Goal: Task Accomplishment & Management: Manage account settings

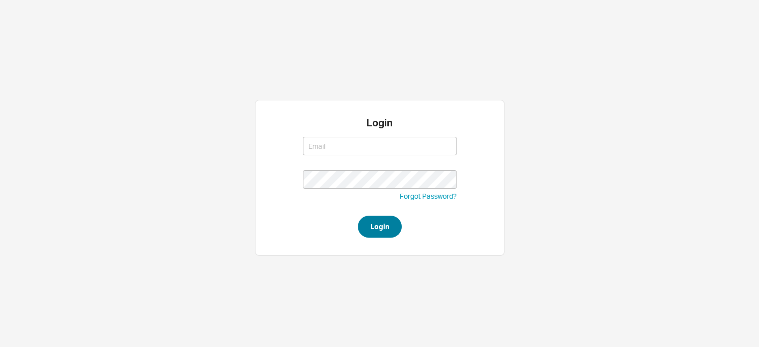
type input "[EMAIL_ADDRESS][DOMAIN_NAME]"
click at [380, 231] on button "Login" at bounding box center [380, 227] width 44 height 22
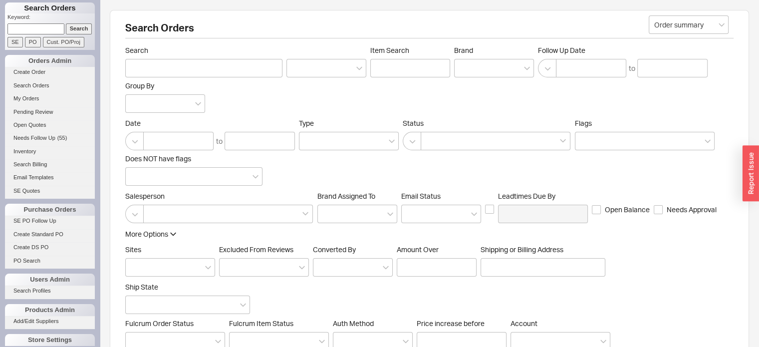
scroll to position [48, 0]
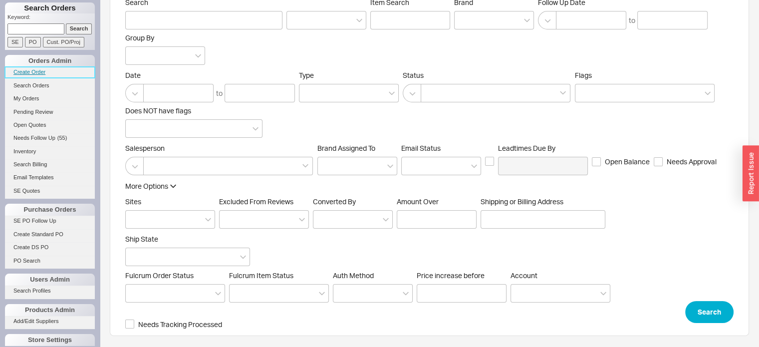
click at [34, 69] on link "Create Order" at bounding box center [50, 72] width 90 height 10
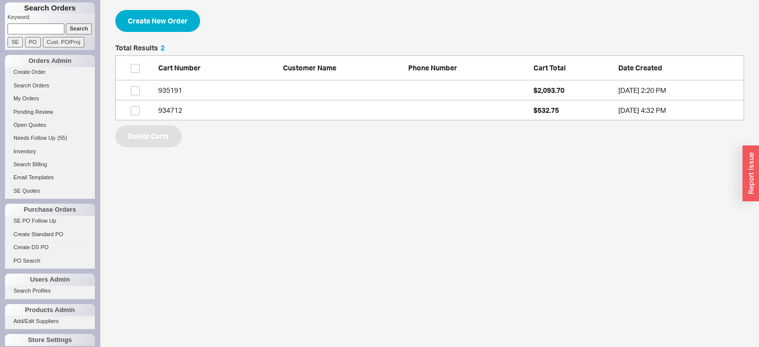
scroll to position [68, 621]
click at [166, 15] on button "Create New Order" at bounding box center [157, 21] width 85 height 22
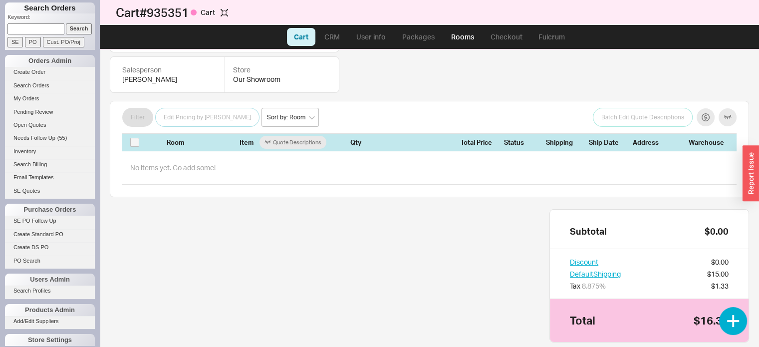
scroll to position [57, 0]
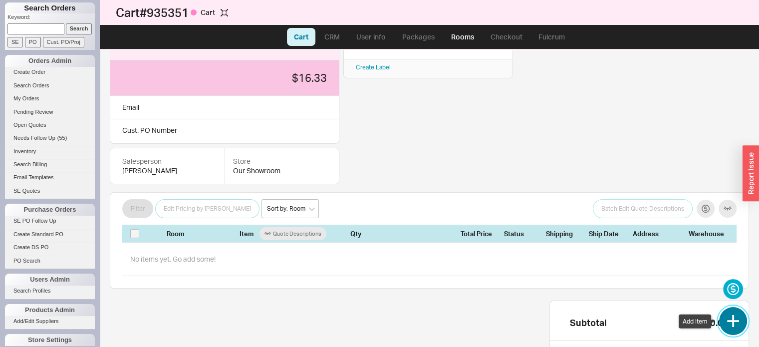
click at [734, 318] on button "button" at bounding box center [733, 321] width 28 height 28
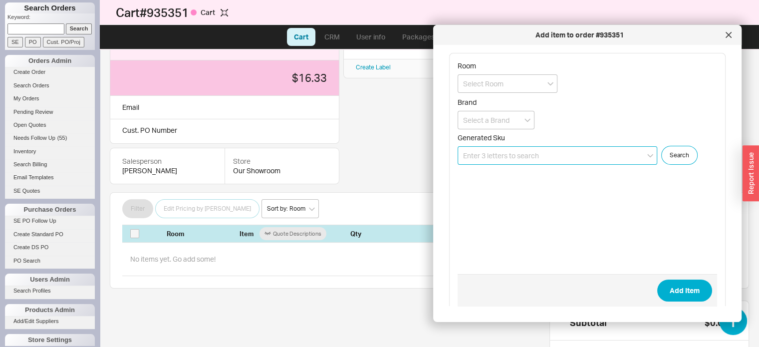
click at [549, 148] on input at bounding box center [558, 155] width 200 height 18
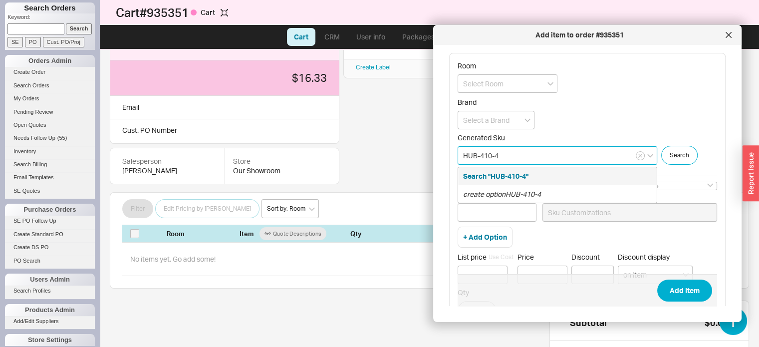
click at [502, 151] on input "HUB-410-4" at bounding box center [558, 155] width 200 height 18
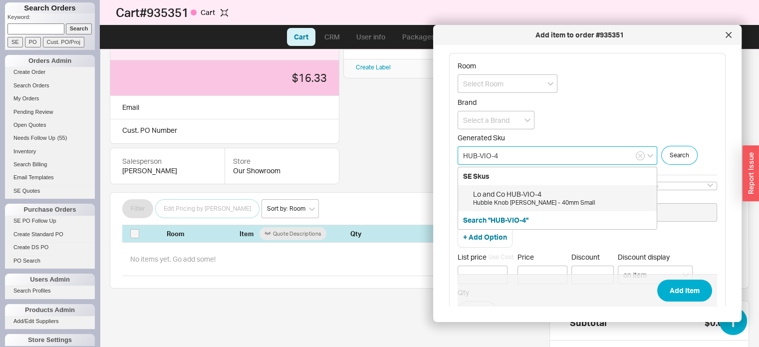
click at [517, 199] on div "Hubble Knob Viola Marble - 40mm Small" at bounding box center [562, 203] width 179 height 8
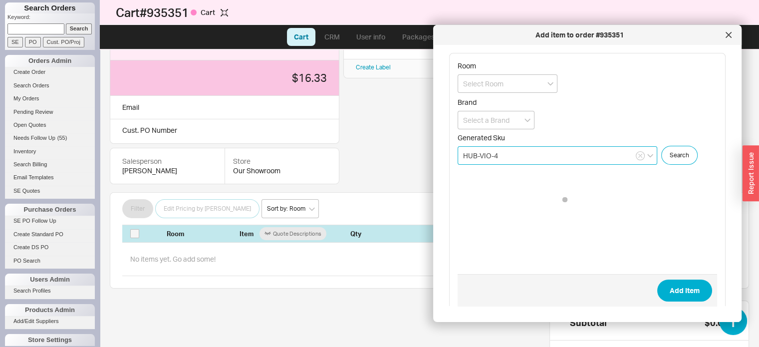
type input "HUB-VIO-4"
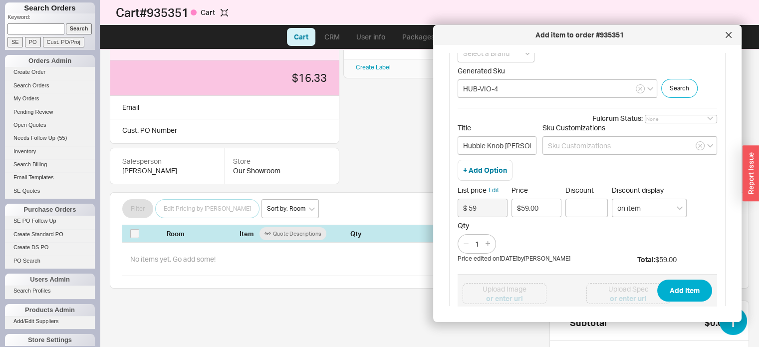
scroll to position [50, 0]
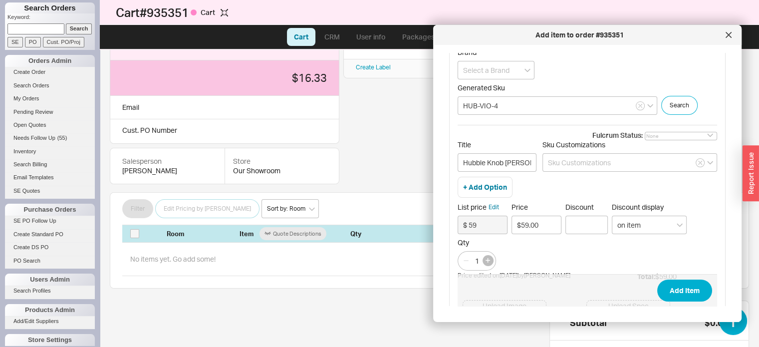
click at [486, 258] on icon "button" at bounding box center [487, 260] width 4 height 4
type input "2"
click at [679, 290] on button "Add Item" at bounding box center [684, 290] width 55 height 22
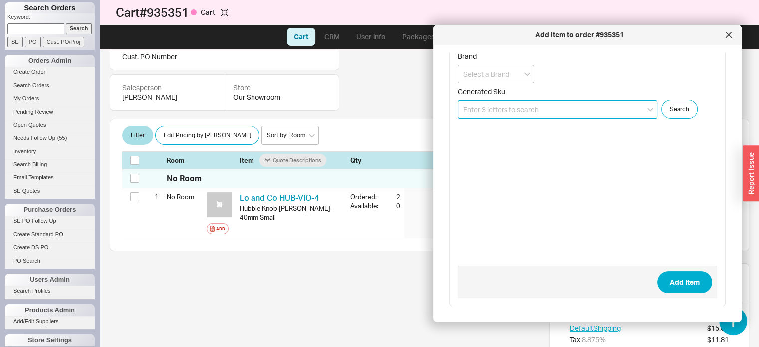
scroll to position [145, 0]
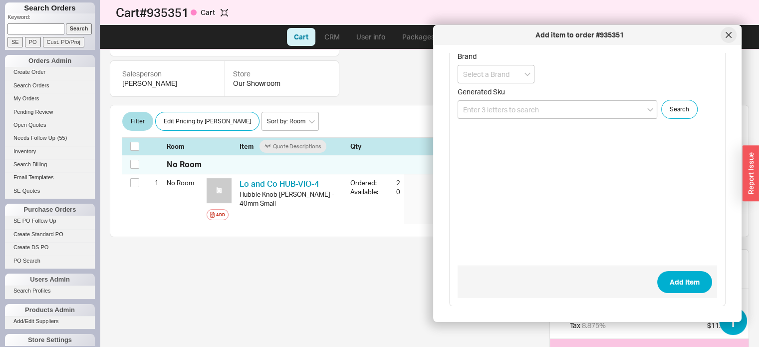
click at [728, 36] on icon at bounding box center [729, 35] width 6 height 6
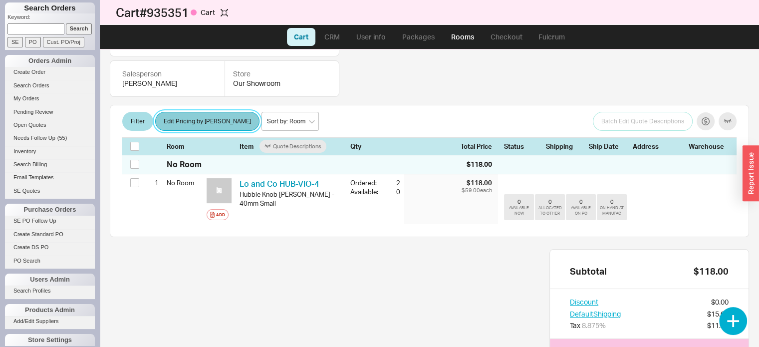
click at [195, 112] on button "Edit Pricing by [PERSON_NAME]" at bounding box center [207, 121] width 104 height 19
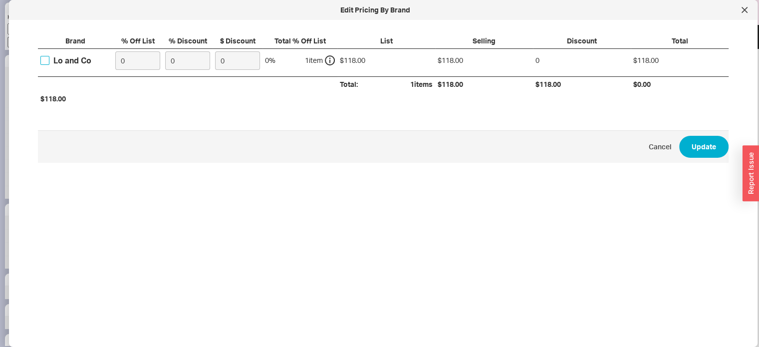
drag, startPoint x: 46, startPoint y: 59, endPoint x: 162, endPoint y: 57, distance: 115.8
click at [47, 59] on input "Lo and Co" at bounding box center [44, 60] width 9 height 9
checkbox input "true"
click at [150, 62] on input "0" at bounding box center [137, 60] width 45 height 18
type input "25"
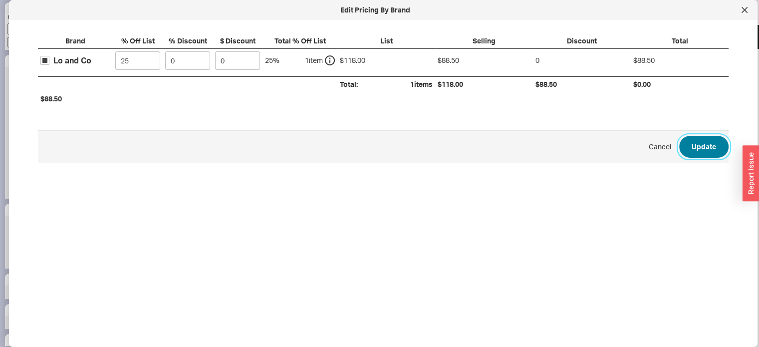
click at [693, 140] on button "Update" at bounding box center [703, 147] width 49 height 22
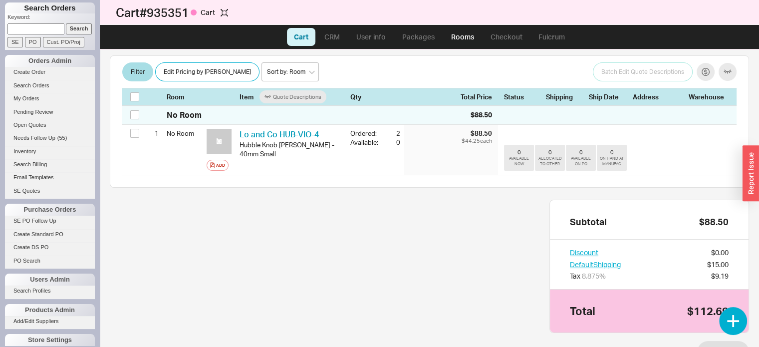
scroll to position [242, 0]
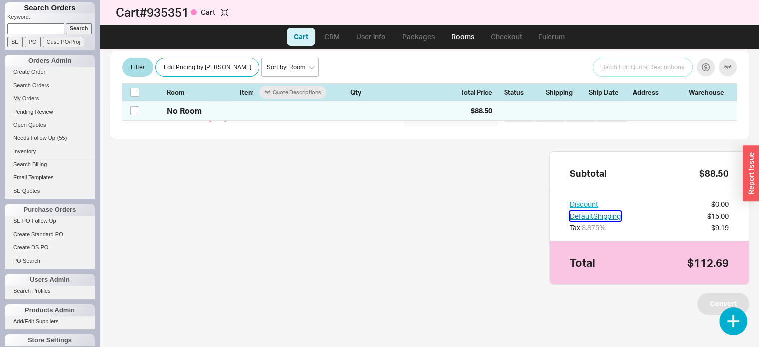
click at [586, 212] on button "Default Shipping" at bounding box center [595, 216] width 51 height 10
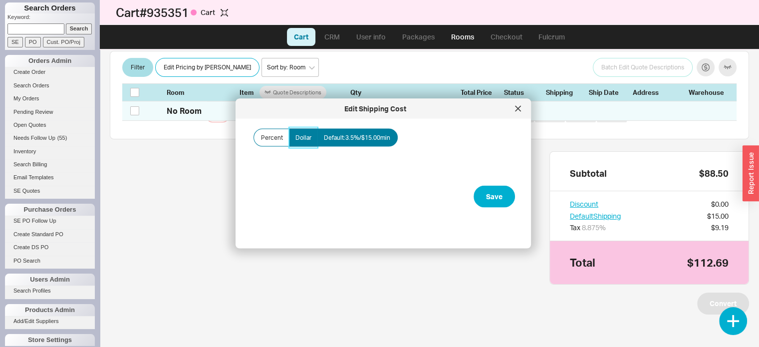
click at [307, 136] on span "Dollar" at bounding box center [303, 138] width 16 height 8
click at [0, 0] on input "Dollar" at bounding box center [0, 0] width 0 height 0
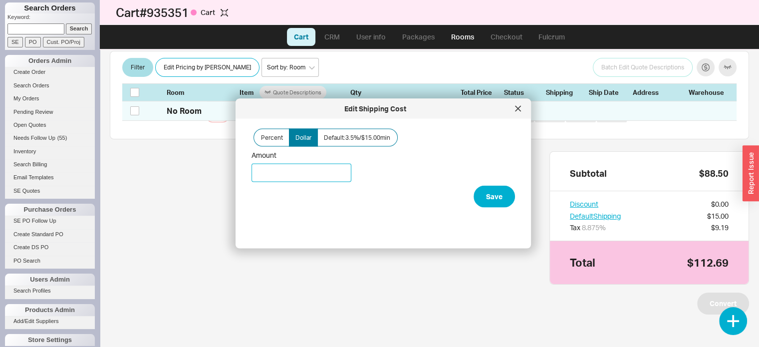
click at [261, 172] on input "Amount" at bounding box center [301, 173] width 100 height 18
type input "$65.00"
click at [487, 194] on button "Save" at bounding box center [494, 197] width 41 height 22
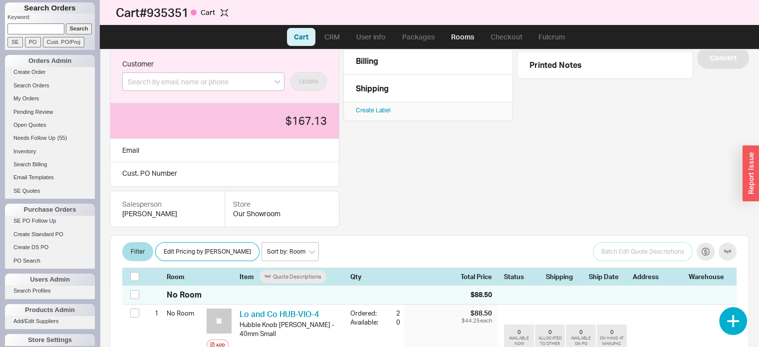
scroll to position [0, 0]
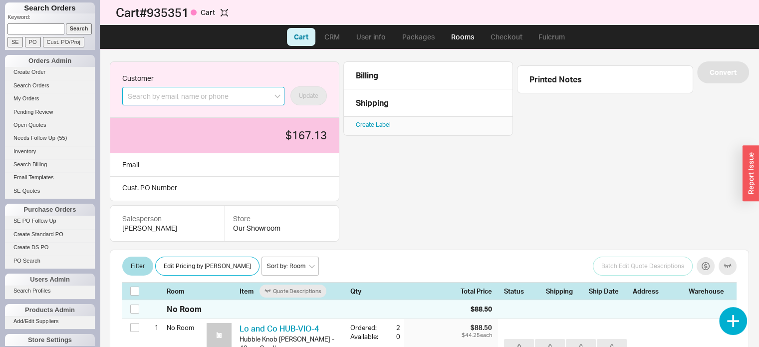
click at [236, 93] on input at bounding box center [203, 96] width 162 height 18
paste input "aayushi@jabdesigngroup.com"
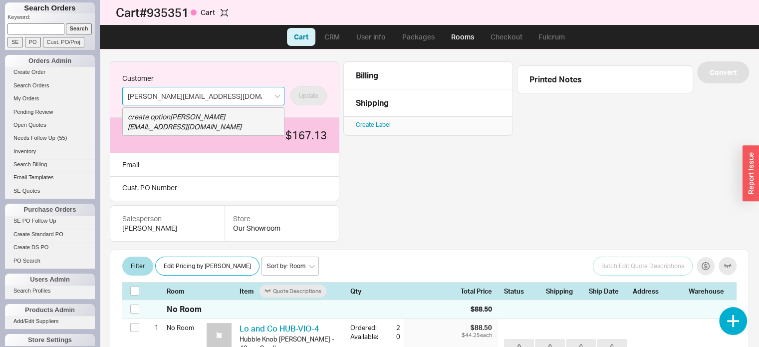
click at [218, 114] on icon "create option aayushi@jabdesigngroup.com" at bounding box center [185, 121] width 114 height 18
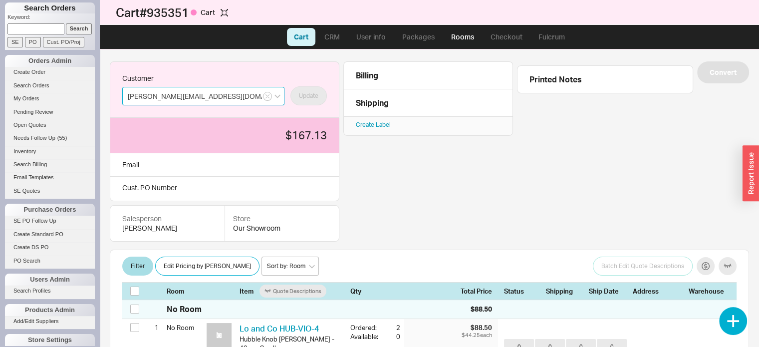
click at [232, 95] on input "aayushi@jabdesigngroup.com" at bounding box center [203, 96] width 162 height 18
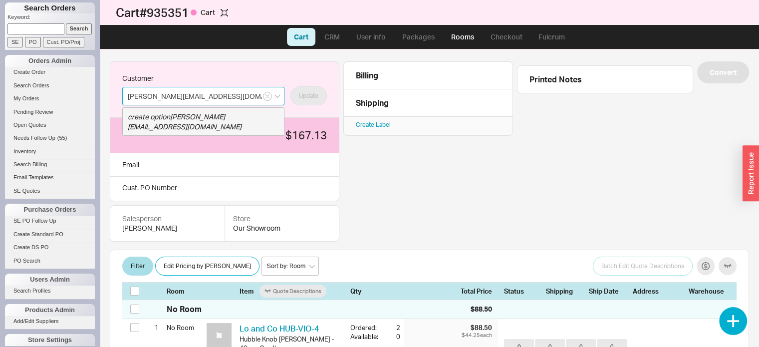
click at [202, 115] on icon "create option aayushi@jabdesigngroup.com" at bounding box center [185, 121] width 114 height 18
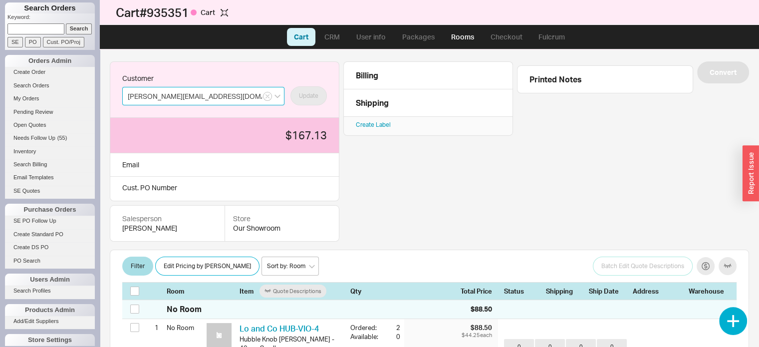
type input "aayushi@jabdesigngroup.com"
click at [297, 32] on link "Cart" at bounding box center [301, 37] width 28 height 18
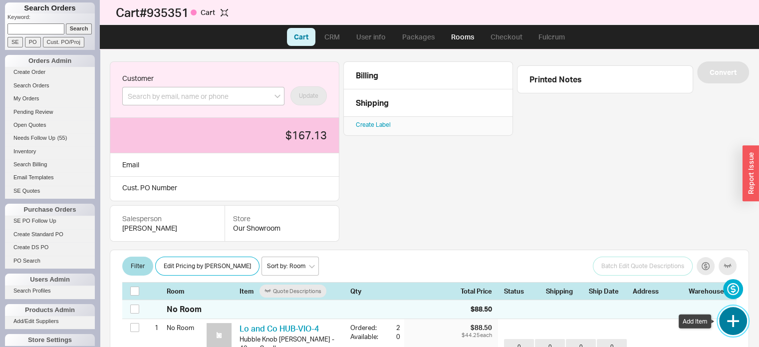
click at [734, 319] on button "button" at bounding box center [733, 321] width 28 height 28
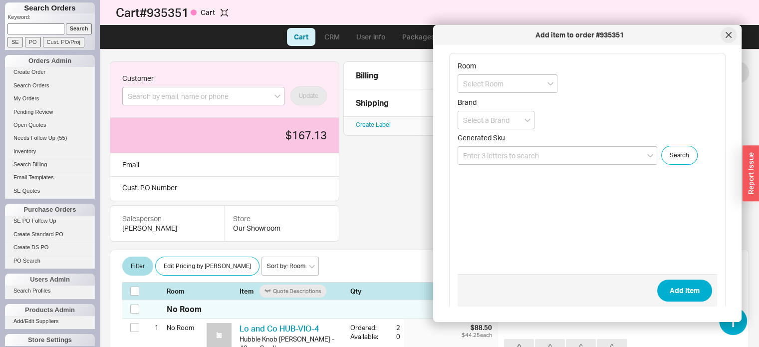
click at [730, 34] on icon at bounding box center [729, 35] width 6 height 6
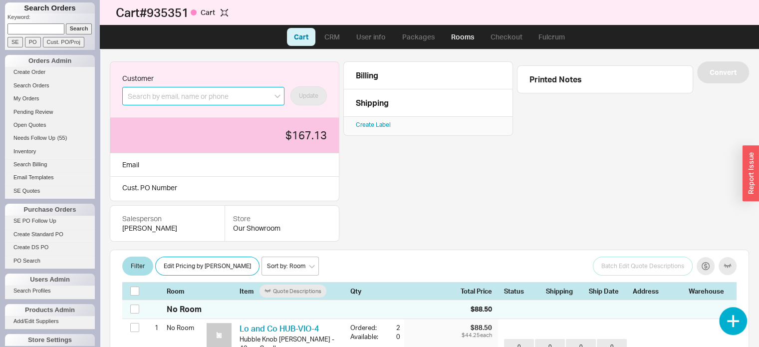
click at [239, 92] on input at bounding box center [203, 96] width 162 height 18
paste input "aayushi@jabdesigngroup.com"
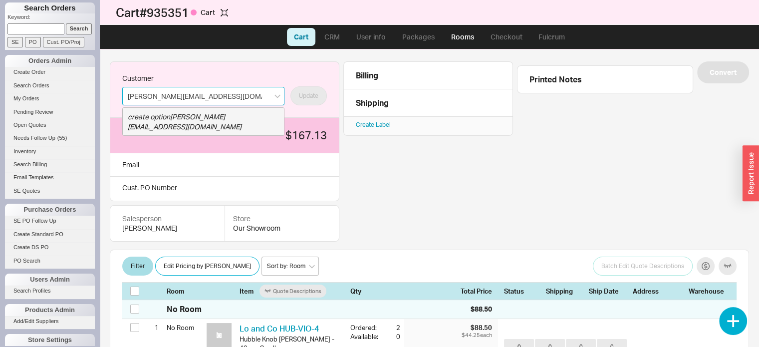
click at [217, 115] on icon "create option aayushi@jabdesigngroup.com" at bounding box center [185, 121] width 114 height 18
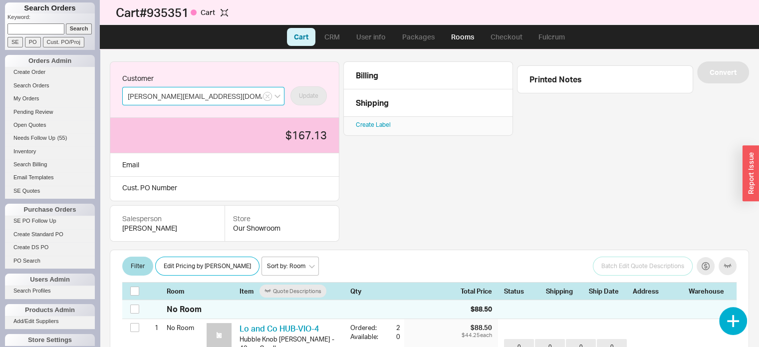
click at [229, 97] on input "aayushi@jabdesigngroup.com" at bounding box center [203, 96] width 162 height 18
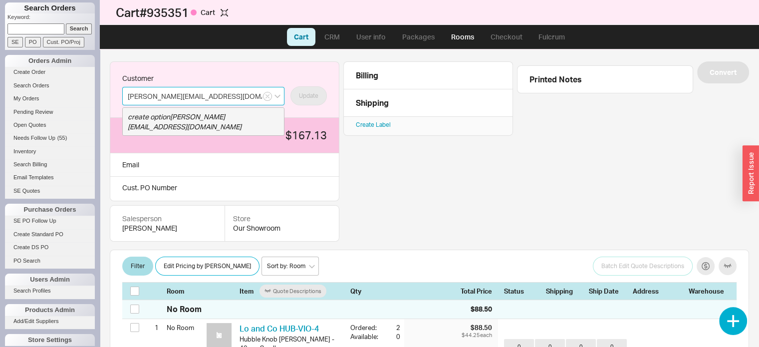
click at [200, 115] on icon "create option aayushi@jabdesigngroup.com" at bounding box center [185, 121] width 114 height 18
click at [236, 93] on input "aayushi@jabdesigngroup.com" at bounding box center [203, 96] width 162 height 18
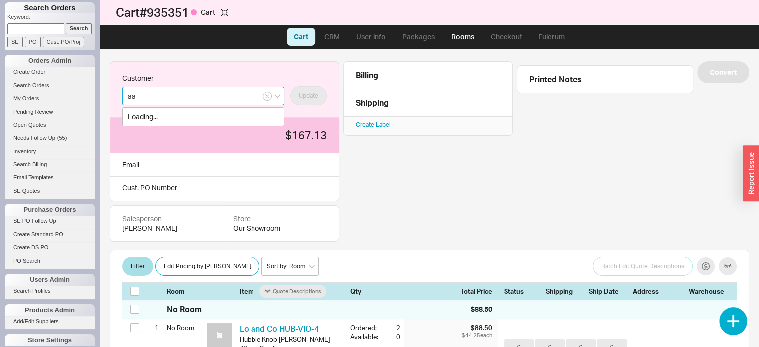
type input "a"
paste input "aayushi@jabdesigngroup.com"
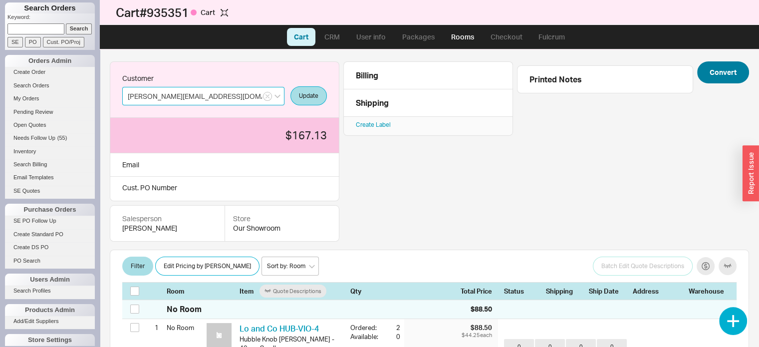
type input "aayushi@jabdesigngroup.com"
click at [717, 72] on button "Convert" at bounding box center [723, 72] width 52 height 22
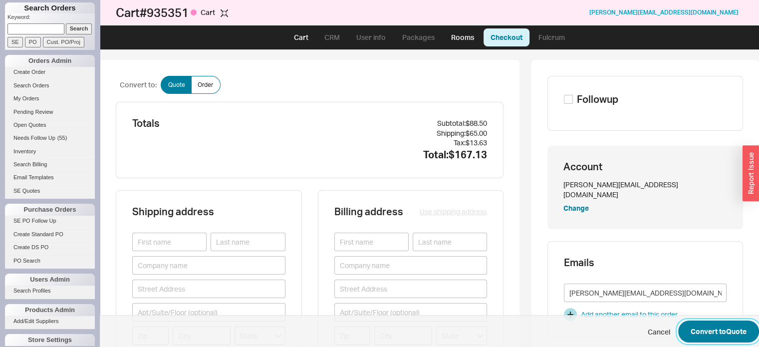
click at [702, 328] on button "Convert to Quote" at bounding box center [718, 331] width 81 height 22
select select "LOW"
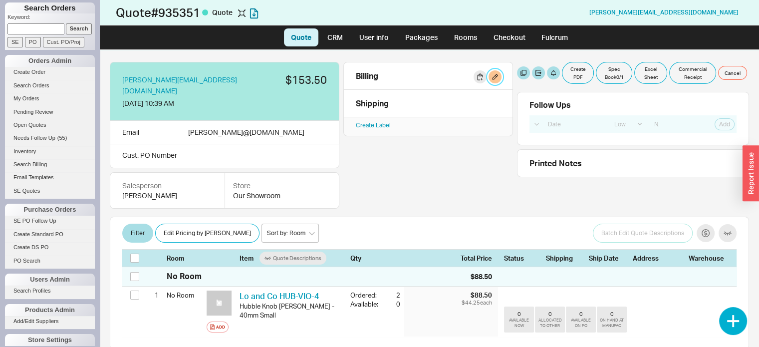
click at [495, 74] on button "button" at bounding box center [494, 76] width 13 height 13
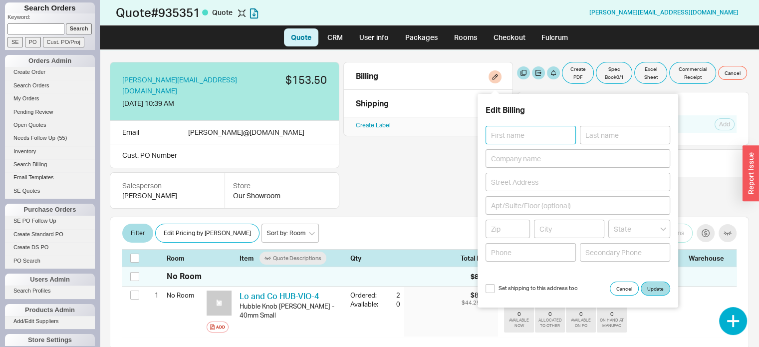
click at [540, 135] on input at bounding box center [530, 135] width 90 height 18
paste input "[PERSON_NAME]"
type input "[PERSON_NAME]"
click at [623, 136] on input at bounding box center [625, 135] width 90 height 18
paste input "[PERSON_NAME]"
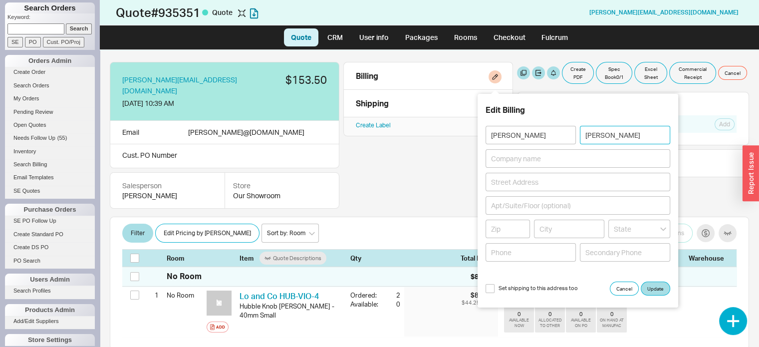
click at [612, 135] on input "[PERSON_NAME]" at bounding box center [625, 135] width 90 height 18
type input "Shah"
click at [539, 135] on input "[PERSON_NAME]" at bounding box center [530, 135] width 90 height 18
type input "Aayushi"
click at [549, 159] on input at bounding box center [577, 158] width 185 height 18
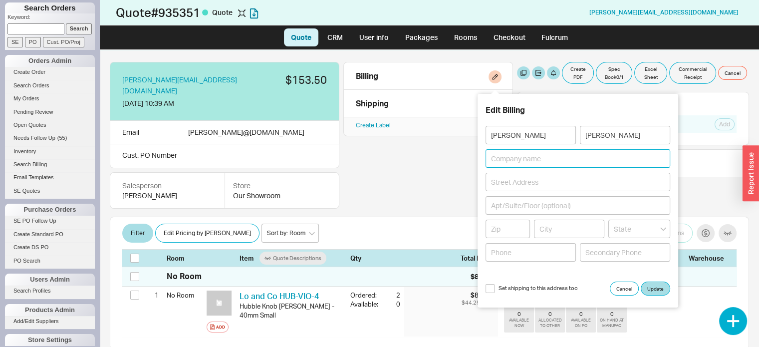
paste input "JAB Design Group"
type input "JAB Design Group"
click at [552, 181] on input at bounding box center [577, 182] width 185 height 18
paste input "102 Bala Ave, Bala Cynwyd, PA 19004"
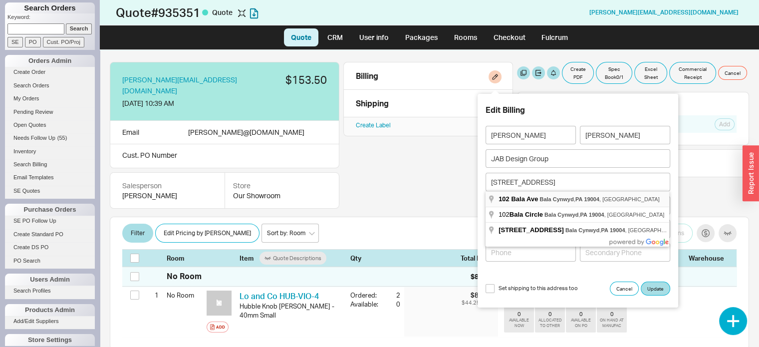
type input "102 Bala Avenue"
type input "19004"
type input "Bala Cynwyd"
type input "Pennsylvania"
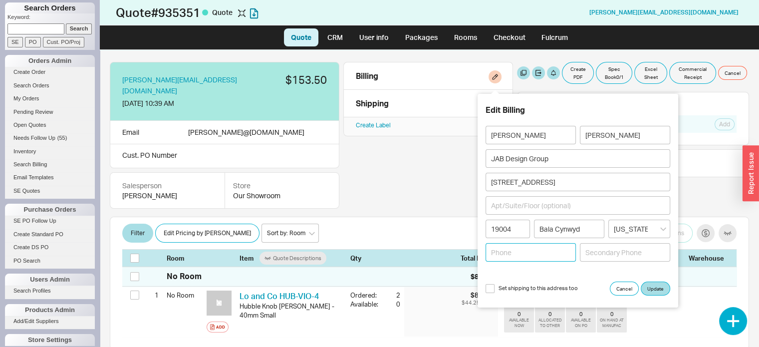
click at [528, 249] on input at bounding box center [530, 252] width 90 height 18
paste input ": 610-949-0487"
click at [493, 251] on input ": 610-949-0487" at bounding box center [530, 252] width 90 height 18
type input "610-949-0487"
click at [489, 284] on input "Set shipping to this address too" at bounding box center [489, 288] width 9 height 9
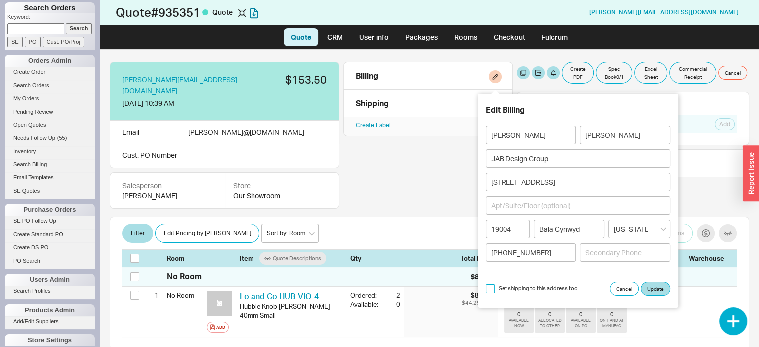
checkbox input "true"
click at [659, 284] on button "Update" at bounding box center [655, 288] width 29 height 14
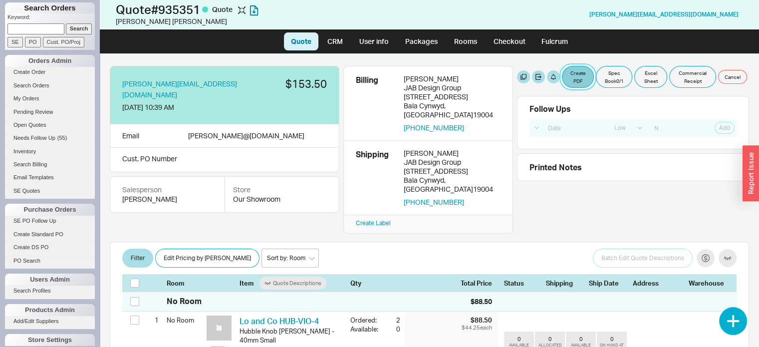
click at [572, 73] on button "Create PDF" at bounding box center [578, 77] width 32 height 22
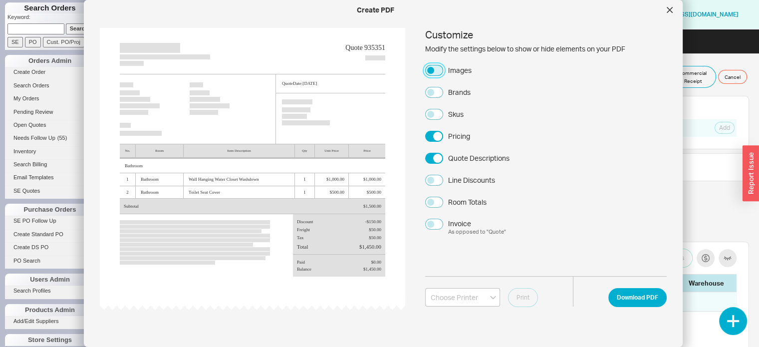
click at [434, 67] on button "Images" at bounding box center [434, 70] width 18 height 11
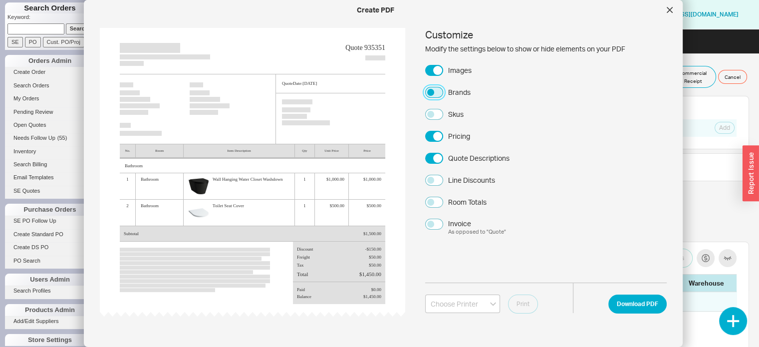
click at [433, 88] on button "Brands" at bounding box center [434, 92] width 18 height 11
click at [627, 305] on button "Download PDF" at bounding box center [637, 303] width 58 height 19
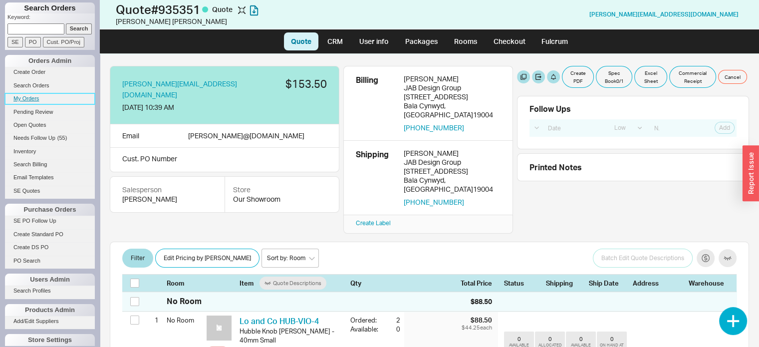
click at [33, 96] on link "My Orders" at bounding box center [50, 98] width 90 height 10
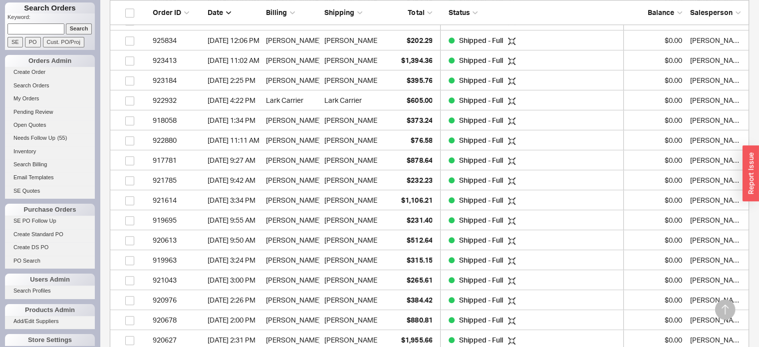
scroll to position [898, 0]
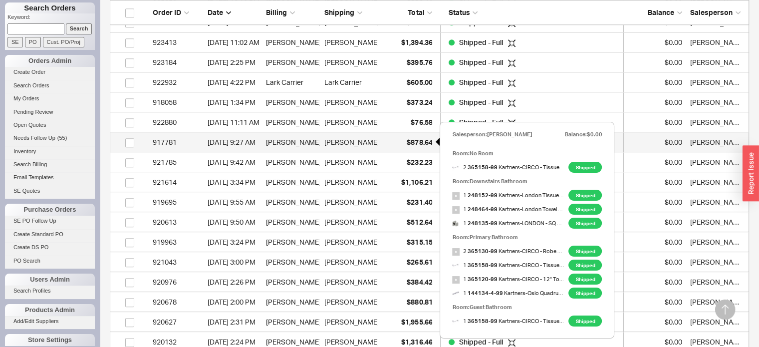
click at [421, 147] on div "$878.64" at bounding box center [407, 142] width 50 height 20
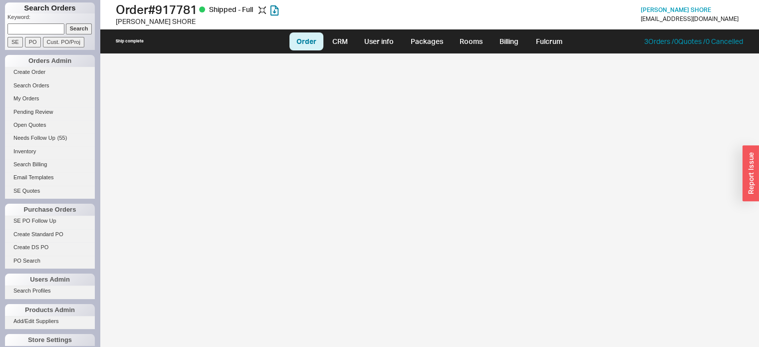
select select "LOW"
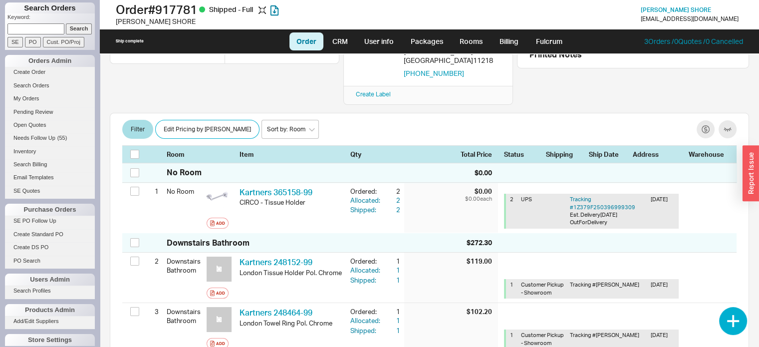
scroll to position [100, 0]
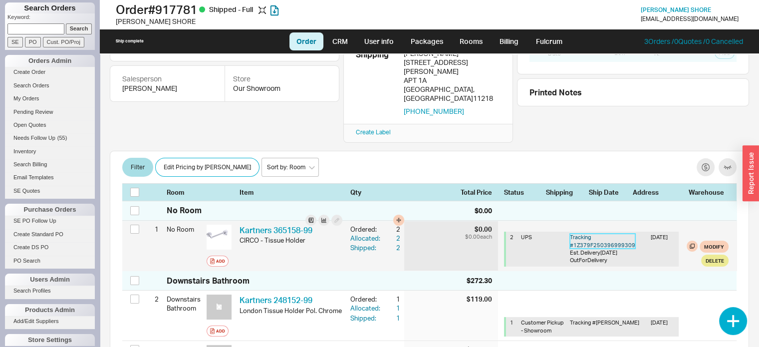
click at [601, 234] on link "Tracking # 1Z379F250396999309" at bounding box center [602, 241] width 65 height 14
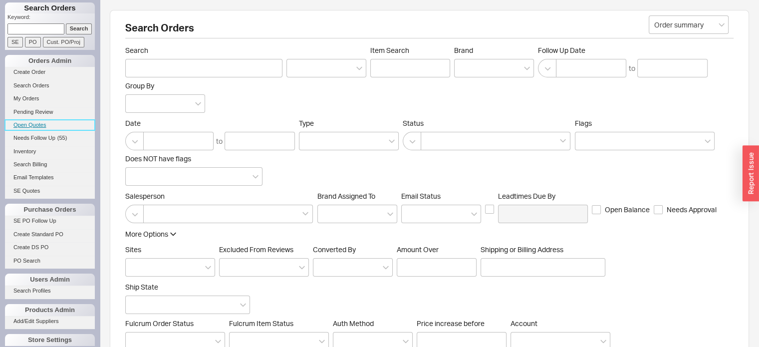
click at [32, 126] on link "Open Quotes" at bounding box center [50, 125] width 90 height 10
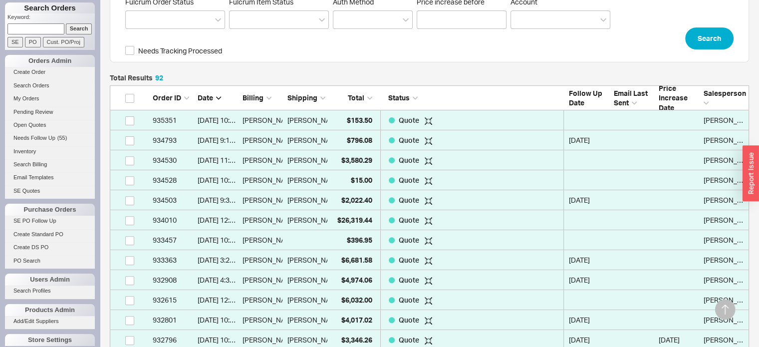
scroll to position [299, 0]
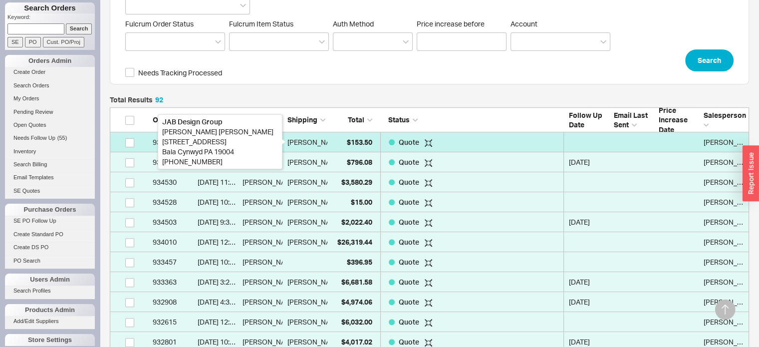
click at [317, 141] on div "[PERSON_NAME]" at bounding box center [314, 142] width 55 height 20
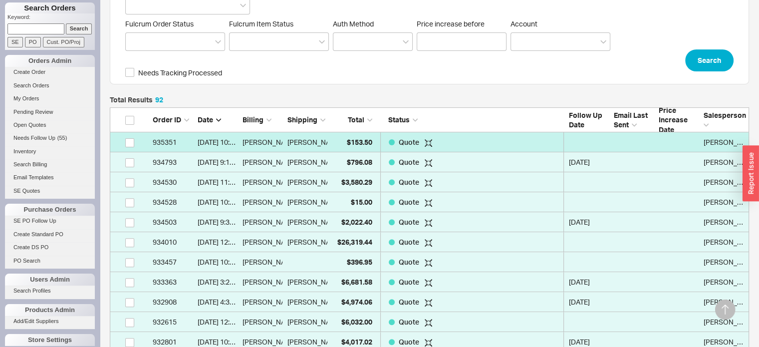
click at [285, 138] on link "935351 8/21/25 10:39 AM Aayushi Shah Aayushi Shah $153.50 Quote Amar Prashad" at bounding box center [429, 142] width 639 height 20
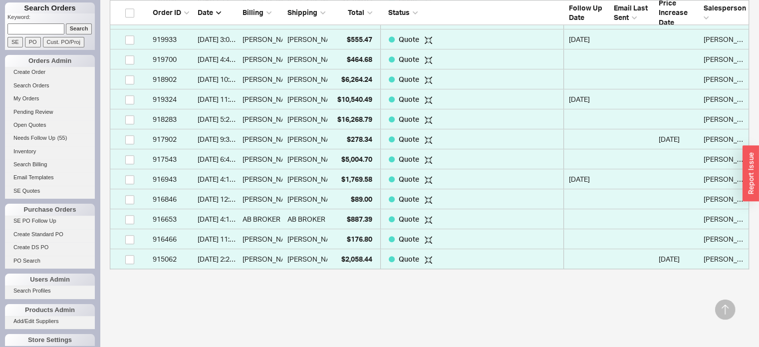
scroll to position [998, 0]
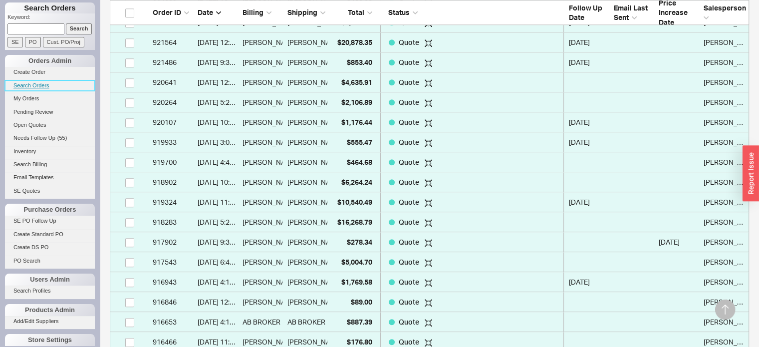
click at [30, 82] on link "Search Orders" at bounding box center [50, 85] width 90 height 10
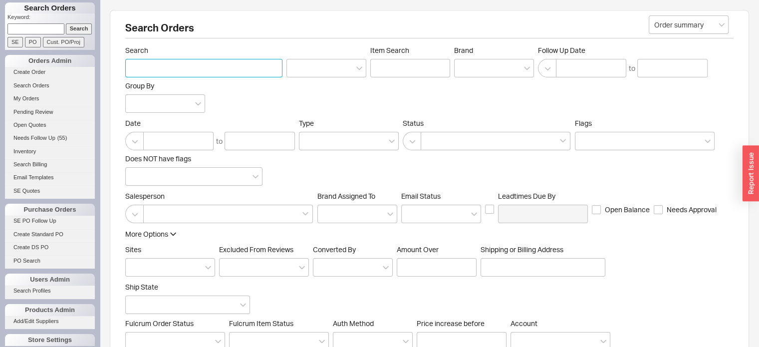
click at [221, 66] on input "Search" at bounding box center [203, 68] width 157 height 18
type input "926055"
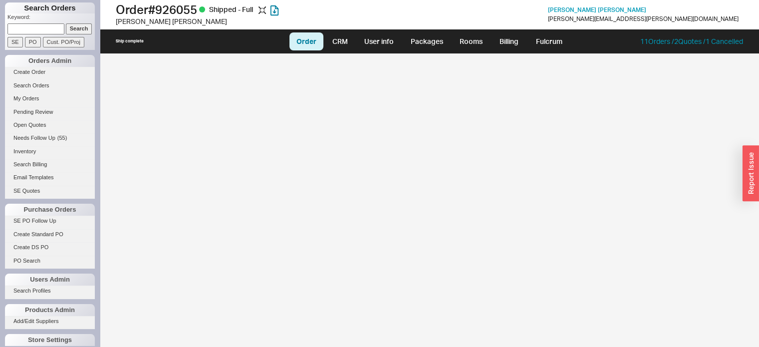
select select "LOW"
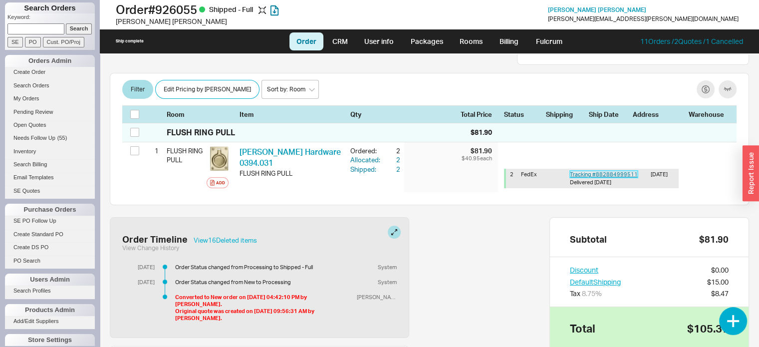
scroll to position [150, 0]
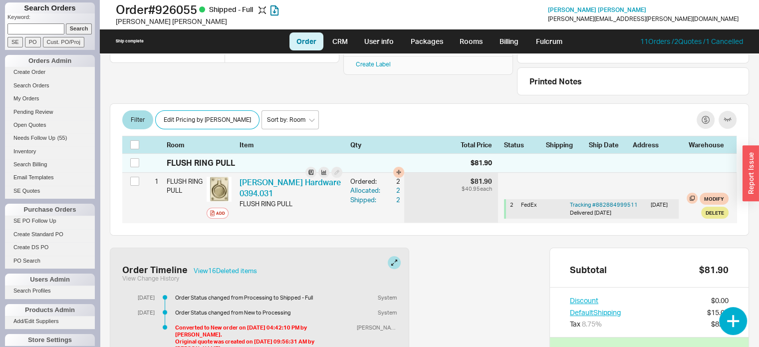
click at [597, 209] on div "Delivered 7/19/25" at bounding box center [608, 212] width 77 height 7
click at [597, 203] on link "Tracking # 882884999511" at bounding box center [604, 204] width 68 height 7
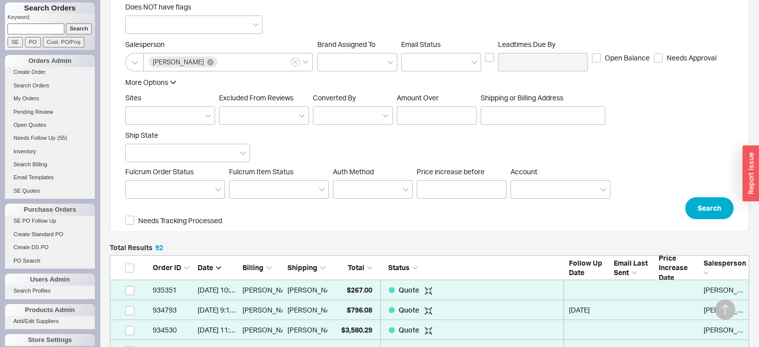
scroll to position [1853, 631]
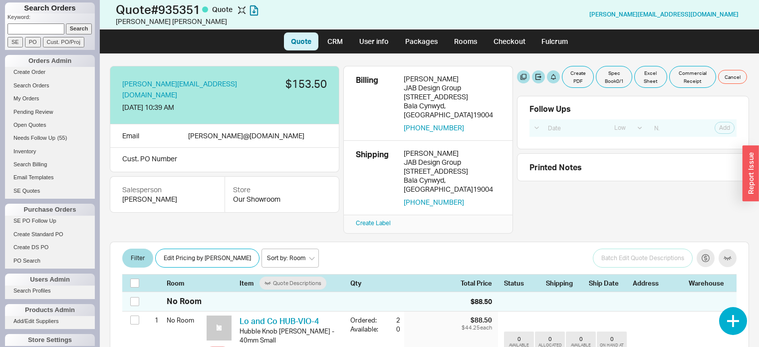
select select "LOW"
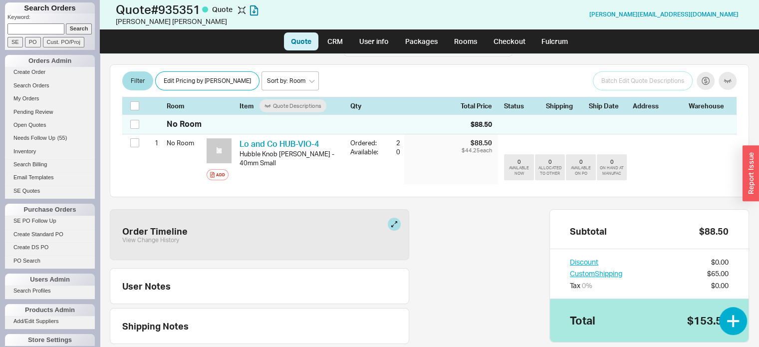
scroll to position [200, 0]
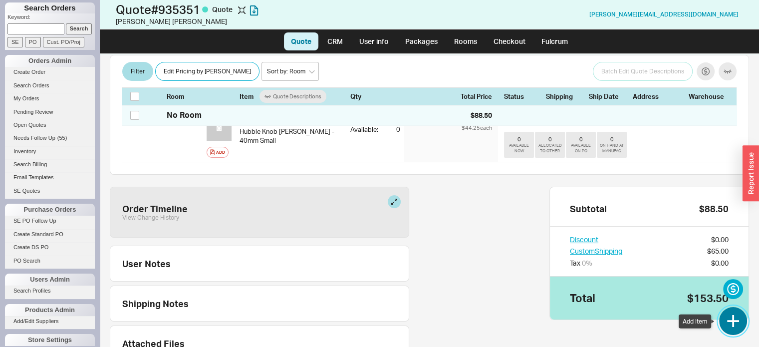
click at [728, 331] on button "button" at bounding box center [733, 321] width 28 height 28
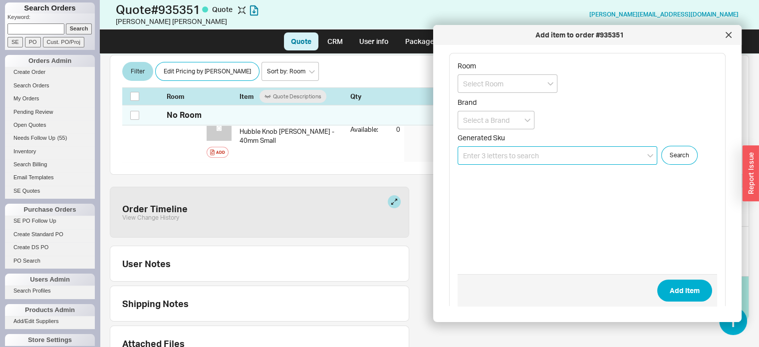
click at [551, 159] on input at bounding box center [558, 155] width 200 height 18
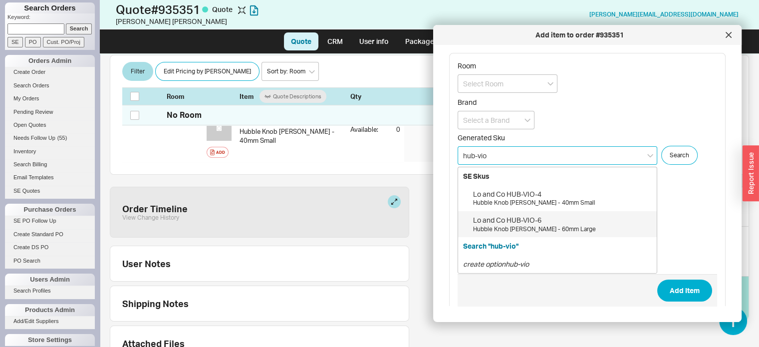
click at [525, 226] on div "Hubble Knob Viola Marble - 60mm Large" at bounding box center [562, 229] width 179 height 8
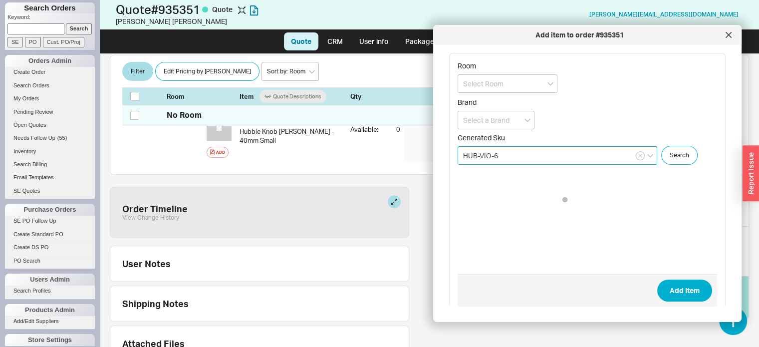
type input "HUB-VIO-6"
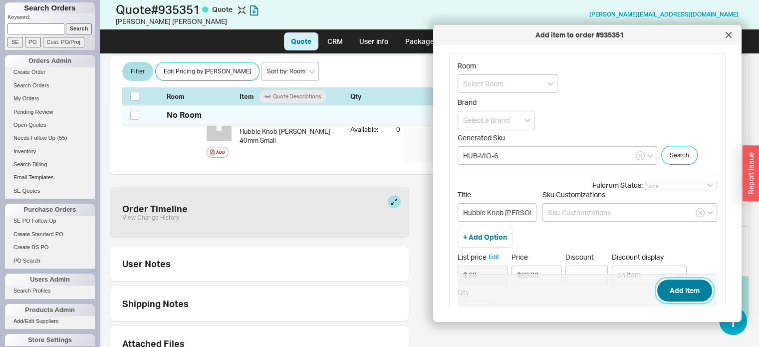
click at [673, 291] on button "Add Item" at bounding box center [684, 290] width 55 height 22
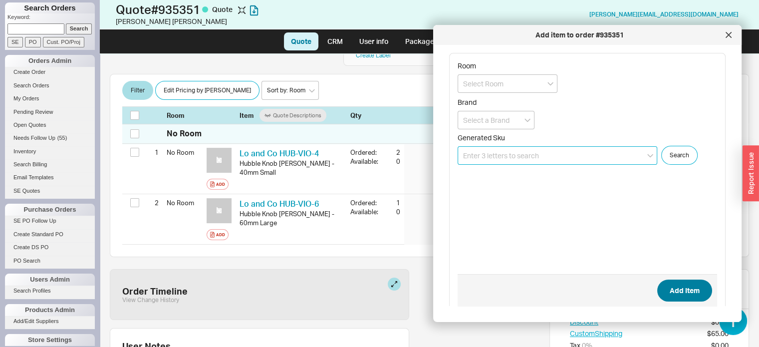
scroll to position [168, 0]
click at [732, 37] on div at bounding box center [729, 35] width 16 height 16
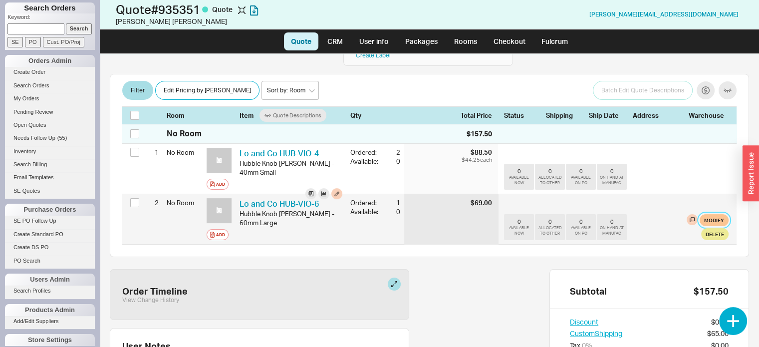
click at [706, 214] on button "Modify" at bounding box center [714, 220] width 29 height 12
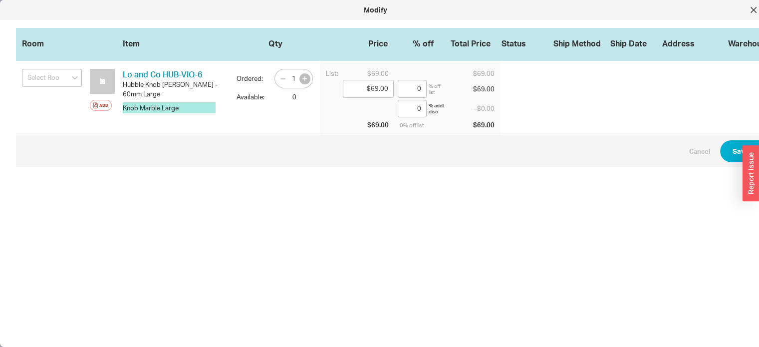
click at [304, 78] on icon "button" at bounding box center [304, 78] width 4 height 4
type input "2"
click at [730, 146] on button "Save Changes" at bounding box center [756, 151] width 72 height 22
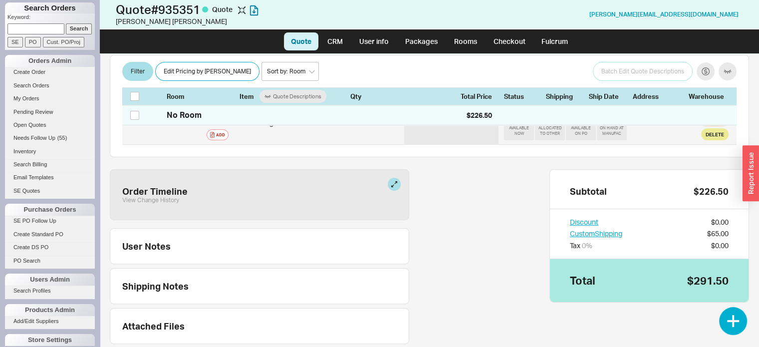
scroll to position [279, 0]
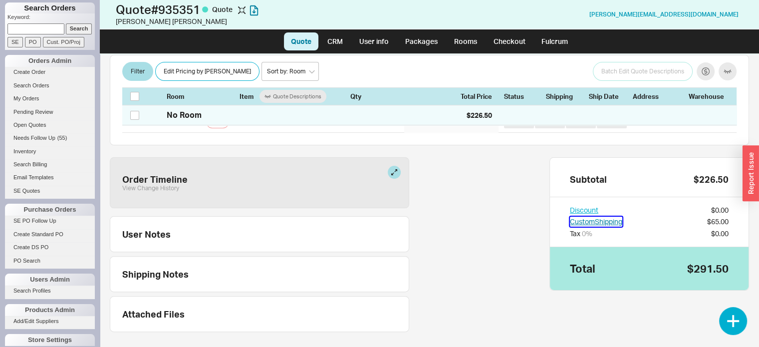
click at [607, 217] on button "Custom Shipping" at bounding box center [596, 222] width 52 height 10
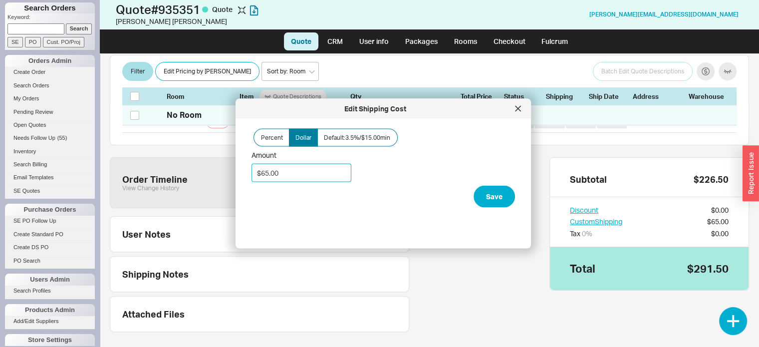
click at [297, 173] on input "$65.00" at bounding box center [301, 173] width 100 height 18
type input "$6.00"
type input "$75.00"
click at [484, 194] on button "Save" at bounding box center [494, 197] width 41 height 22
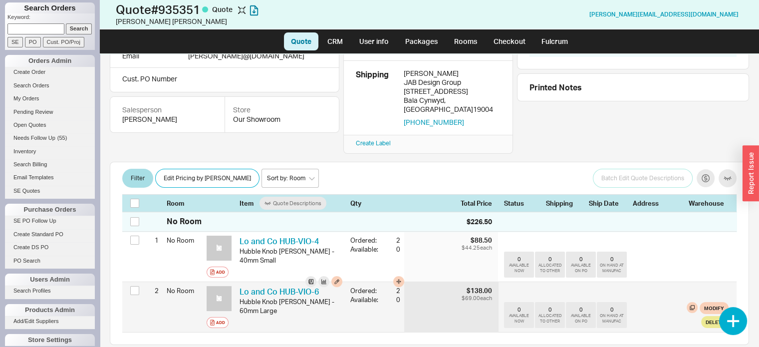
scroll to position [230, 0]
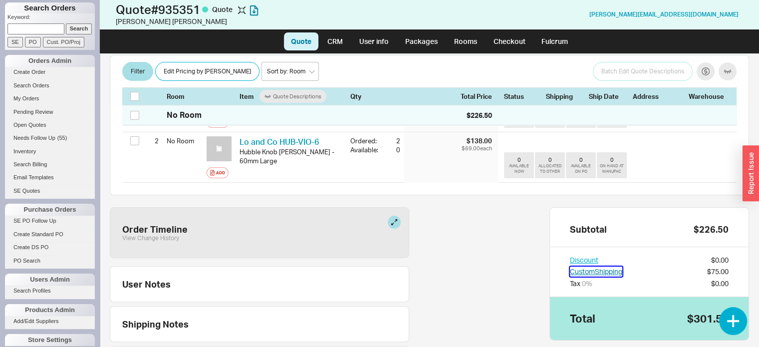
click at [593, 266] on button "Custom Shipping" at bounding box center [596, 271] width 52 height 10
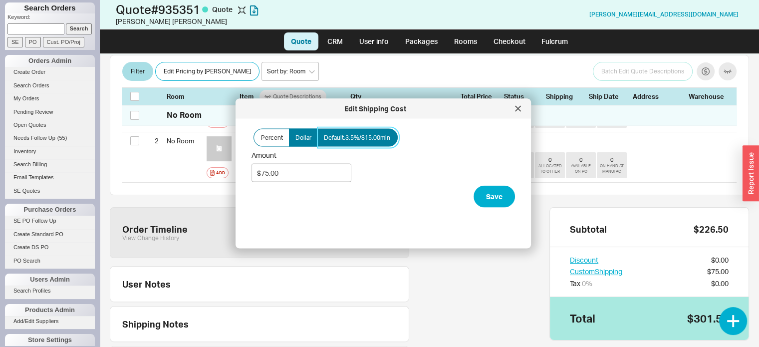
click at [361, 142] on label "Default: 3.5% / $15.00 min" at bounding box center [357, 138] width 80 height 18
click at [0, 0] on input "Default: 3.5% / $15.00 min" at bounding box center [0, 0] width 0 height 0
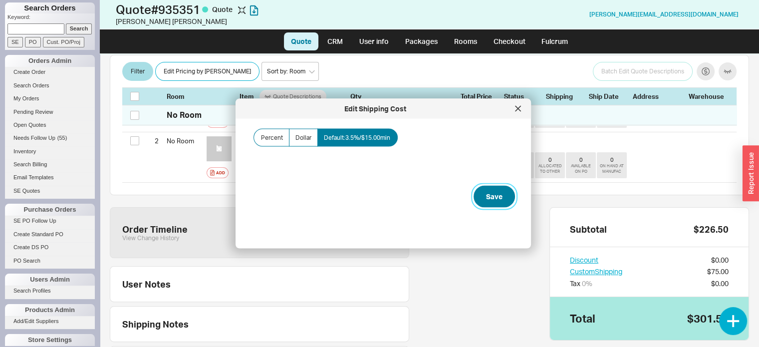
click at [484, 193] on button "Save" at bounding box center [494, 197] width 41 height 22
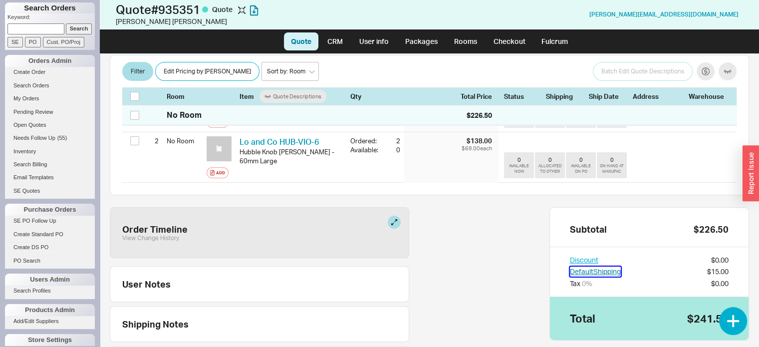
click at [600, 266] on button "Default Shipping" at bounding box center [595, 271] width 51 height 10
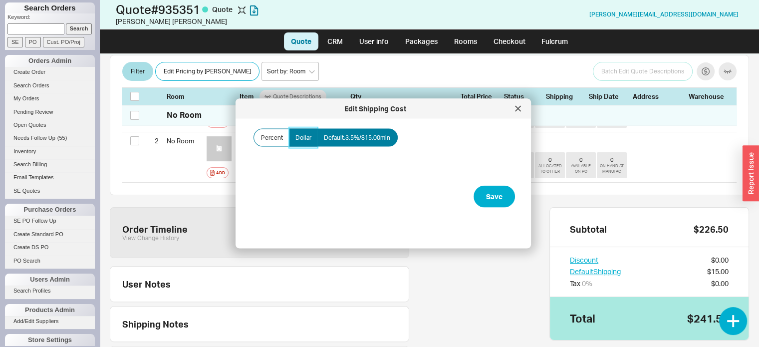
click at [303, 134] on span "Dollar" at bounding box center [303, 138] width 16 height 8
click at [0, 0] on input "Dollar" at bounding box center [0, 0] width 0 height 0
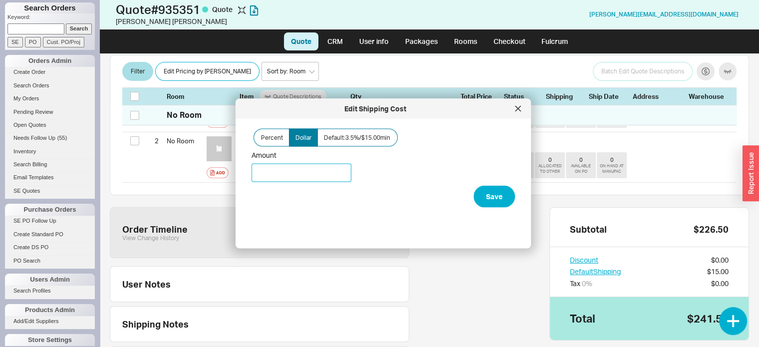
click at [272, 173] on input "Amount" at bounding box center [301, 173] width 100 height 18
type input "$75.00"
click at [489, 203] on button "Save" at bounding box center [494, 197] width 41 height 22
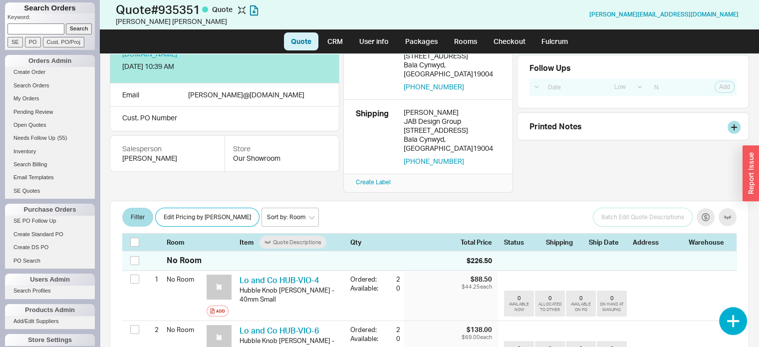
scroll to position [0, 0]
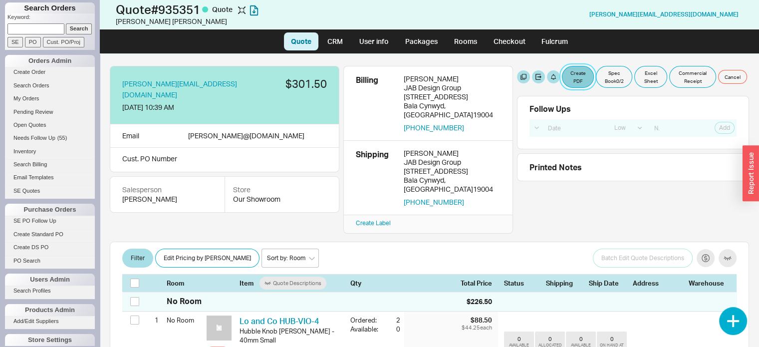
click at [579, 72] on button "Create PDF" at bounding box center [578, 77] width 32 height 22
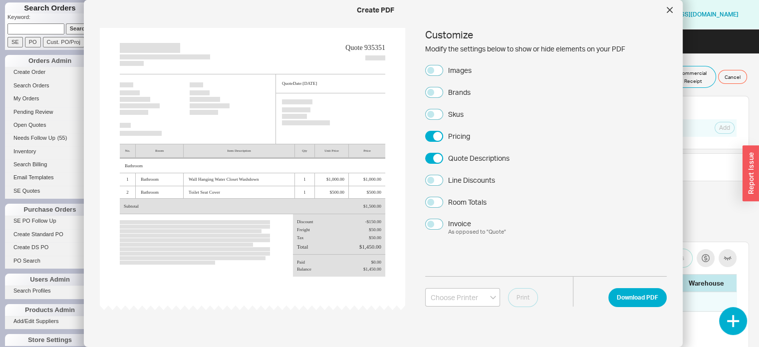
click at [436, 63] on div "Customize Modify the settings below to show or hide elements on your PDF Images…" at bounding box center [546, 132] width 242 height 208
click at [431, 91] on button "Brands" at bounding box center [434, 92] width 18 height 11
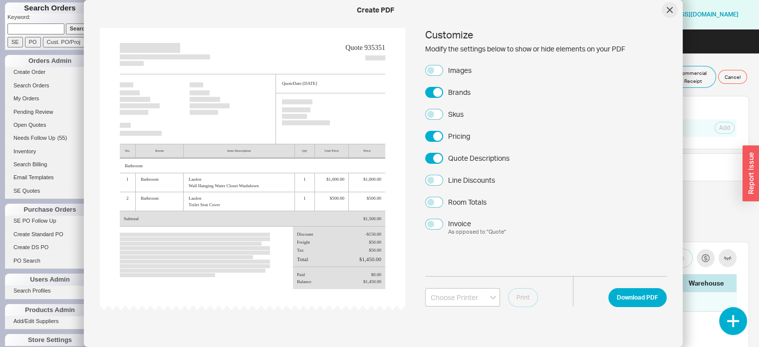
click at [673, 8] on div at bounding box center [670, 10] width 16 height 16
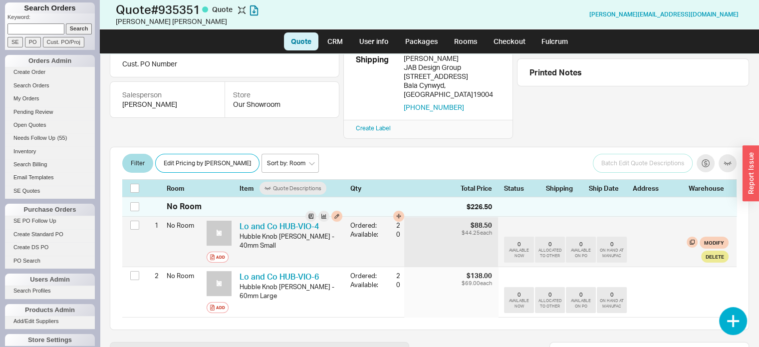
scroll to position [100, 0]
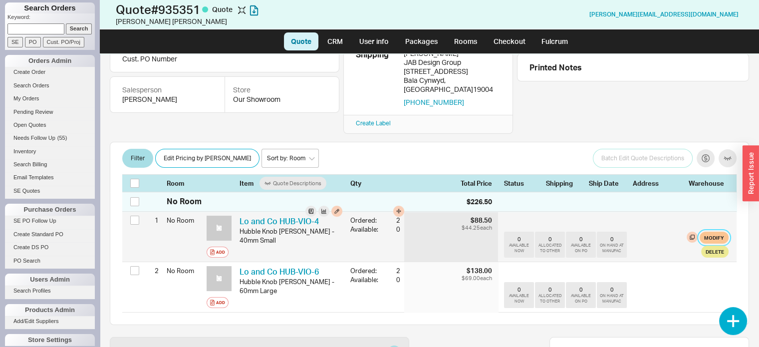
click at [704, 232] on button "Modify" at bounding box center [714, 238] width 29 height 12
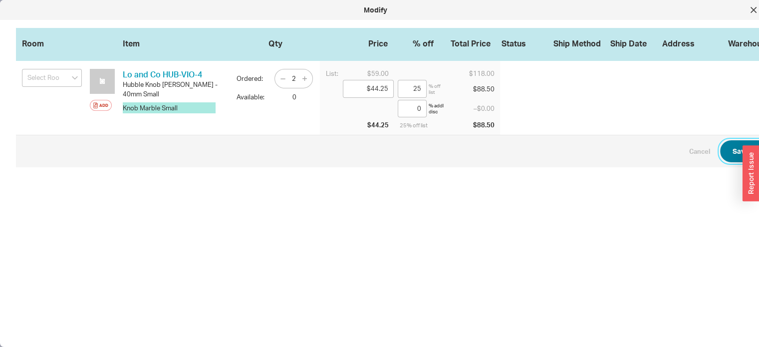
click at [738, 147] on button "Save Changes" at bounding box center [756, 151] width 72 height 22
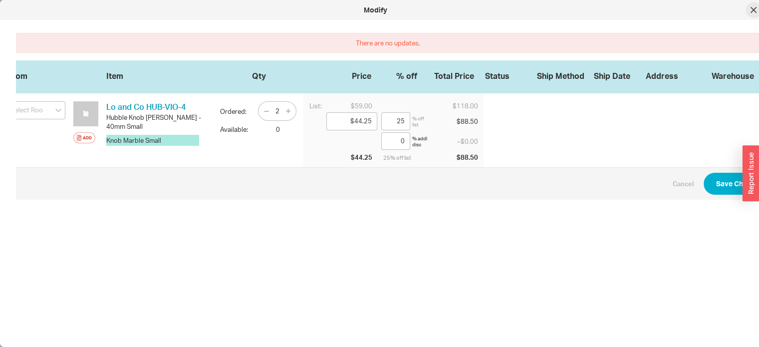
click at [751, 7] on icon at bounding box center [753, 10] width 6 height 6
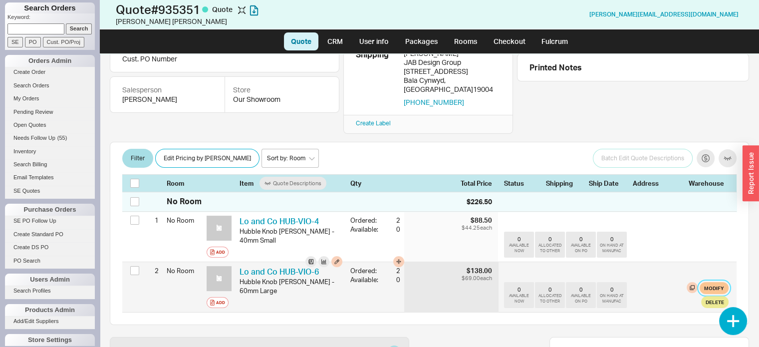
click at [713, 282] on button "Modify" at bounding box center [714, 288] width 29 height 12
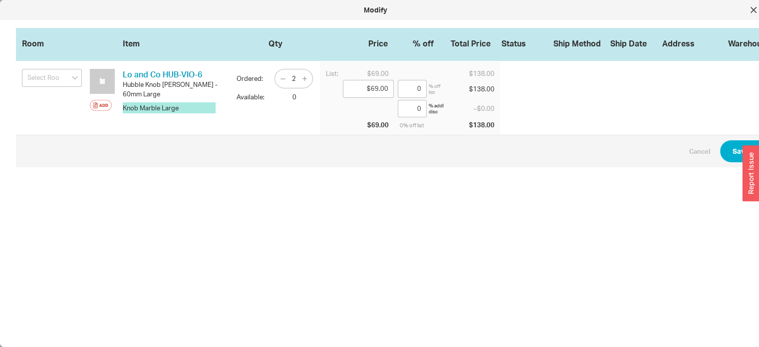
click at [742, 151] on div "button" at bounding box center [750, 174] width 16 height 56
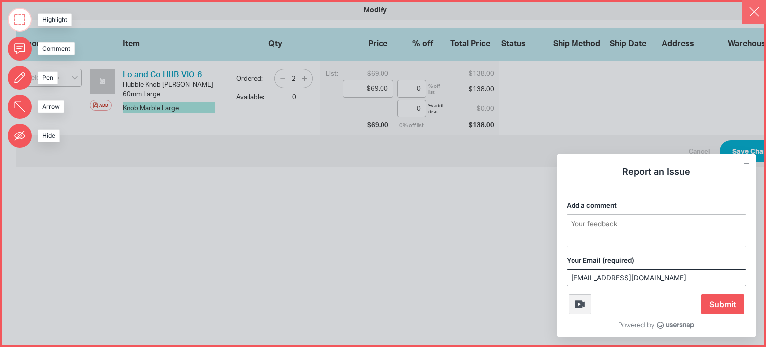
click at [754, 14] on button "button" at bounding box center [754, 12] width 24 height 24
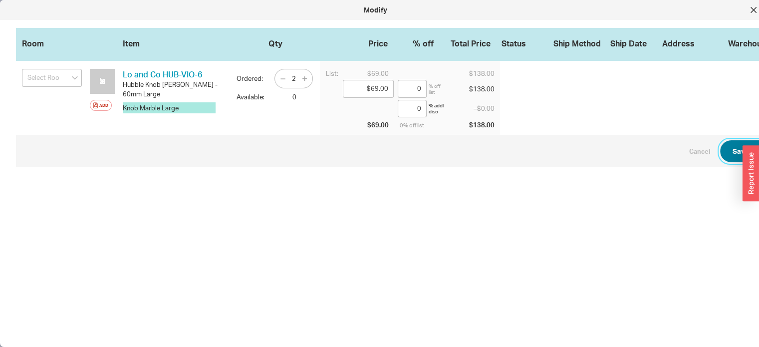
click at [738, 145] on button "Save Changes" at bounding box center [756, 151] width 72 height 22
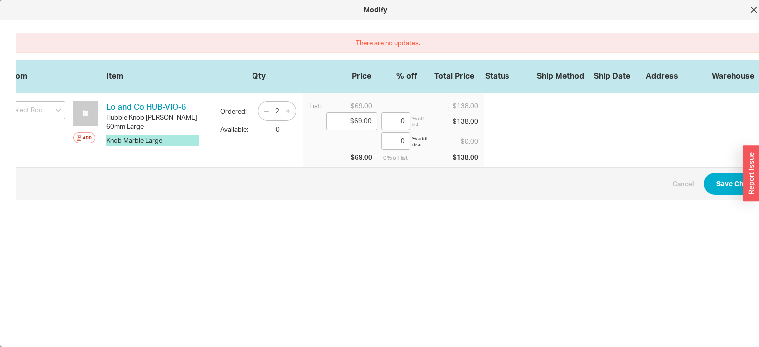
click at [758, 14] on div at bounding box center [753, 10] width 16 height 16
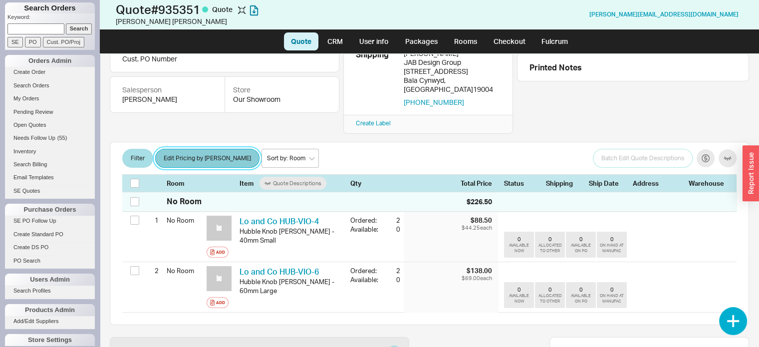
click at [200, 149] on button "Edit Pricing by [PERSON_NAME]" at bounding box center [207, 158] width 104 height 19
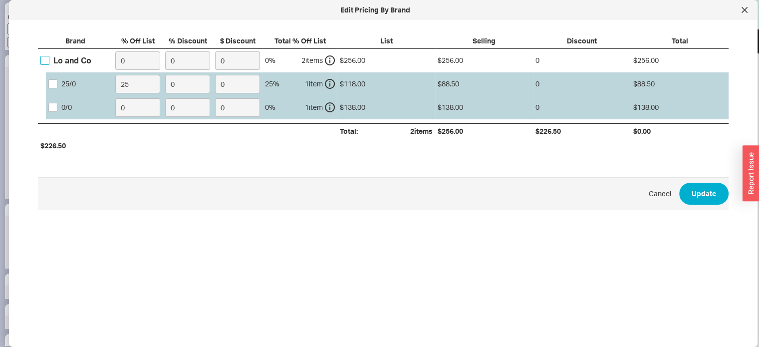
click at [45, 61] on input "Lo and Co" at bounding box center [44, 60] width 9 height 9
checkbox input "true"
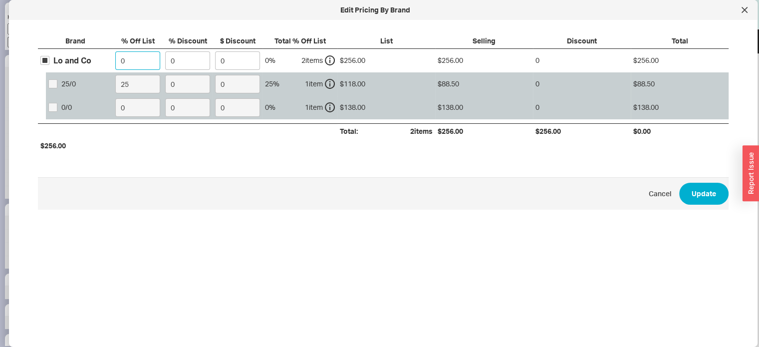
click at [134, 57] on input "0" at bounding box center [137, 60] width 45 height 18
type input "25"
click at [695, 190] on button "Update" at bounding box center [703, 194] width 49 height 22
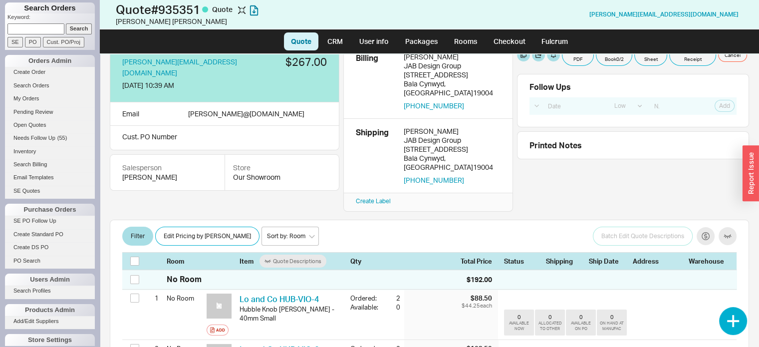
scroll to position [0, 0]
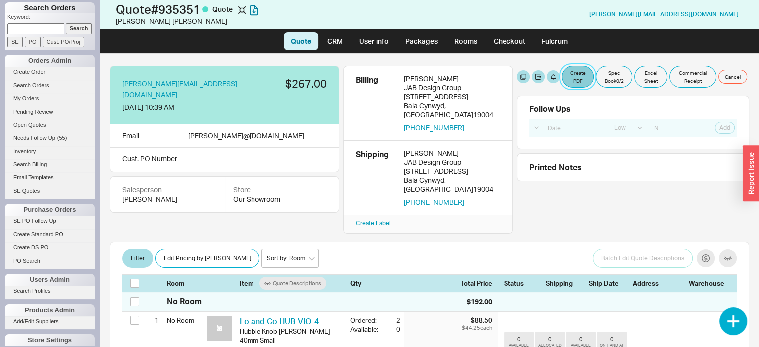
click at [575, 72] on button "Create PDF" at bounding box center [578, 77] width 32 height 22
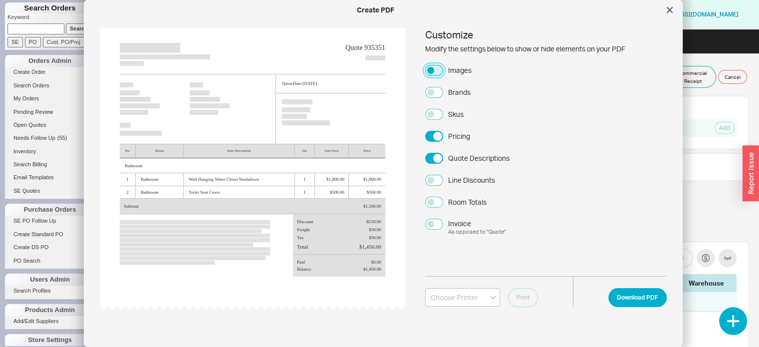
click at [431, 69] on button "Images" at bounding box center [434, 70] width 18 height 11
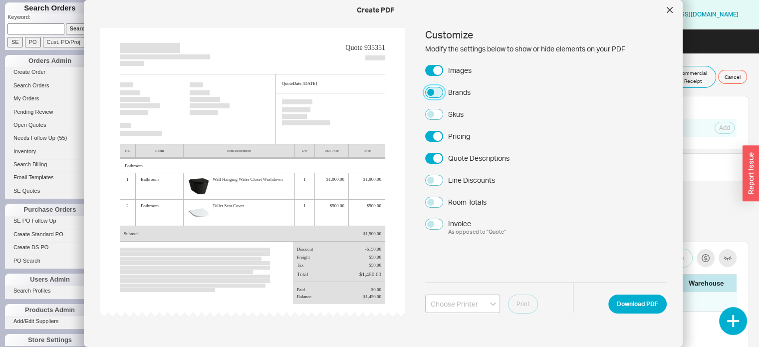
click at [427, 89] on button "Brands" at bounding box center [434, 92] width 18 height 11
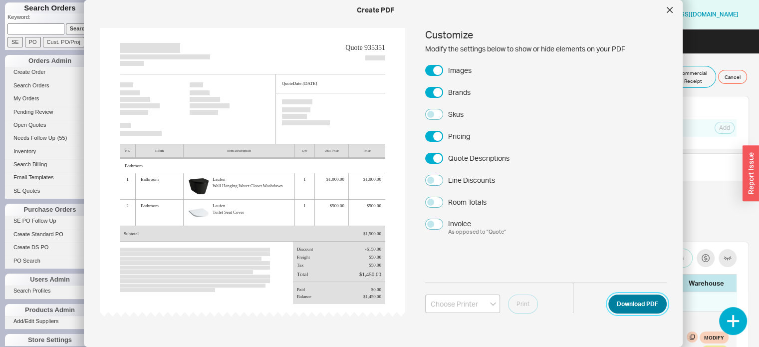
click at [624, 306] on button "Download PDF" at bounding box center [637, 303] width 58 height 19
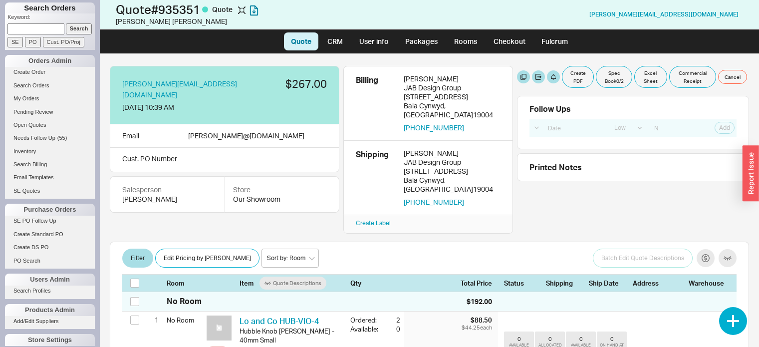
select select "LOW"
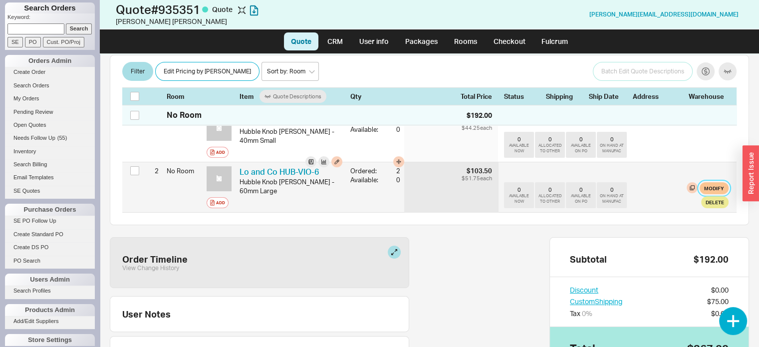
click at [706, 182] on button "Modify" at bounding box center [714, 188] width 29 height 12
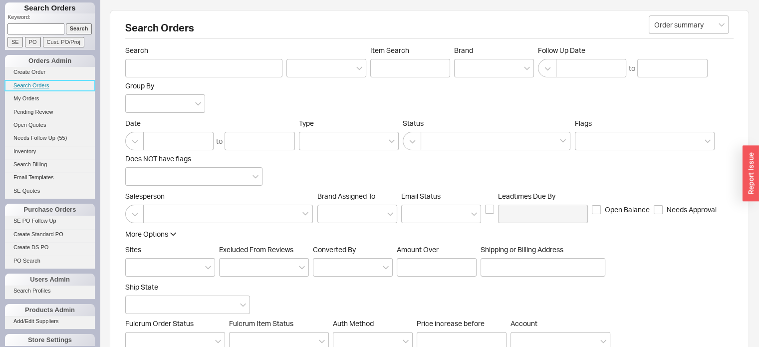
click at [37, 85] on link "Search Orders" at bounding box center [50, 85] width 90 height 10
click at [174, 70] on input "Search" at bounding box center [203, 68] width 157 height 18
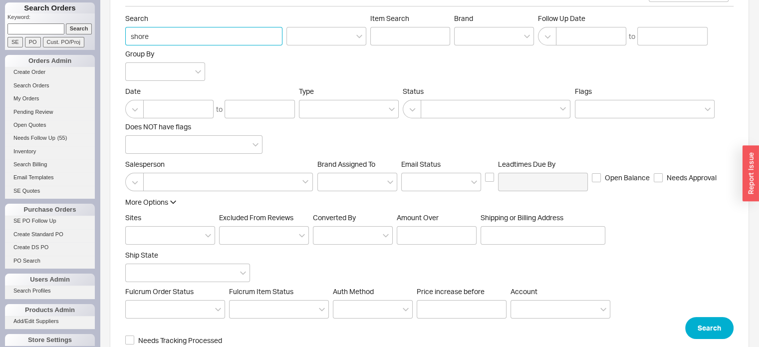
scroll to position [48, 0]
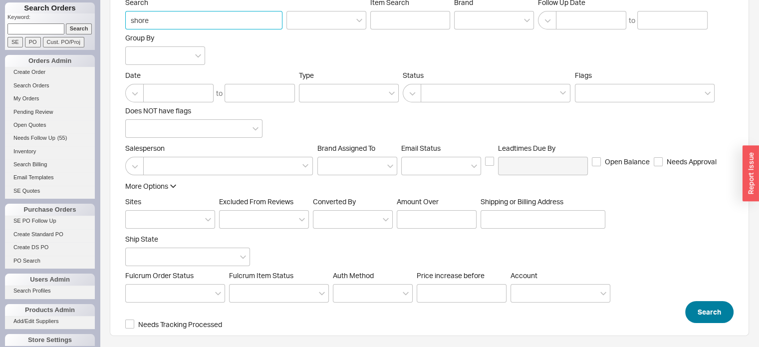
type input "shore"
click at [712, 307] on button "Search" at bounding box center [709, 312] width 48 height 22
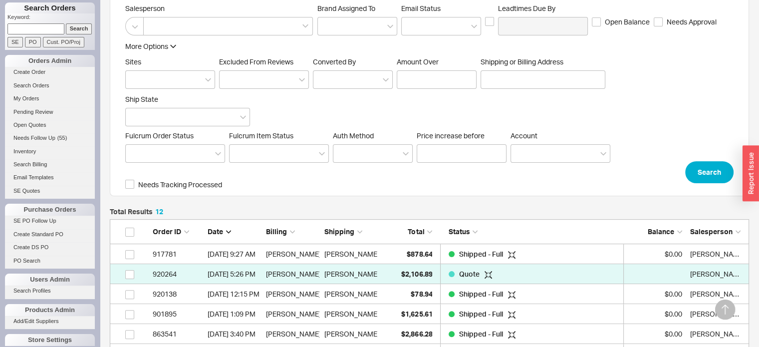
scroll to position [351, 0]
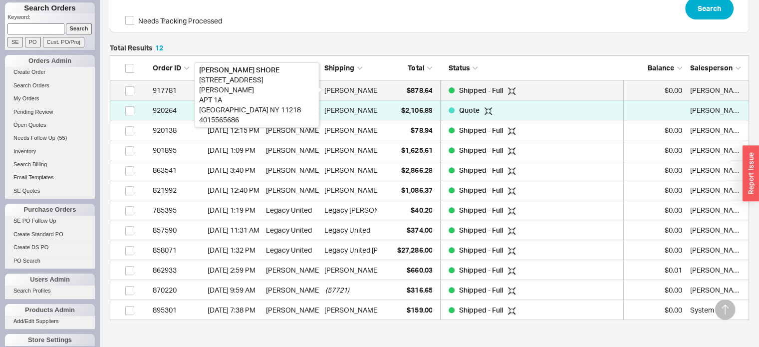
click at [347, 90] on div "[PERSON_NAME]" at bounding box center [351, 90] width 55 height 20
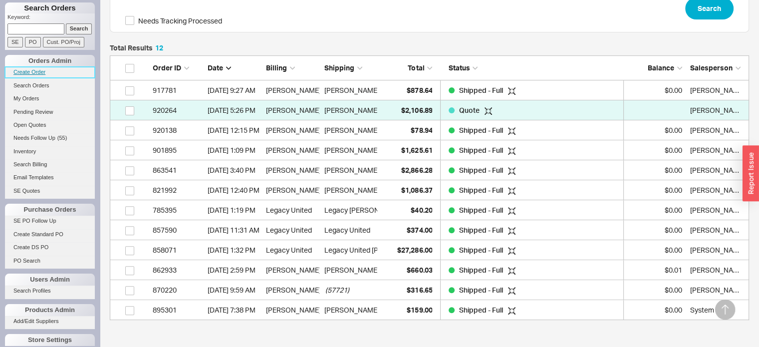
click at [37, 73] on link "Create Order" at bounding box center [50, 72] width 90 height 10
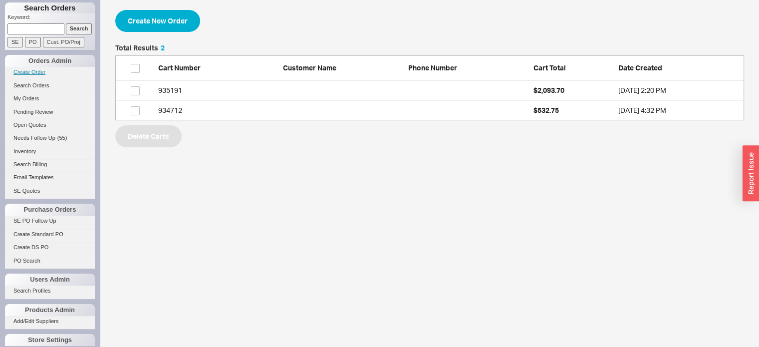
scroll to position [68, 621]
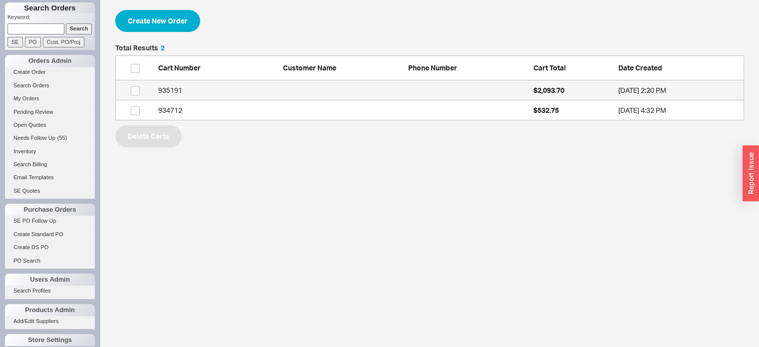
click at [164, 94] on div "935191" at bounding box center [218, 90] width 120 height 10
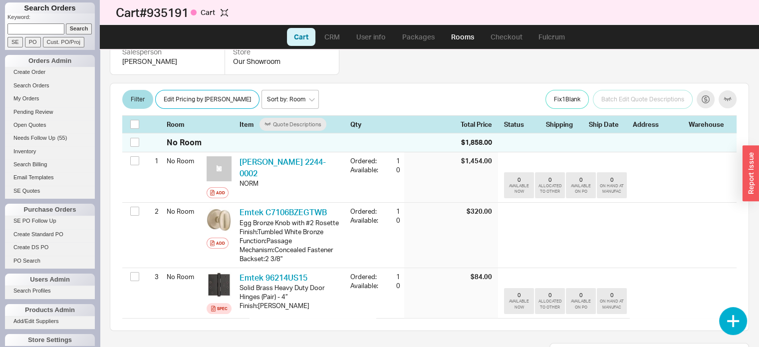
scroll to position [150, 0]
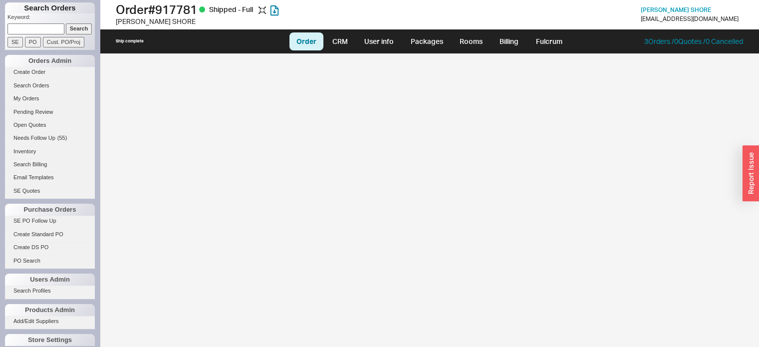
select select "LOW"
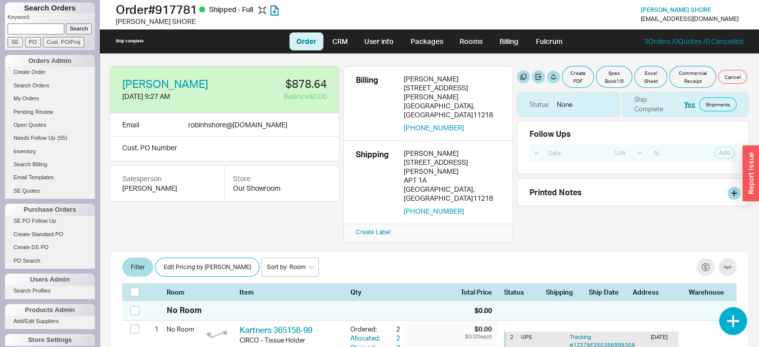
scroll to position [100, 0]
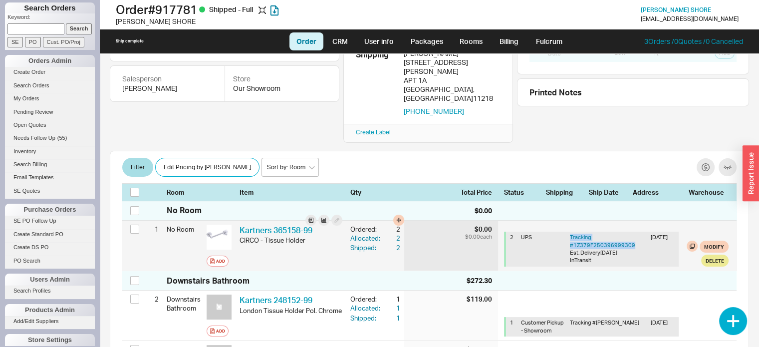
drag, startPoint x: 630, startPoint y: 208, endPoint x: 559, endPoint y: 208, distance: 70.9
click at [559, 232] on div "2 UPS Tracking # 1Z379F250396999309 Est. Delivery [DATE] InTransit [DATE]" at bounding box center [592, 249] width 173 height 35
copy div "Tracking # 1Z379F250396999309"
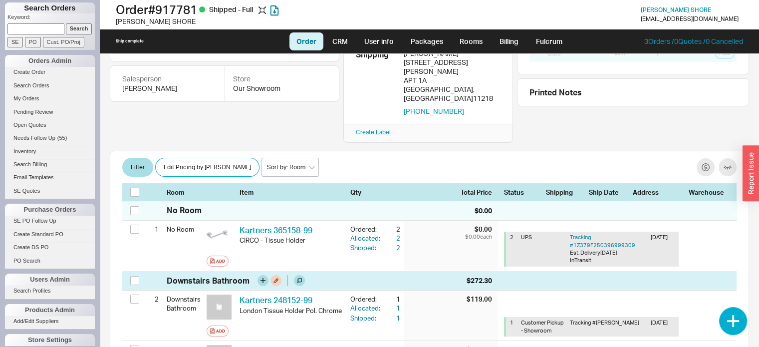
click at [609, 271] on div "Downstairs Bathroom $272.30" at bounding box center [429, 280] width 614 height 19
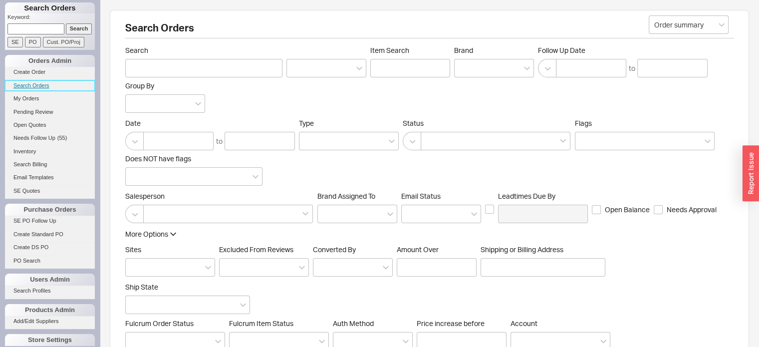
click at [48, 84] on link "Search Orders" at bounding box center [50, 85] width 90 height 10
click at [155, 66] on input "Search" at bounding box center [203, 68] width 157 height 18
paste input "[PERSON_NAME][EMAIL_ADDRESS][DOMAIN_NAME]"
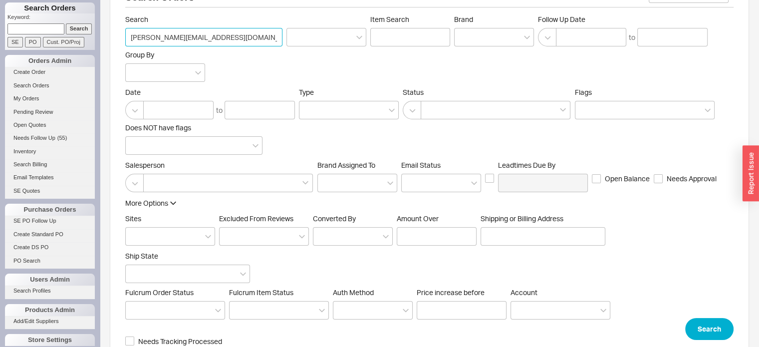
scroll to position [48, 0]
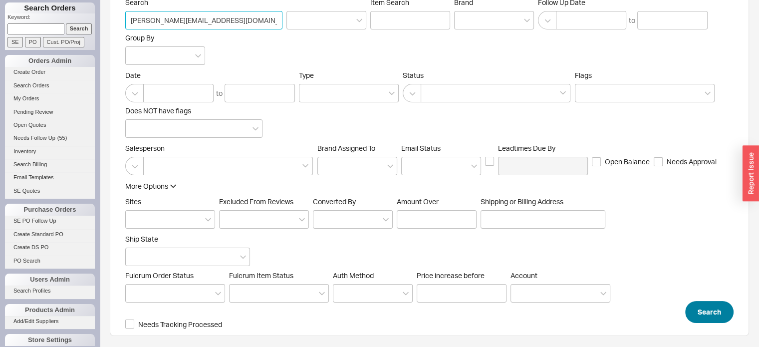
type input "[PERSON_NAME][EMAIL_ADDRESS][DOMAIN_NAME]"
click at [700, 307] on button "Search" at bounding box center [709, 312] width 48 height 22
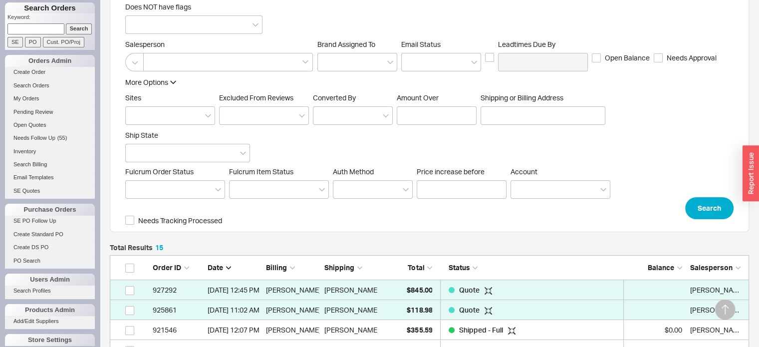
scroll to position [351, 0]
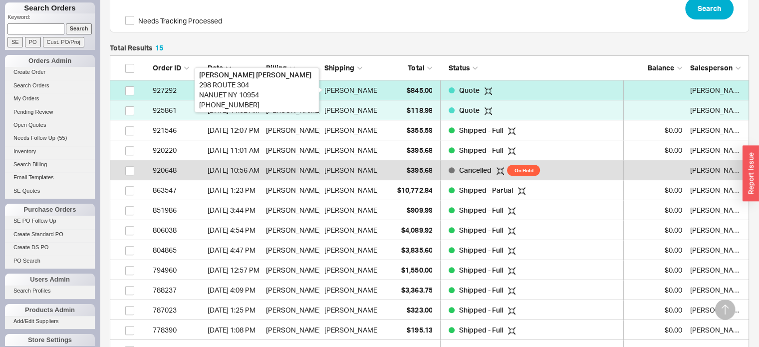
click at [365, 86] on div "[PERSON_NAME]" at bounding box center [351, 90] width 55 height 20
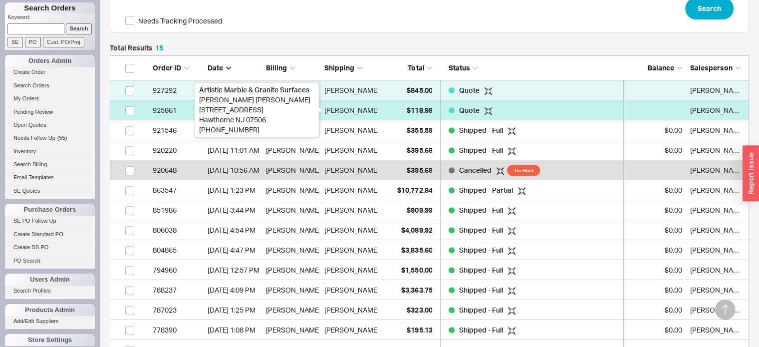
click at [351, 109] on div "[PERSON_NAME]" at bounding box center [351, 110] width 55 height 20
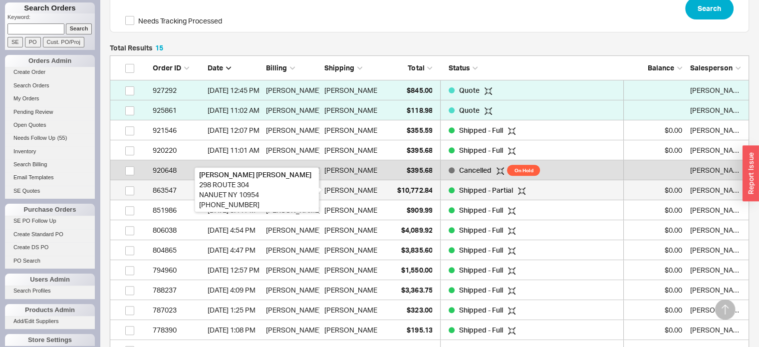
click at [363, 189] on div "[PERSON_NAME]" at bounding box center [351, 190] width 55 height 20
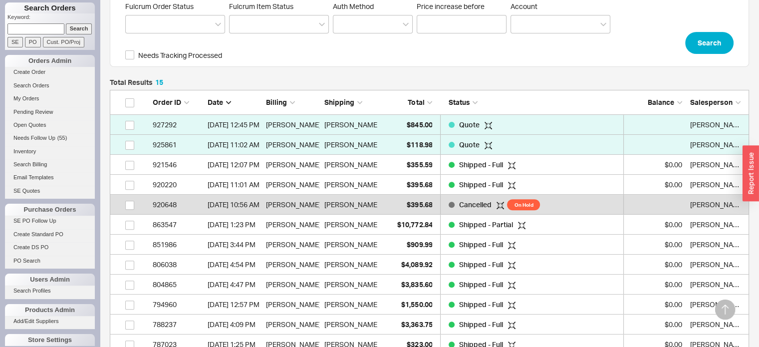
scroll to position [299, 0]
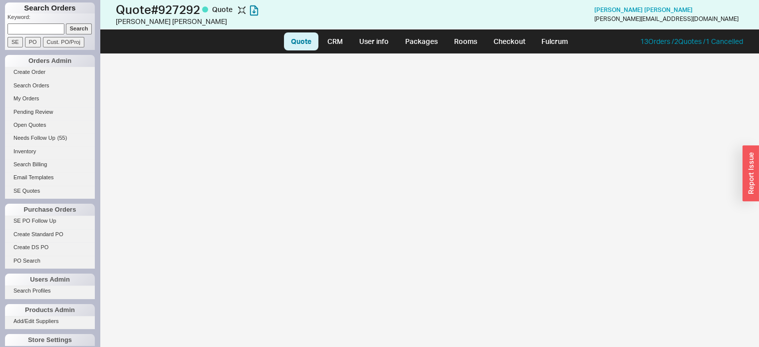
select select "LOW"
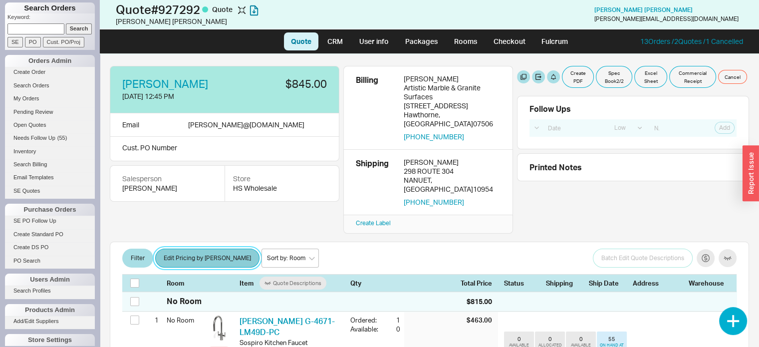
click at [183, 248] on button "Edit Pricing by Brand" at bounding box center [207, 257] width 104 height 19
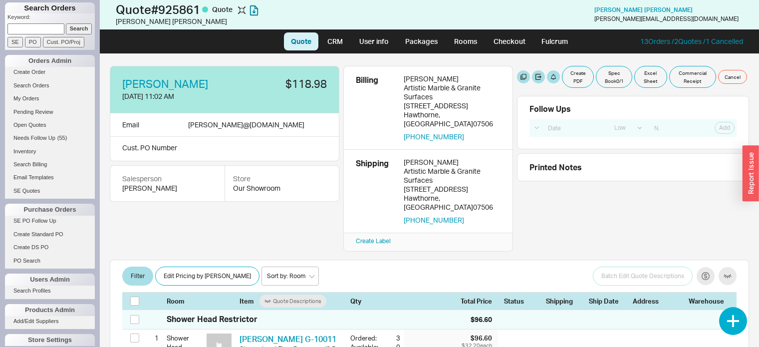
select select "LOW"
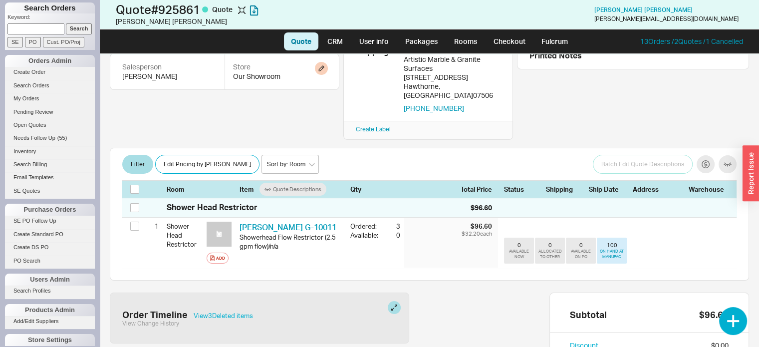
scroll to position [50, 0]
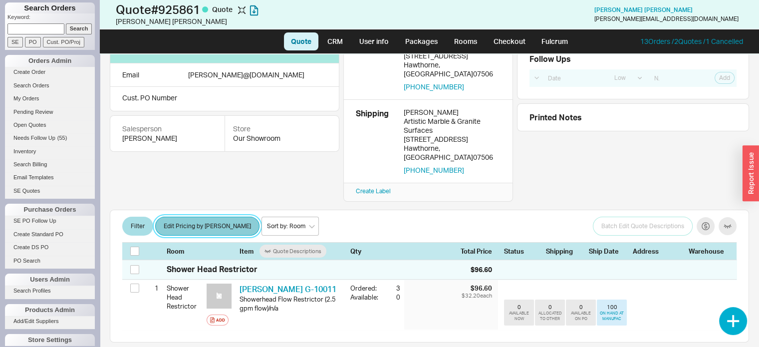
click at [204, 217] on button "Edit Pricing by [PERSON_NAME]" at bounding box center [207, 226] width 104 height 19
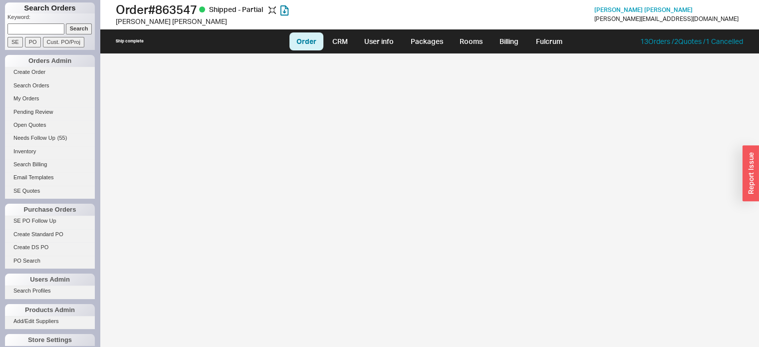
select select "LOW"
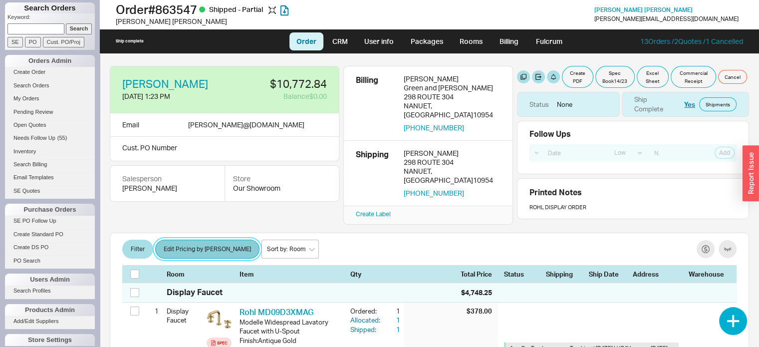
click at [196, 240] on button "Edit Pricing by [PERSON_NAME]" at bounding box center [207, 249] width 104 height 19
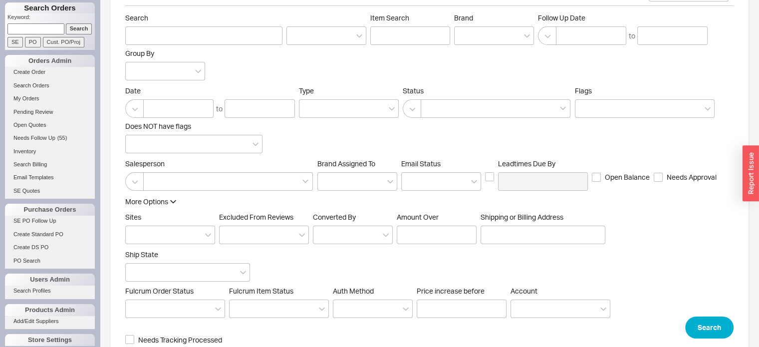
scroll to position [48, 0]
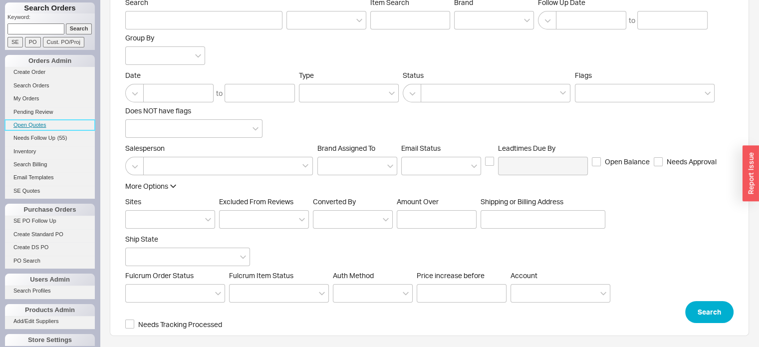
click at [33, 125] on link "Open Quotes" at bounding box center [50, 125] width 90 height 10
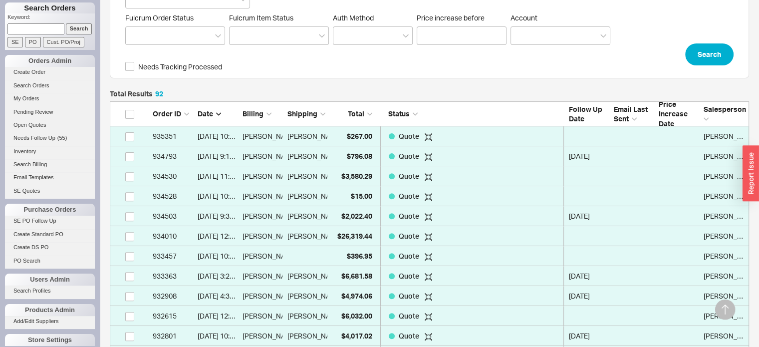
scroll to position [349, 0]
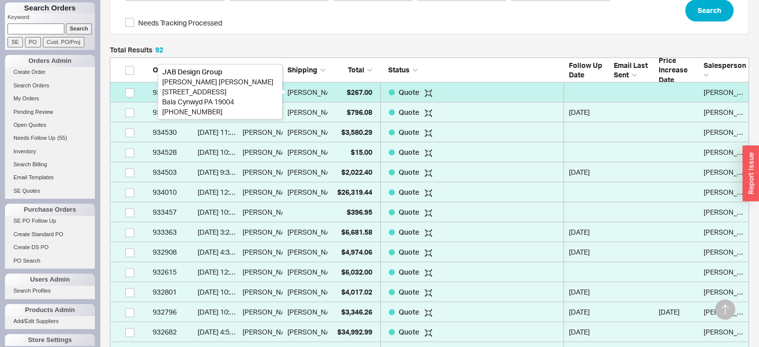
click at [307, 94] on div "[PERSON_NAME]" at bounding box center [314, 92] width 55 height 20
click at [311, 95] on div "[PERSON_NAME]" at bounding box center [314, 92] width 55 height 20
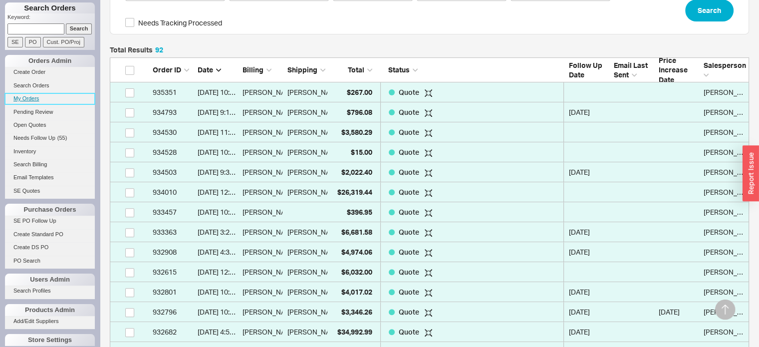
click at [34, 99] on link "My Orders" at bounding box center [50, 98] width 90 height 10
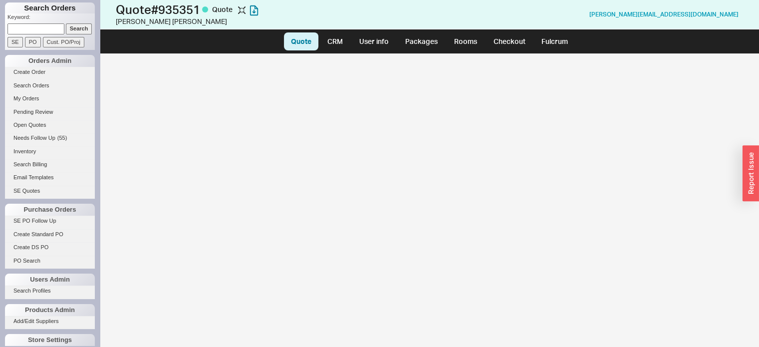
select select "LOW"
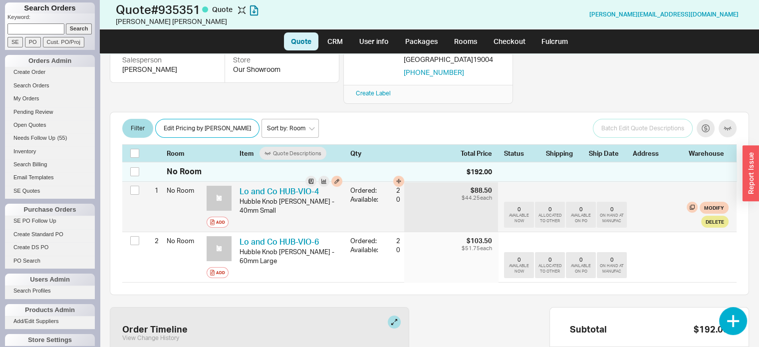
scroll to position [150, 0]
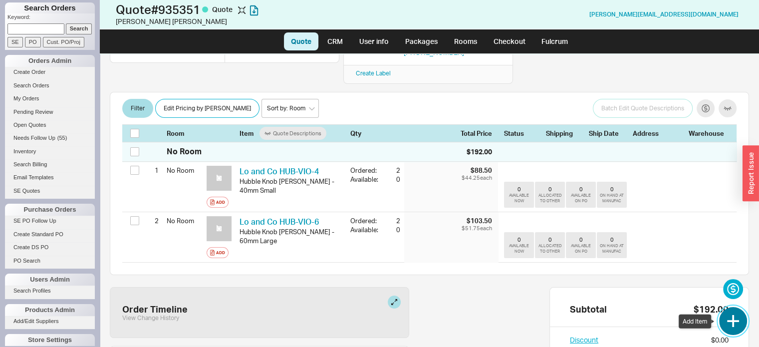
click at [735, 320] on button "button" at bounding box center [733, 321] width 28 height 28
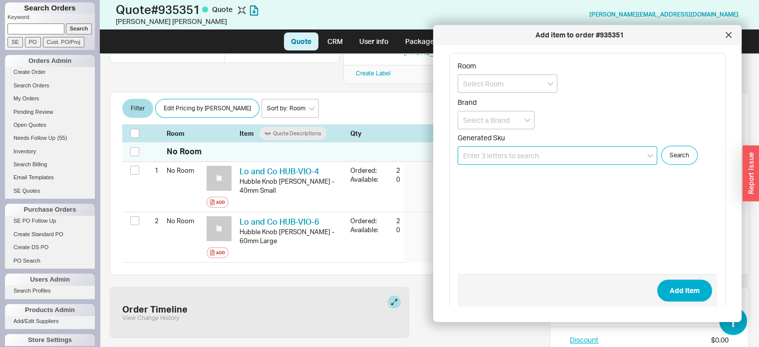
click at [543, 153] on input at bounding box center [558, 155] width 200 height 18
paste input "DOT-VIO-160"
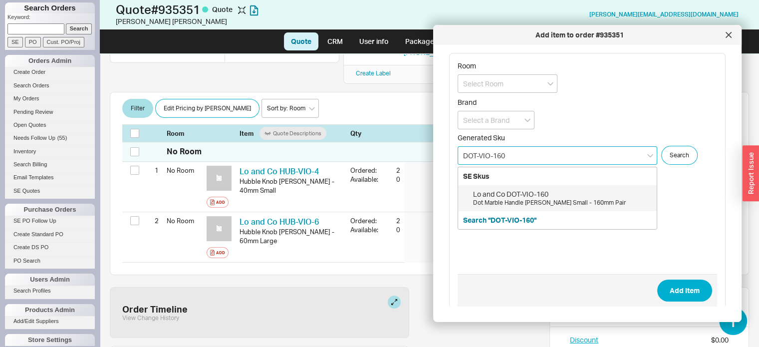
click at [524, 196] on div "Lo and Co DOT-VIO-160" at bounding box center [562, 194] width 179 height 10
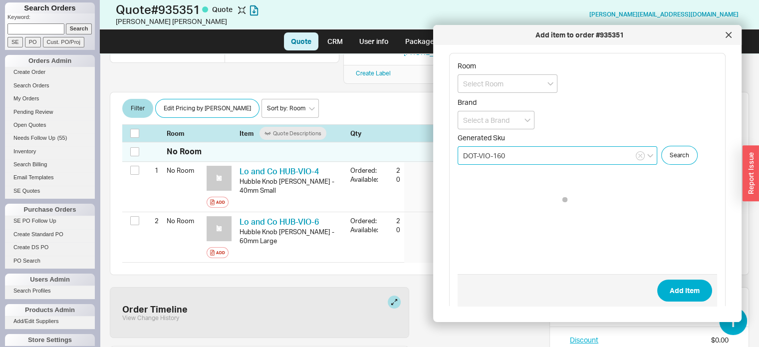
type input "DOT-VIO-160"
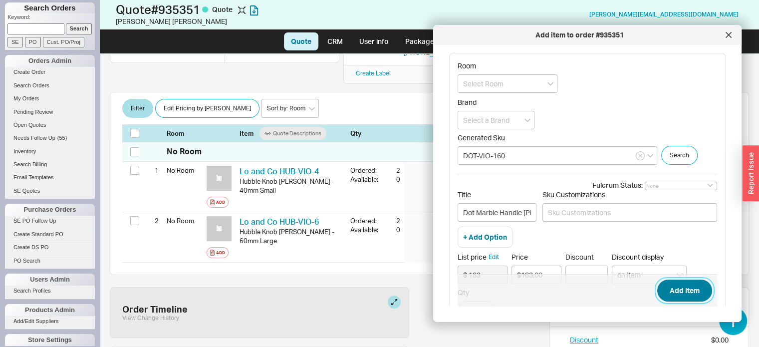
click at [687, 288] on button "Add Item" at bounding box center [684, 290] width 55 height 22
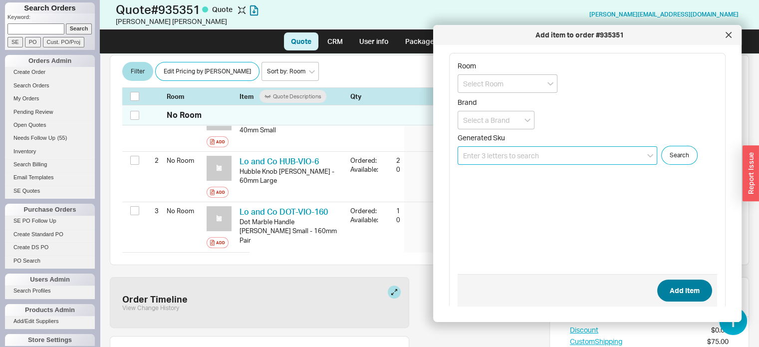
scroll to position [218, 0]
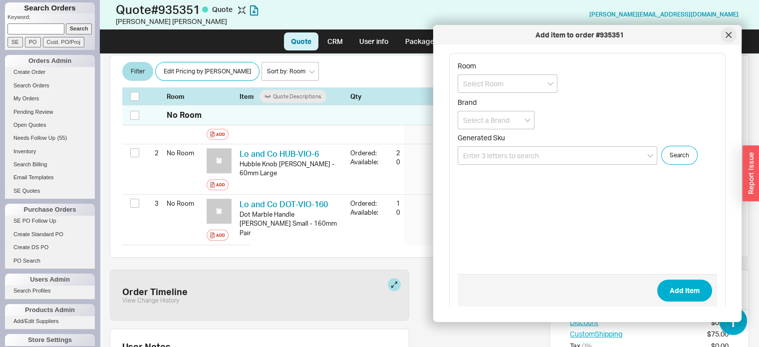
click at [727, 34] on icon at bounding box center [729, 35] width 6 height 6
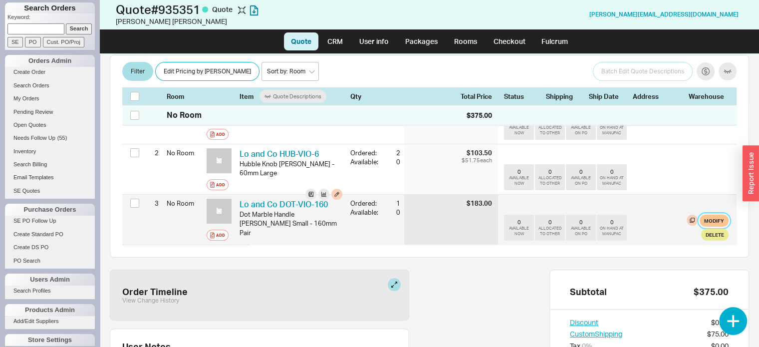
click at [702, 215] on button "Modify" at bounding box center [714, 221] width 29 height 12
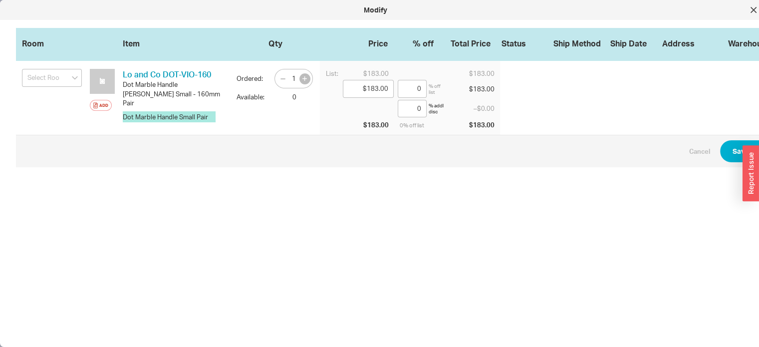
click at [306, 75] on button "button" at bounding box center [304, 78] width 11 height 11
type input "2"
click at [735, 151] on button "Save Changes" at bounding box center [756, 151] width 72 height 22
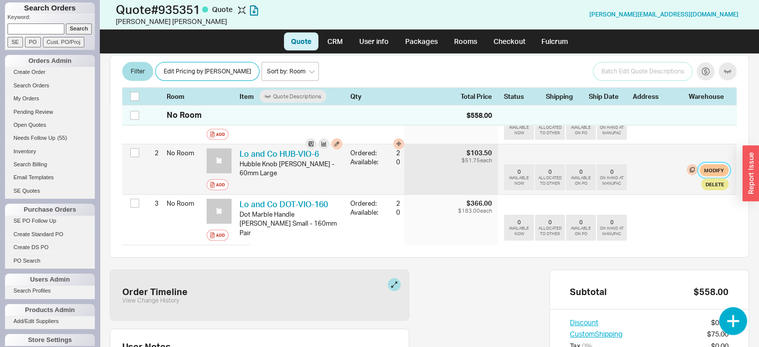
click at [700, 164] on button "Modify" at bounding box center [714, 170] width 29 height 12
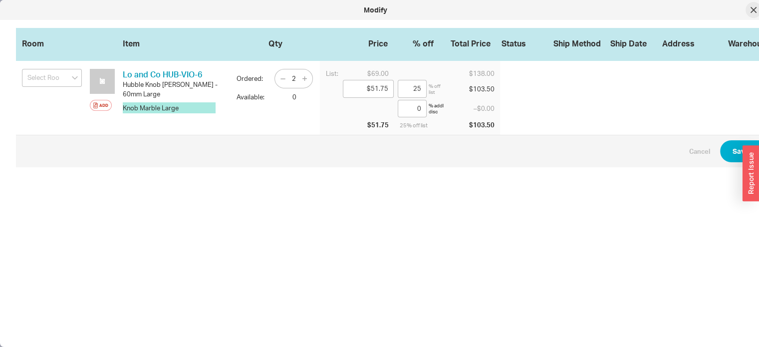
click at [753, 8] on icon at bounding box center [753, 10] width 6 height 6
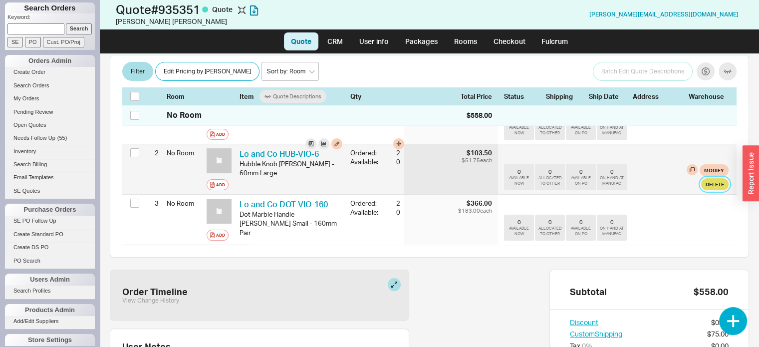
click at [703, 178] on button "Delete" at bounding box center [714, 184] width 27 height 12
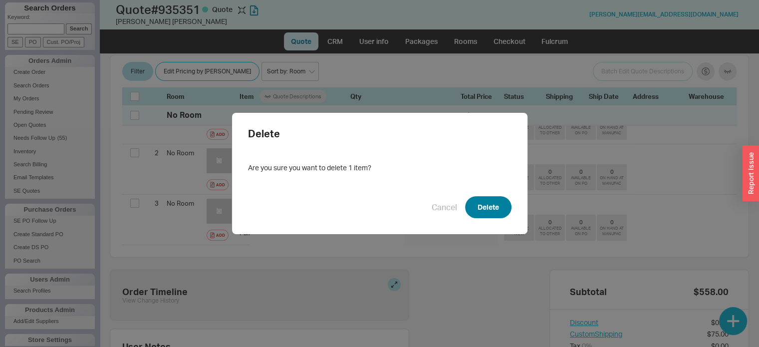
click at [488, 209] on button "Delete" at bounding box center [488, 207] width 46 height 22
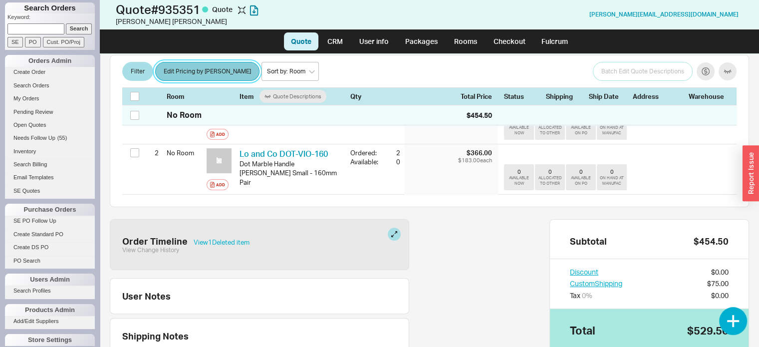
click at [183, 74] on button "Edit Pricing by Brand" at bounding box center [207, 71] width 104 height 19
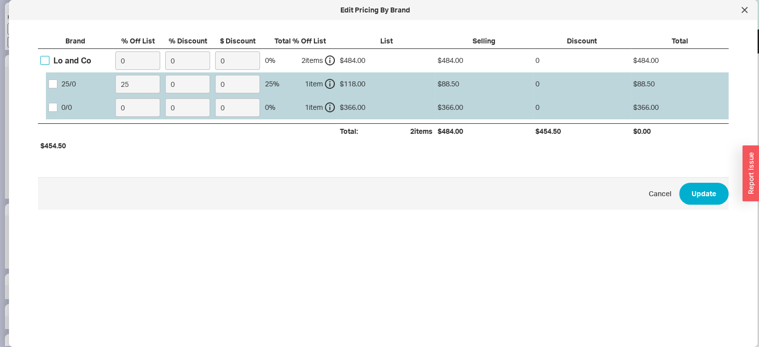
drag, startPoint x: 42, startPoint y: 58, endPoint x: 134, endPoint y: 47, distance: 93.0
click at [42, 58] on input "Lo and Co" at bounding box center [44, 60] width 9 height 9
checkbox input "true"
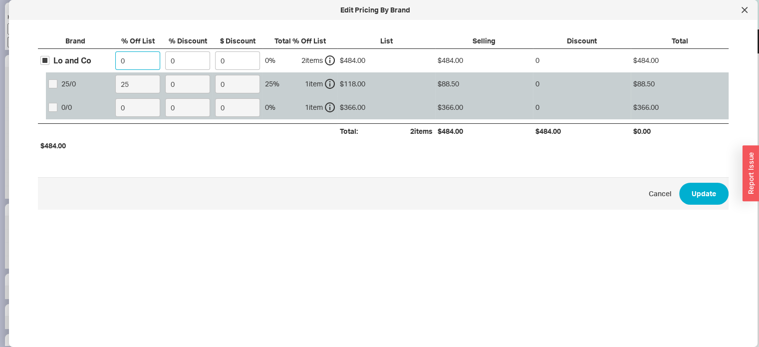
click at [137, 59] on input "0" at bounding box center [137, 60] width 45 height 18
type input "25"
click at [698, 192] on button "Update" at bounding box center [703, 194] width 49 height 22
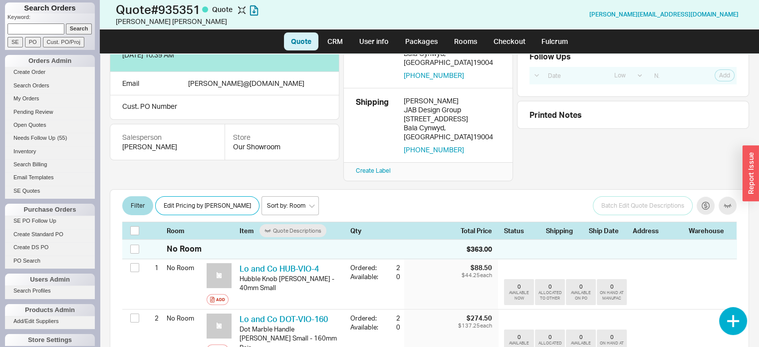
scroll to position [0, 0]
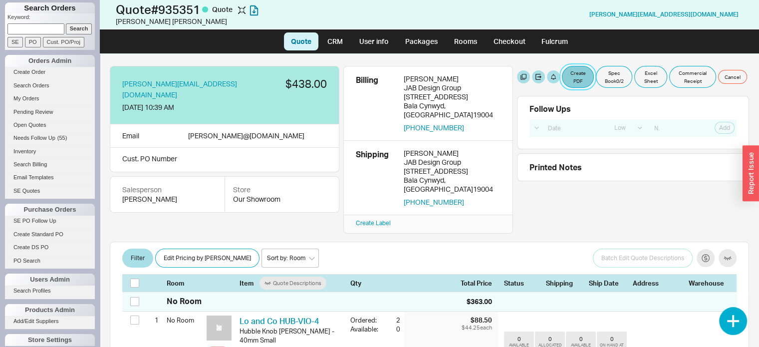
click at [583, 71] on button "Create PDF" at bounding box center [578, 77] width 32 height 22
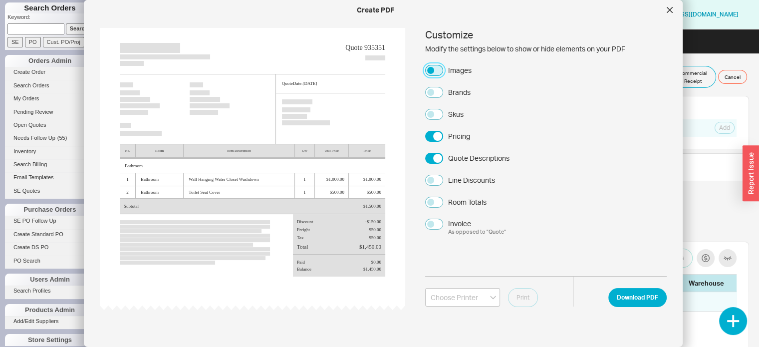
click at [427, 65] on button "Images" at bounding box center [434, 70] width 18 height 11
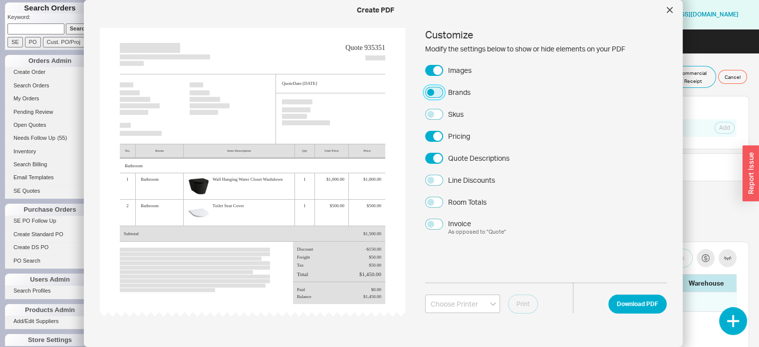
click at [429, 92] on button "Brands" at bounding box center [434, 92] width 18 height 11
click at [635, 304] on button "Download PDF" at bounding box center [637, 303] width 58 height 19
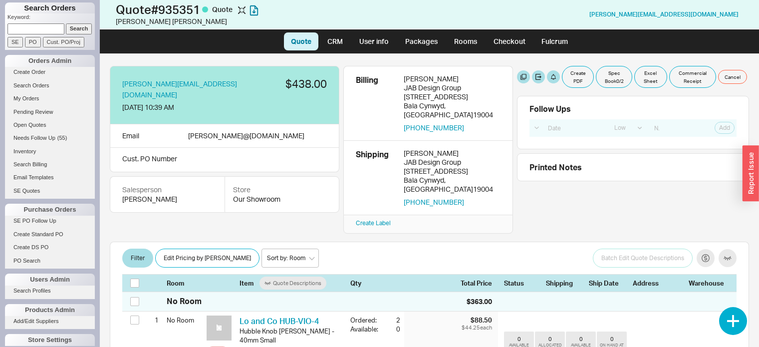
select select "LOW"
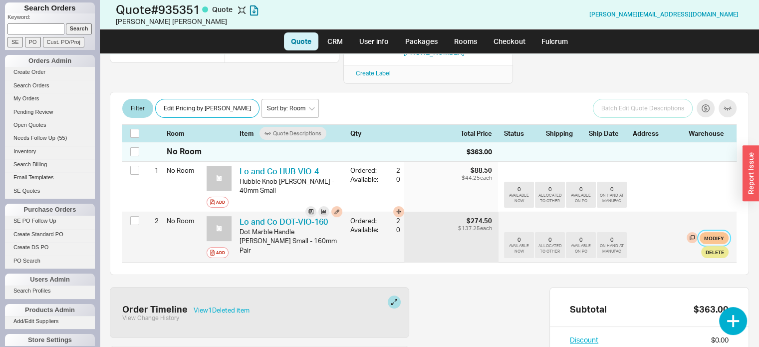
click at [709, 232] on button "Modify" at bounding box center [714, 238] width 29 height 12
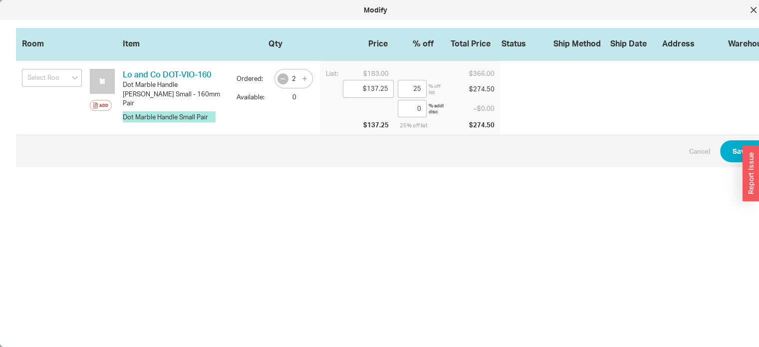
click at [282, 81] on icon "button" at bounding box center [283, 79] width 8 height 8
type input "1"
click at [729, 146] on button "Save Changes" at bounding box center [756, 151] width 72 height 22
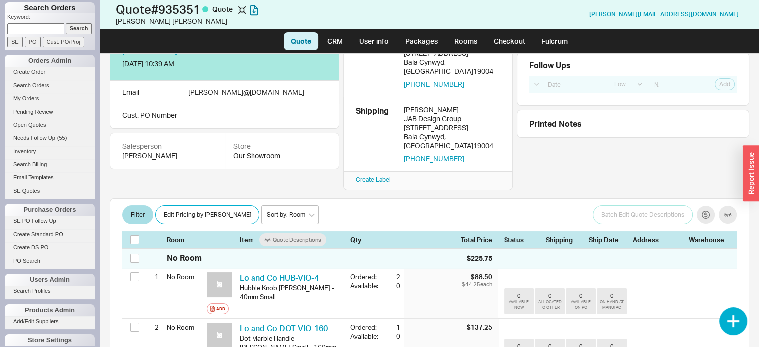
scroll to position [0, 0]
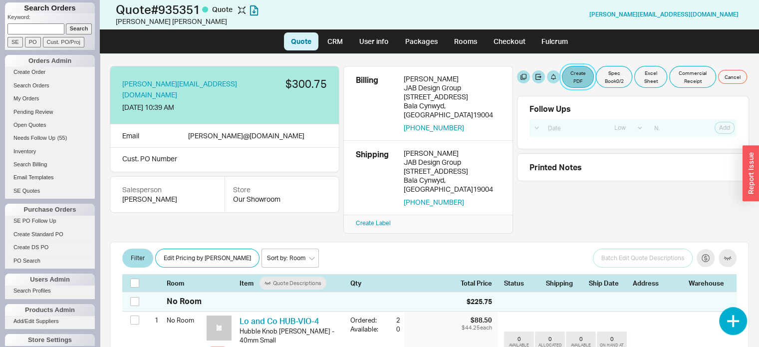
click at [579, 74] on button "Create PDF" at bounding box center [578, 77] width 32 height 22
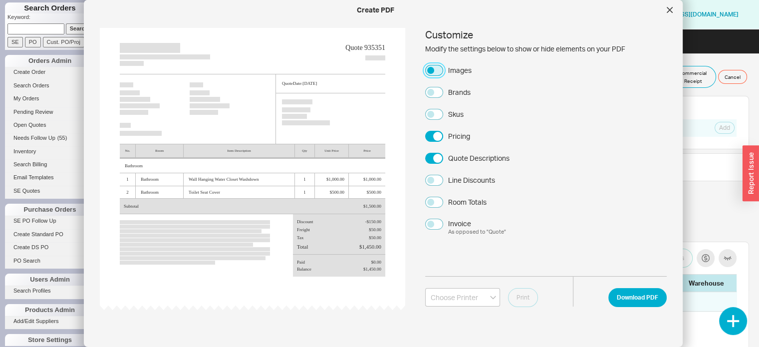
click at [434, 71] on button "Images" at bounding box center [434, 70] width 18 height 11
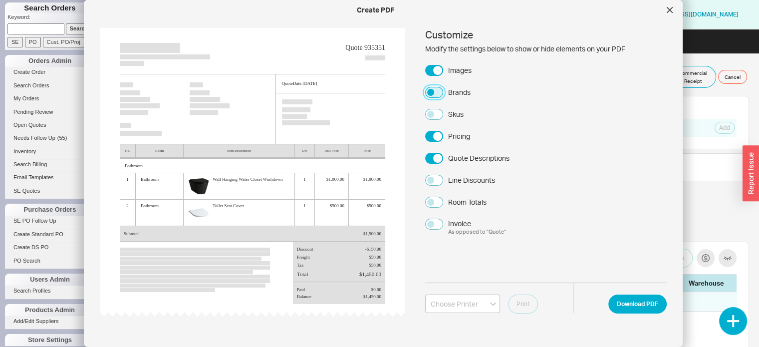
click at [433, 90] on button "Brands" at bounding box center [434, 92] width 18 height 11
click at [633, 304] on button "Download PDF" at bounding box center [637, 303] width 58 height 19
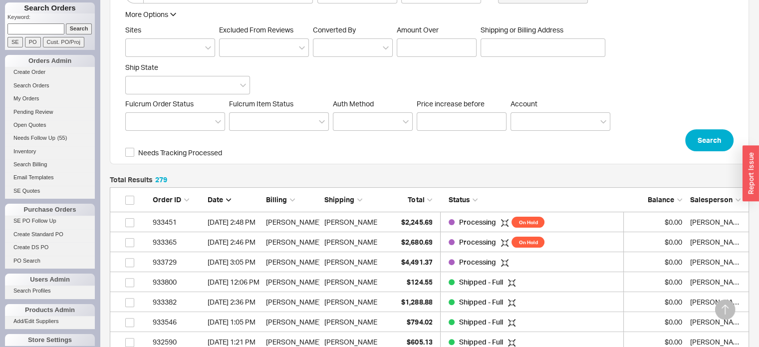
scroll to position [301, 0]
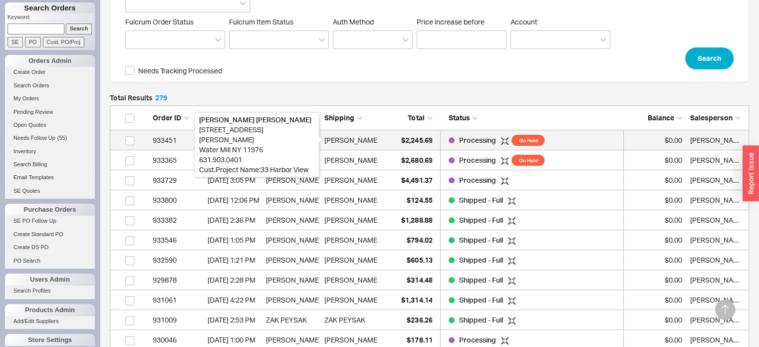
click at [373, 143] on div "[PERSON_NAME]" at bounding box center [351, 140] width 55 height 20
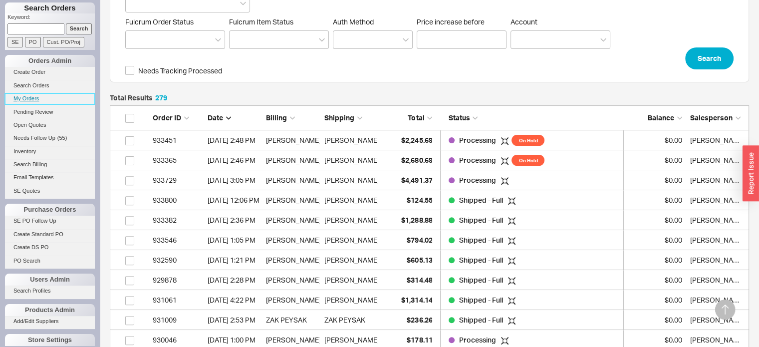
click at [36, 100] on link "My Orders" at bounding box center [50, 98] width 90 height 10
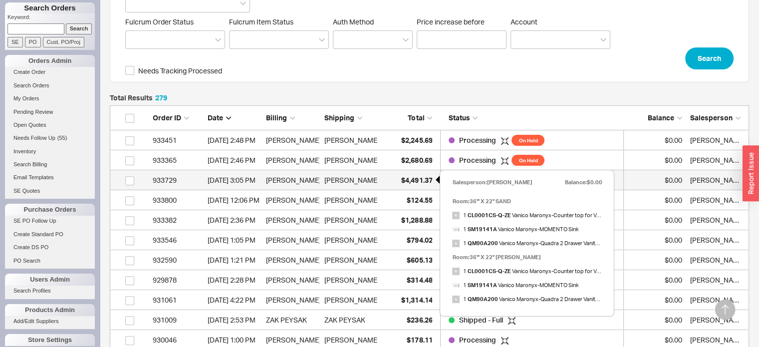
click at [425, 177] on span "$4,491.37" at bounding box center [416, 180] width 31 height 8
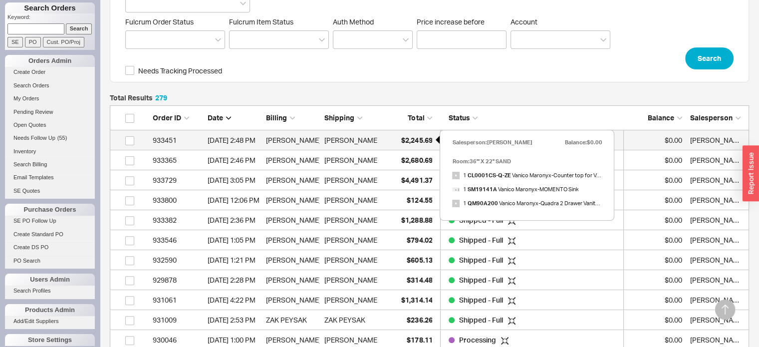
click at [422, 139] on span "$2,245.69" at bounding box center [416, 140] width 31 height 8
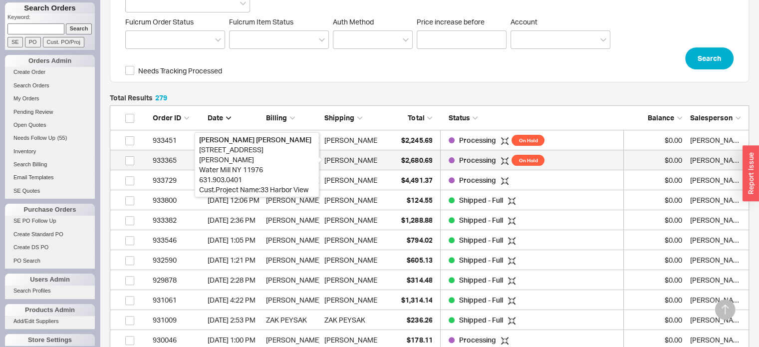
click at [363, 159] on div "[PERSON_NAME]" at bounding box center [351, 160] width 55 height 20
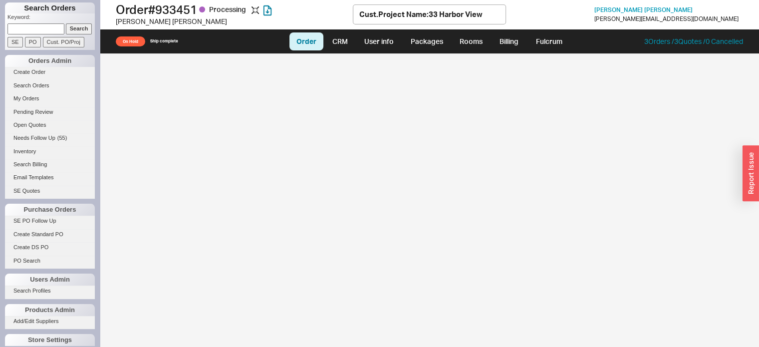
select select "LOW"
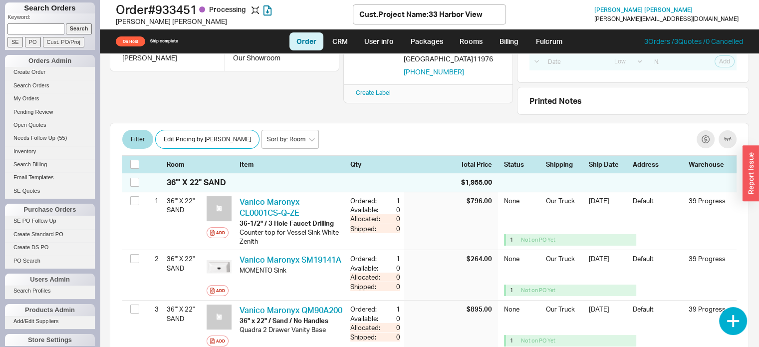
scroll to position [150, 0]
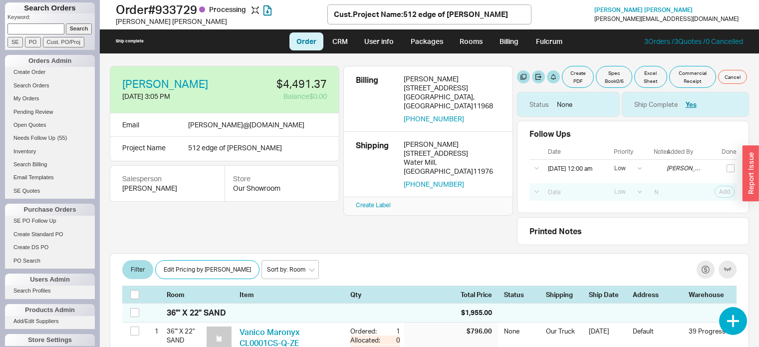
select select "LOW"
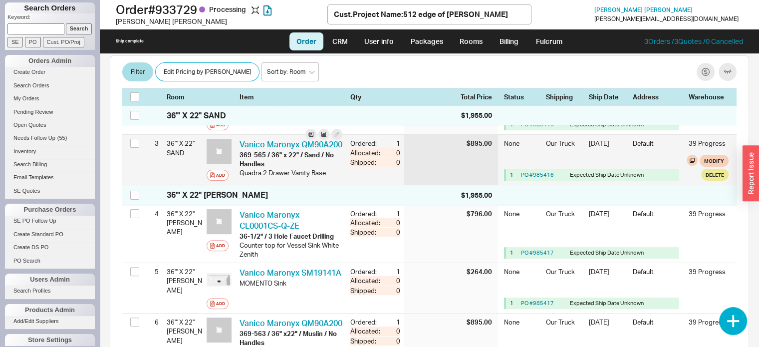
scroll to position [349, 0]
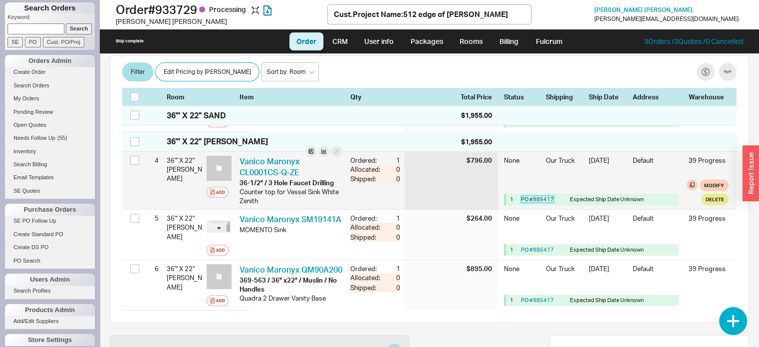
click at [523, 203] on link "PO # 985417" at bounding box center [537, 199] width 33 height 7
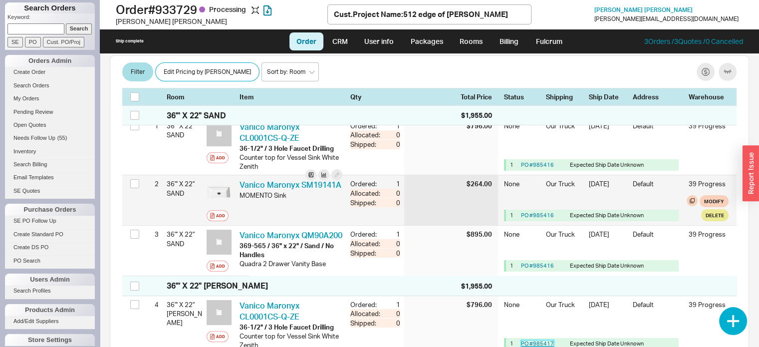
scroll to position [200, 0]
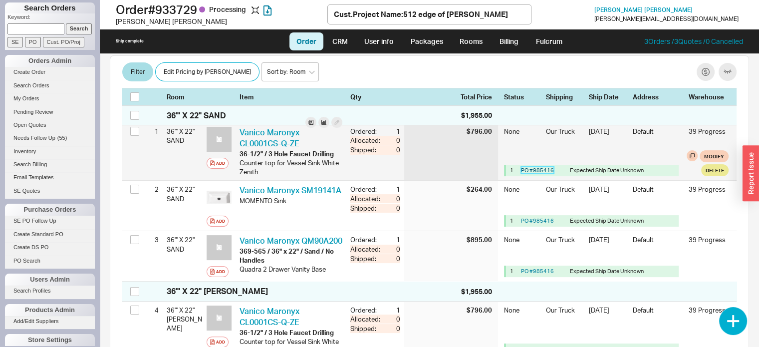
click at [533, 168] on link "PO # 985416" at bounding box center [537, 170] width 33 height 7
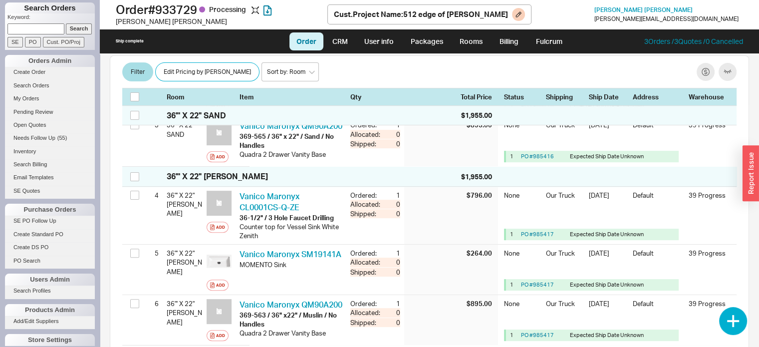
scroll to position [299, 0]
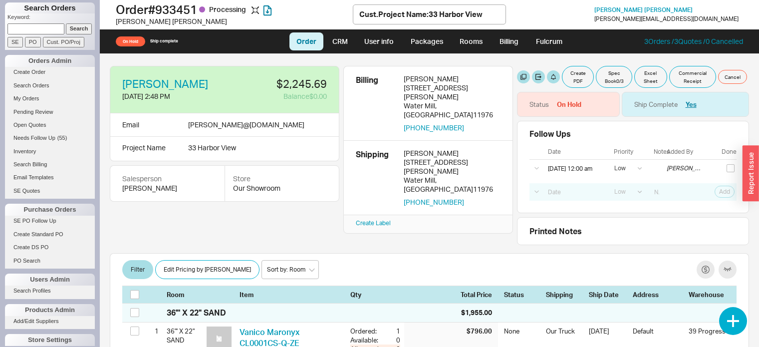
select select "LOW"
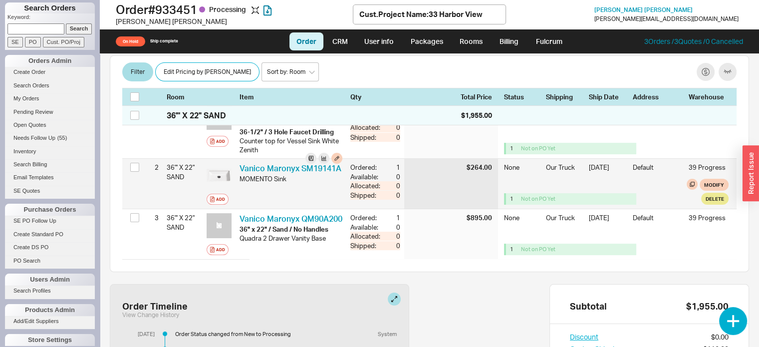
scroll to position [172, 0]
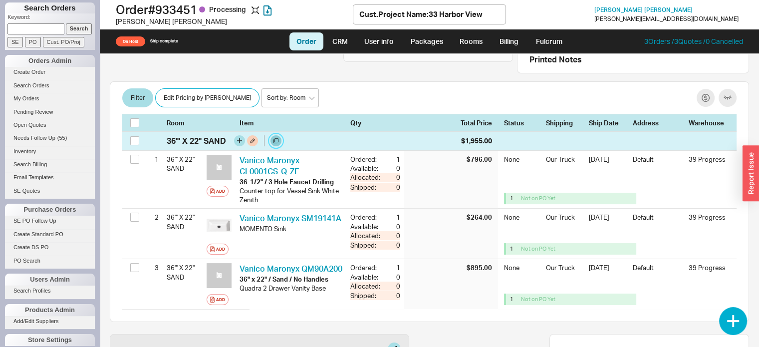
click at [273, 138] on button at bounding box center [275, 140] width 11 height 11
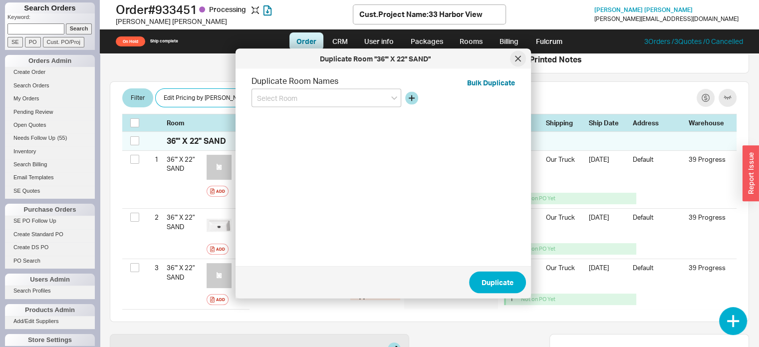
click at [512, 57] on div at bounding box center [518, 59] width 16 height 16
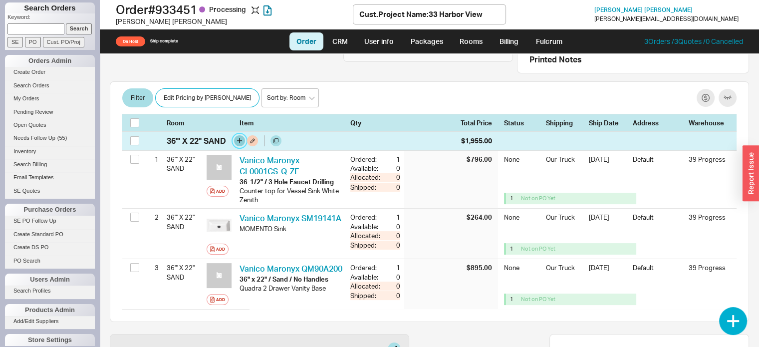
click at [241, 139] on button "button" at bounding box center [239, 140] width 11 height 11
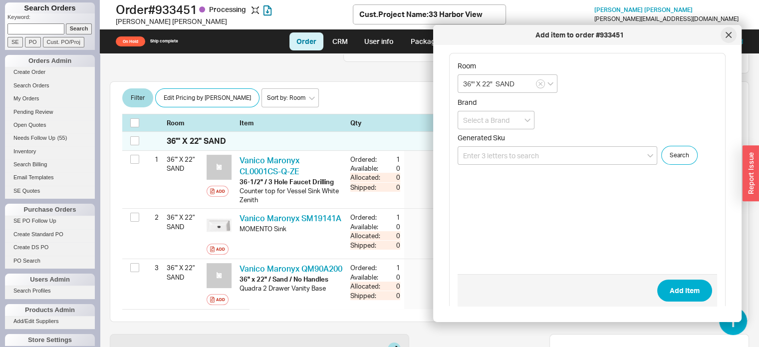
click at [728, 33] on icon at bounding box center [729, 35] width 6 height 6
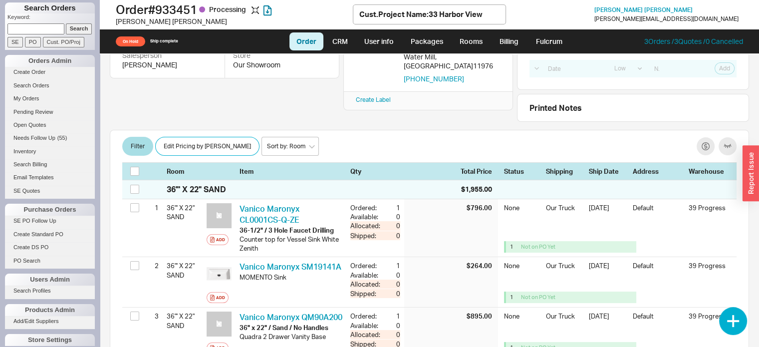
scroll to position [122, 0]
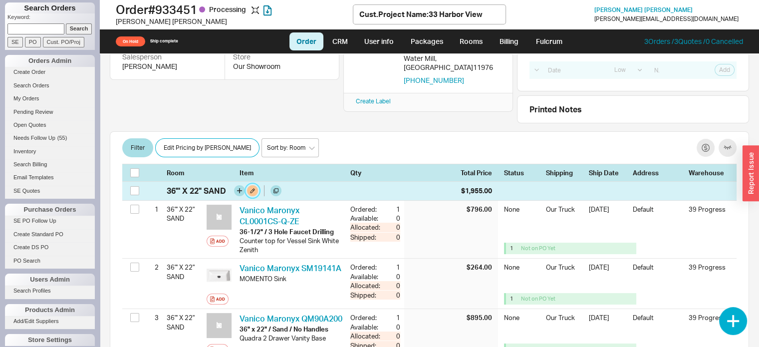
click at [254, 187] on button at bounding box center [252, 190] width 11 height 11
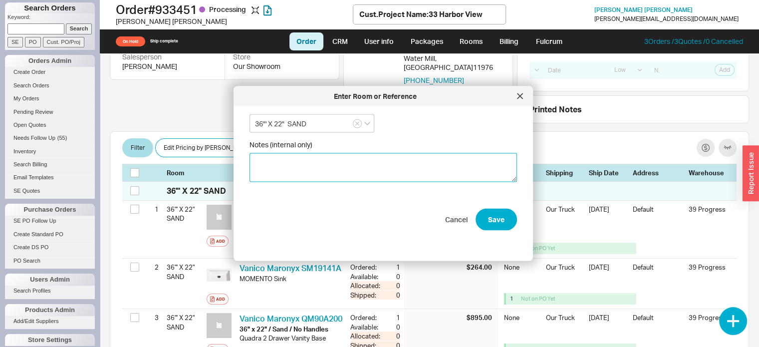
click at [262, 163] on textarea "Notes (internal only)" at bounding box center [382, 167] width 267 height 29
paste textarea "369-854"
type textarea "369-854"
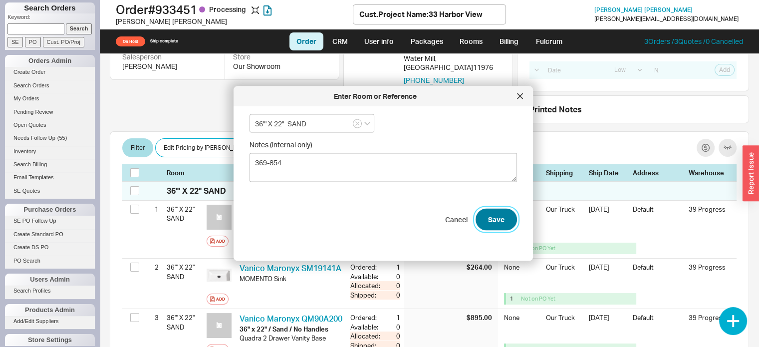
click at [485, 221] on button "Save" at bounding box center [496, 219] width 41 height 22
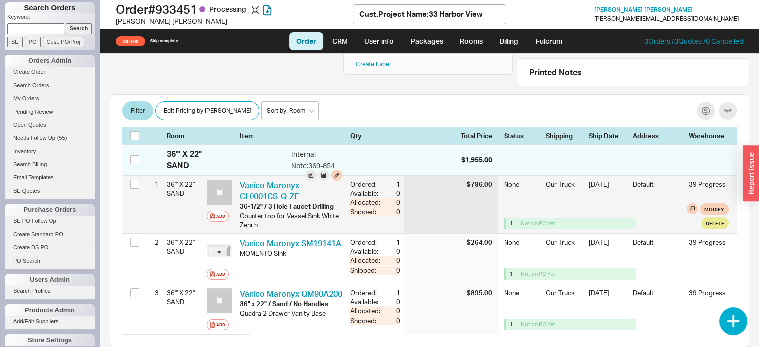
scroll to position [200, 0]
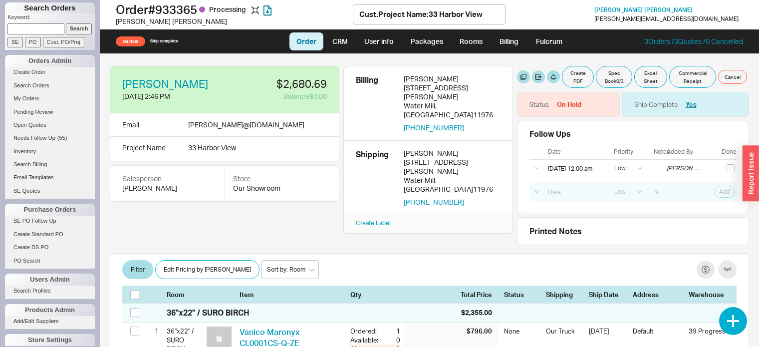
select select "LOW"
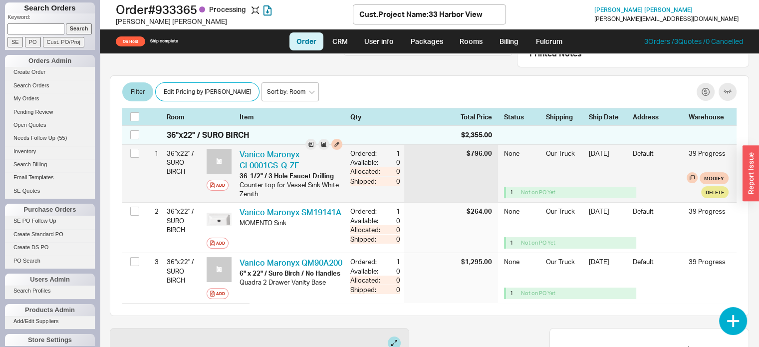
scroll to position [200, 0]
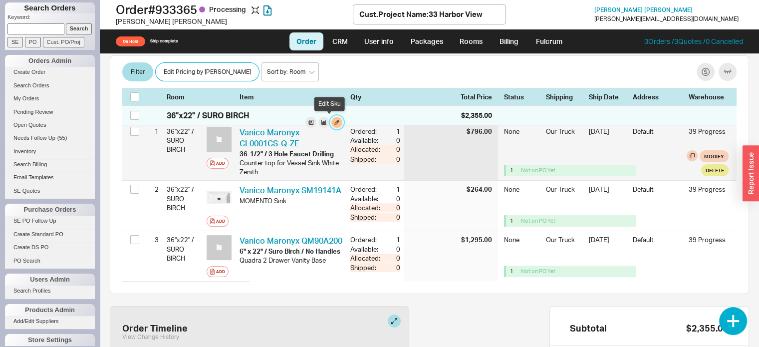
click at [331, 119] on button "button" at bounding box center [336, 122] width 11 height 11
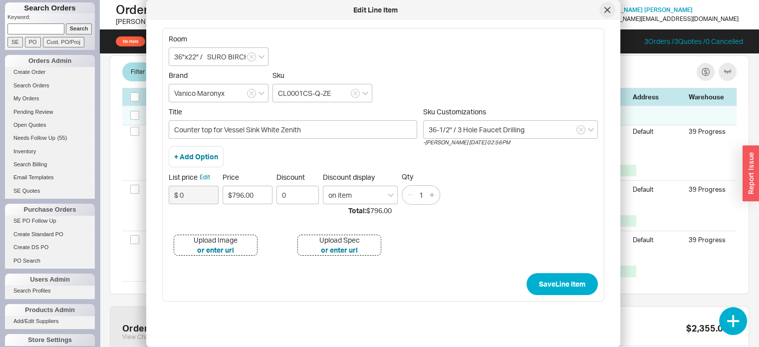
click at [607, 11] on icon at bounding box center [607, 10] width 6 height 6
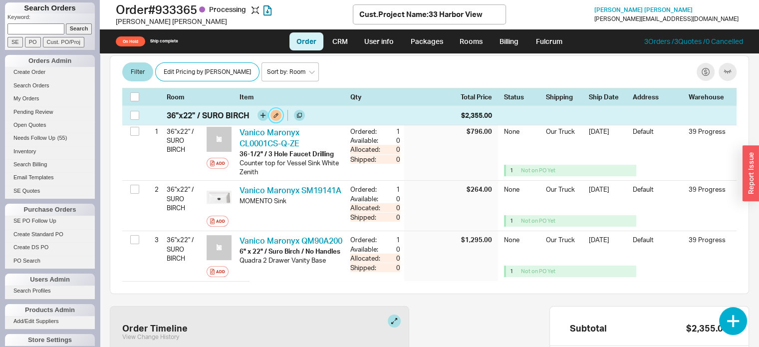
click at [277, 113] on button at bounding box center [275, 115] width 11 height 11
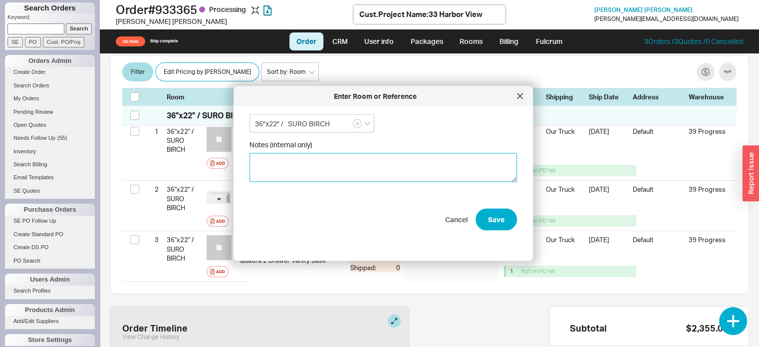
click at [271, 167] on textarea "Notes (internal only)" at bounding box center [382, 167] width 267 height 29
paste textarea "369-930"
type textarea "369-930"
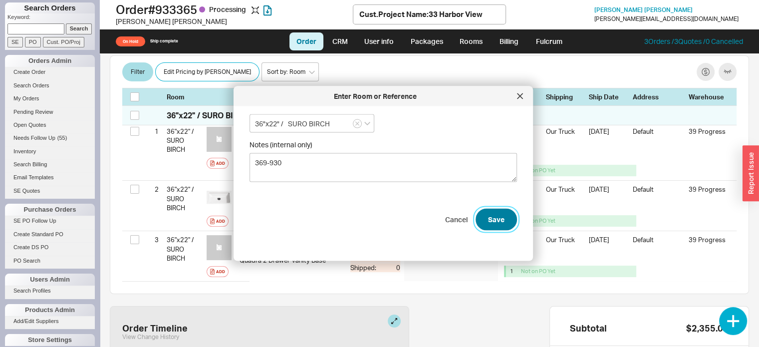
click at [485, 221] on button "Save" at bounding box center [496, 219] width 41 height 22
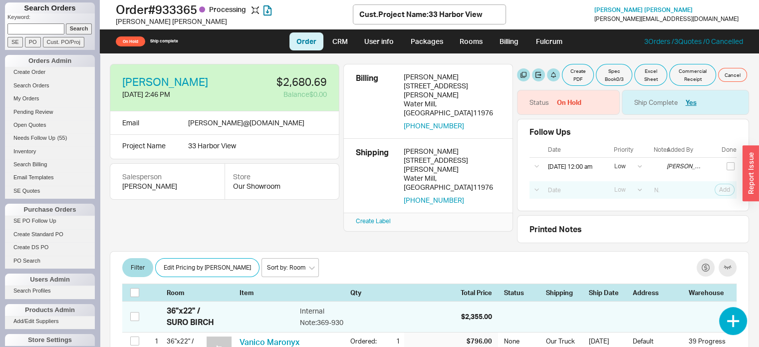
scroll to position [0, 0]
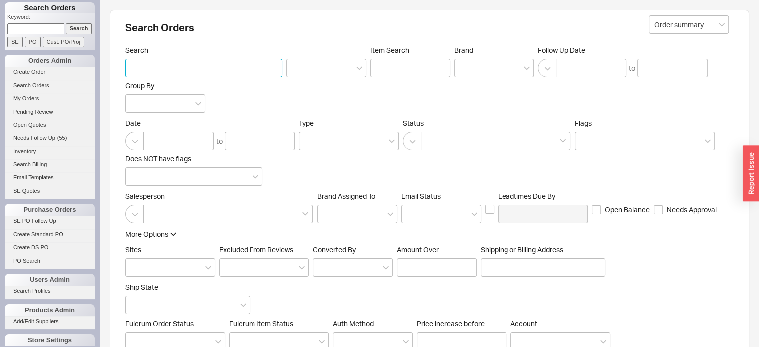
click at [164, 66] on input "Search" at bounding box center [203, 68] width 157 height 18
click at [222, 19] on div "Search Orders Order summary Search Item Search Brand Follow Up Date to Group By…" at bounding box center [429, 197] width 639 height 374
click at [180, 67] on input "Search" at bounding box center [203, 68] width 157 height 18
type input "[PERSON_NAME]"
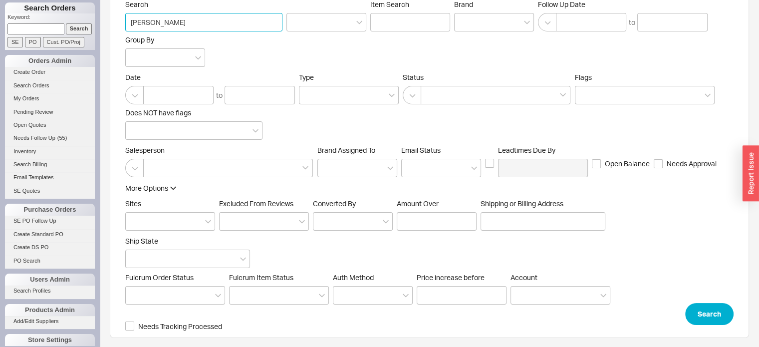
scroll to position [48, 0]
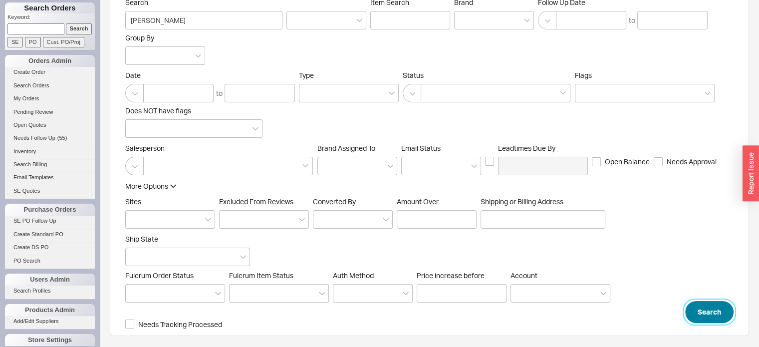
click at [711, 313] on button "Search" at bounding box center [709, 312] width 48 height 22
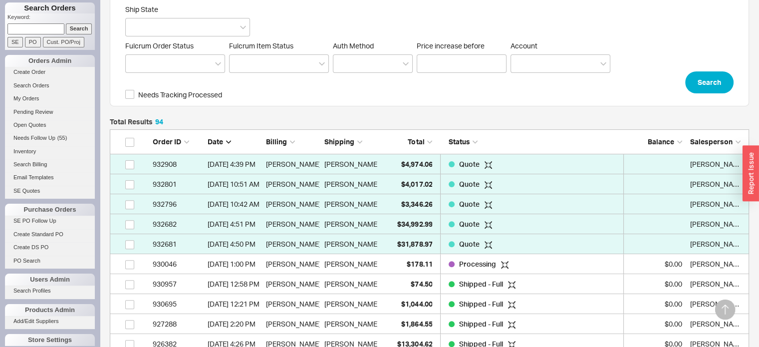
scroll to position [301, 0]
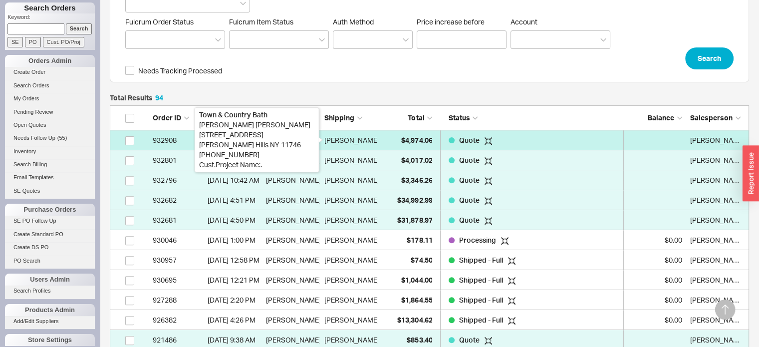
click at [351, 138] on div "[PERSON_NAME]" at bounding box center [351, 140] width 55 height 20
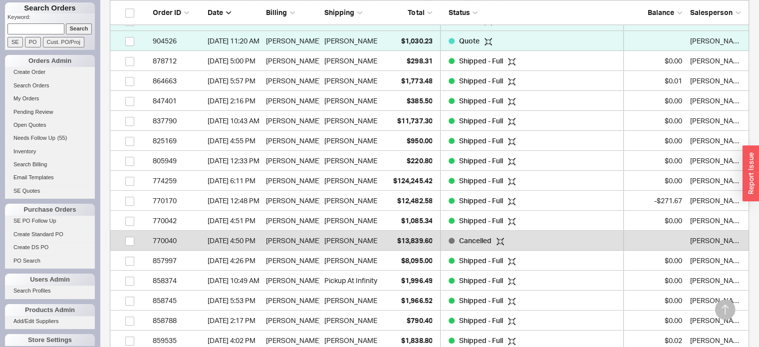
scroll to position [800, 0]
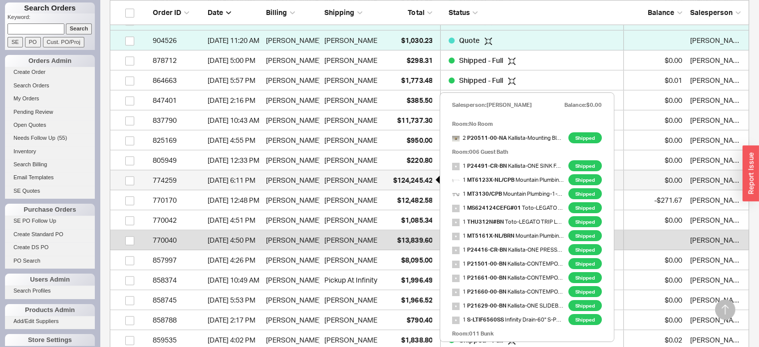
click at [425, 176] on span "$124,245.42" at bounding box center [412, 180] width 39 height 8
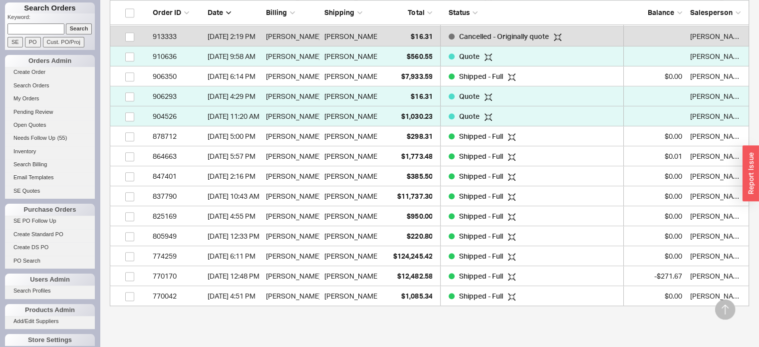
scroll to position [601, 0]
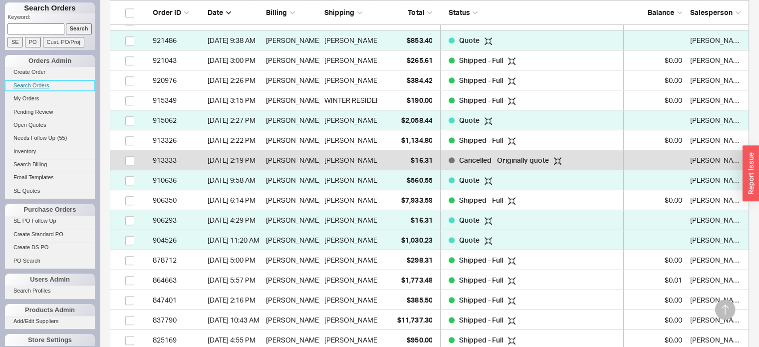
click at [36, 84] on link "Search Orders" at bounding box center [50, 85] width 90 height 10
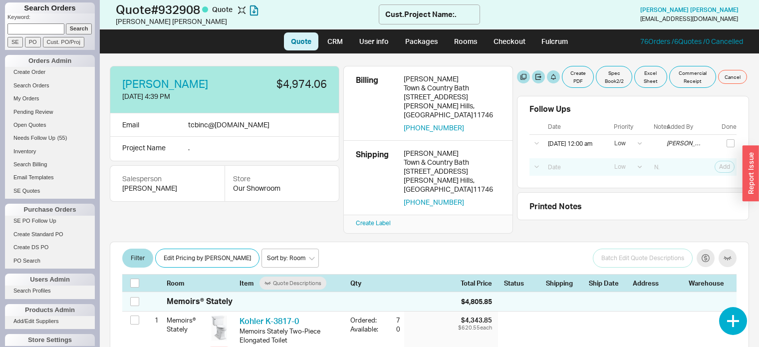
select select "LOW"
click at [212, 83] on button "button" at bounding box center [217, 83] width 11 height 11
select select "Project Name"
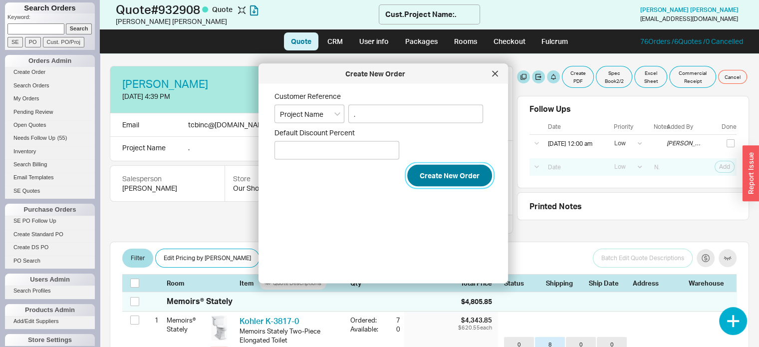
click at [450, 171] on button "Create New Order" at bounding box center [449, 176] width 85 height 22
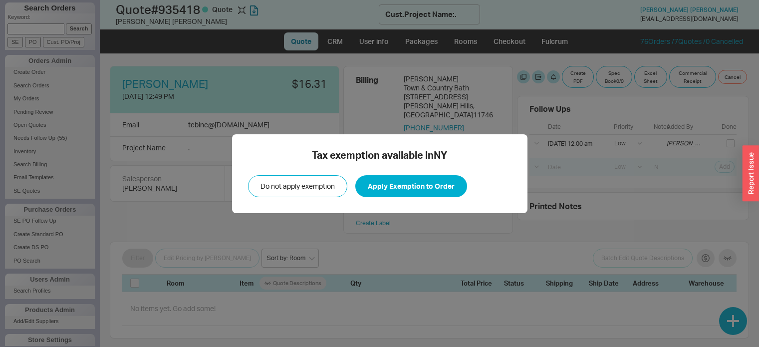
select select "LOW"
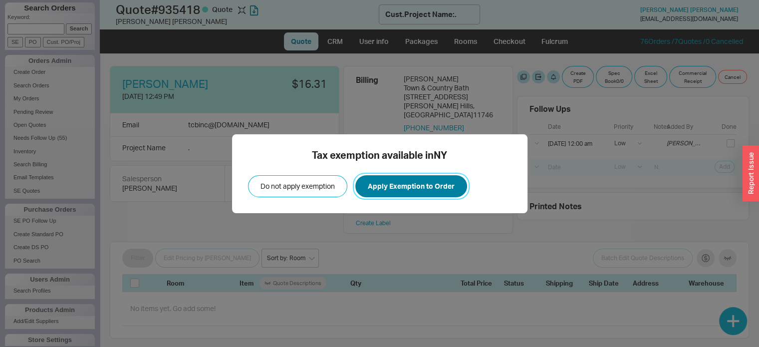
click at [396, 182] on button "Apply Exemption to Order" at bounding box center [411, 186] width 112 height 22
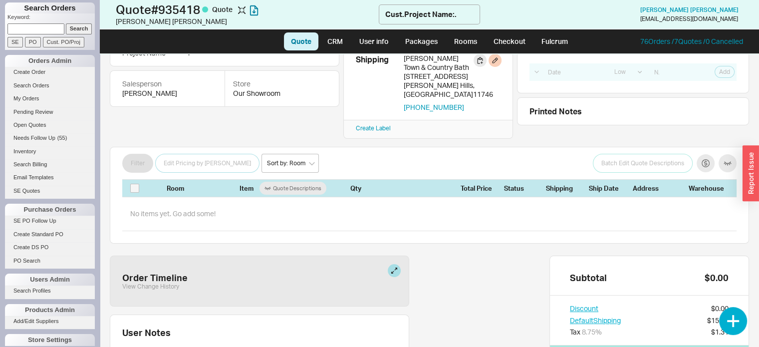
scroll to position [150, 0]
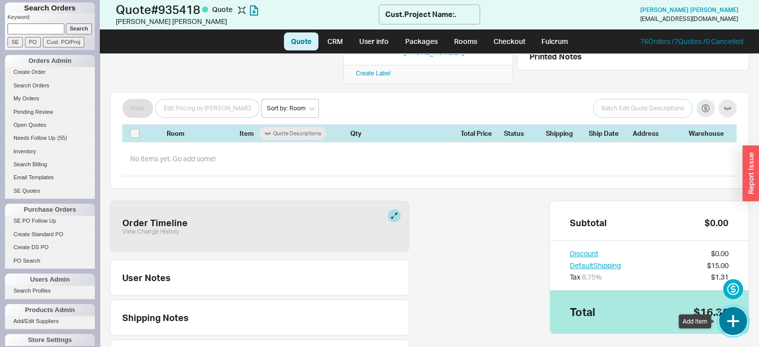
click at [731, 317] on button "button" at bounding box center [733, 321] width 28 height 28
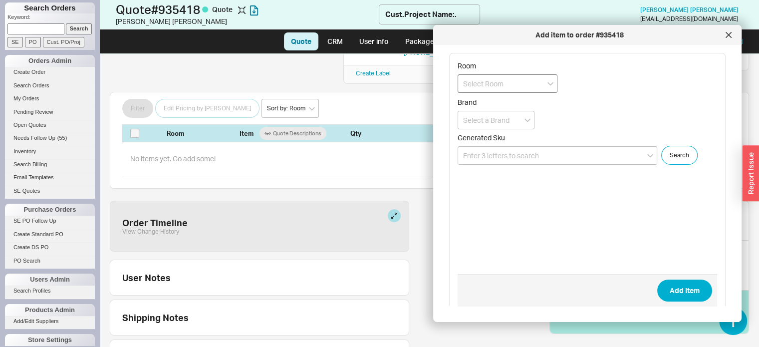
click at [525, 84] on input at bounding box center [508, 83] width 100 height 18
type input "b"
type input "BATH TUB"
click at [561, 152] on input at bounding box center [558, 155] width 200 height 18
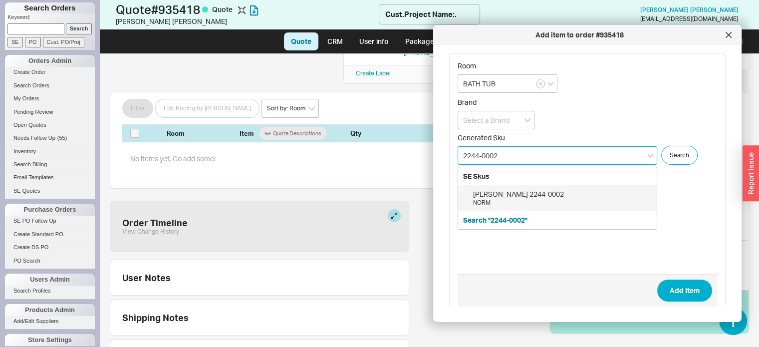
click at [535, 199] on div "NORM" at bounding box center [562, 203] width 179 height 8
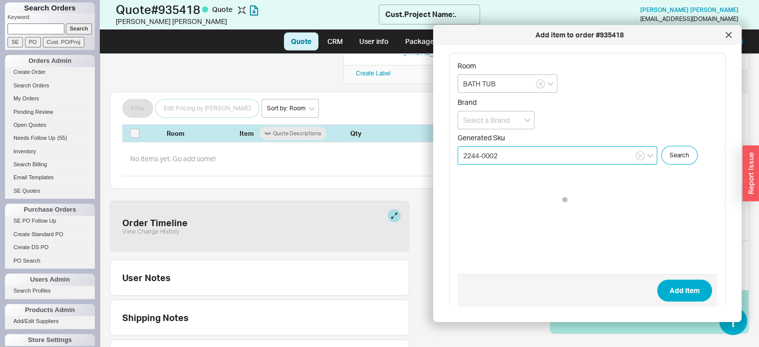
type input "2244-0002"
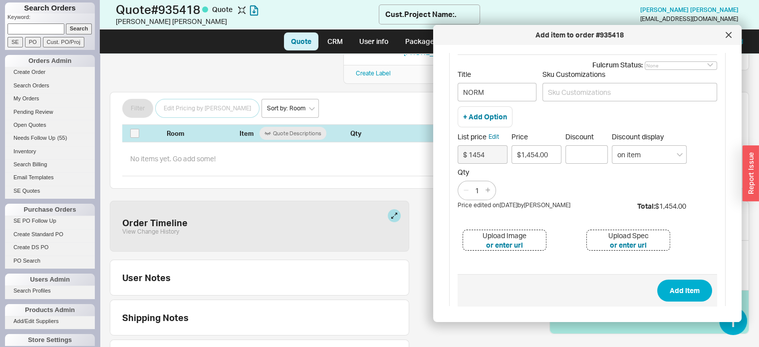
scroll to position [131, 0]
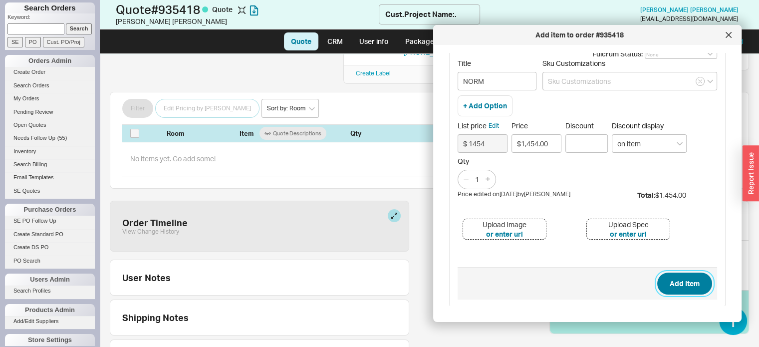
click at [685, 284] on button "Add Item" at bounding box center [684, 283] width 55 height 22
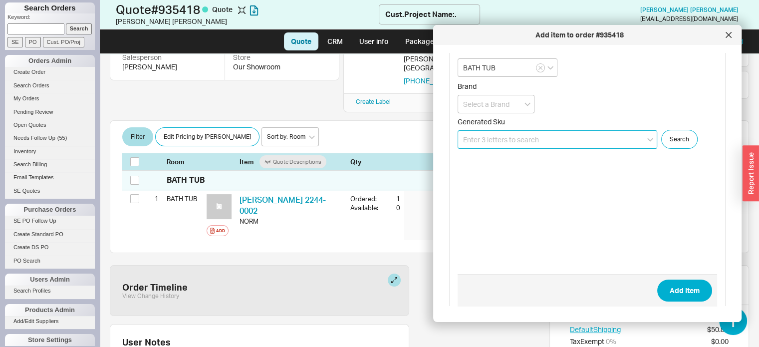
scroll to position [0, 0]
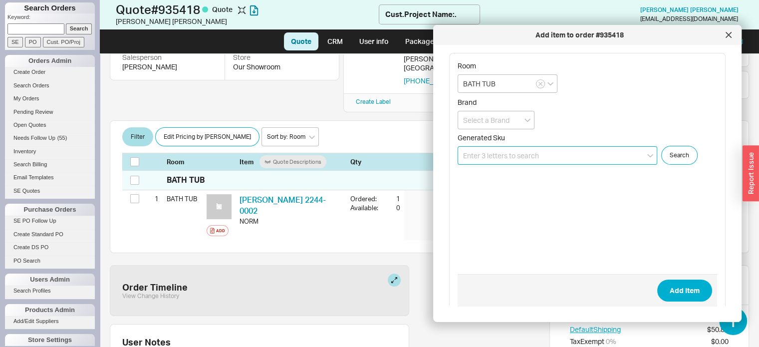
click at [545, 154] on input at bounding box center [558, 155] width 200 height 18
click at [553, 155] on input at bounding box center [558, 155] width 200 height 18
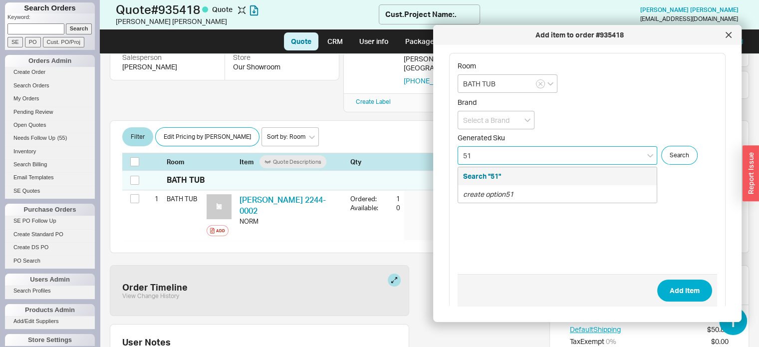
type input "5"
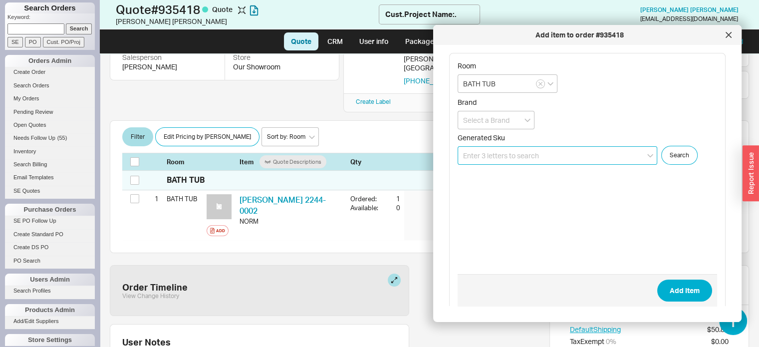
click at [548, 156] on input at bounding box center [558, 155] width 200 height 18
paste input "109810"
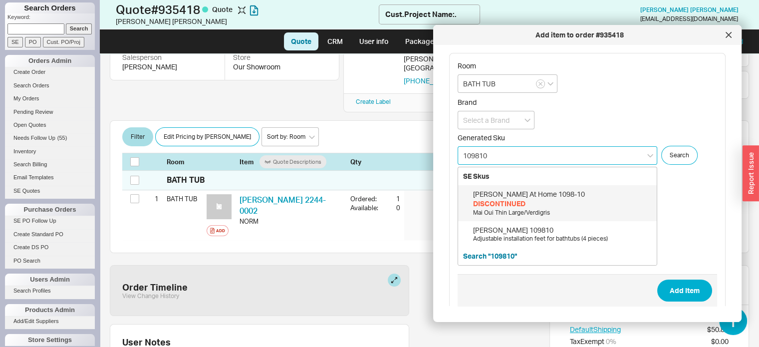
scroll to position [46, 0]
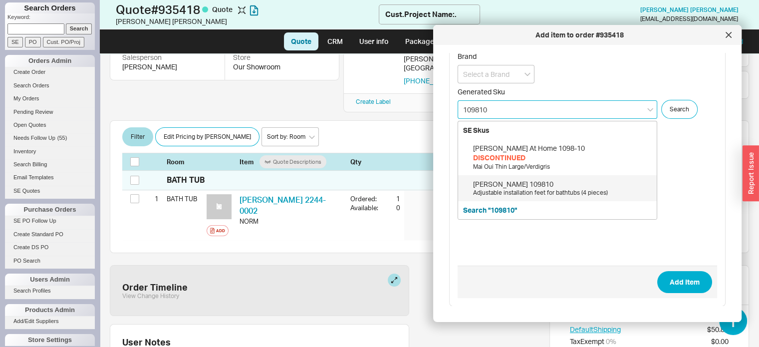
click at [506, 184] on div "Schmidlin 109810" at bounding box center [562, 184] width 179 height 10
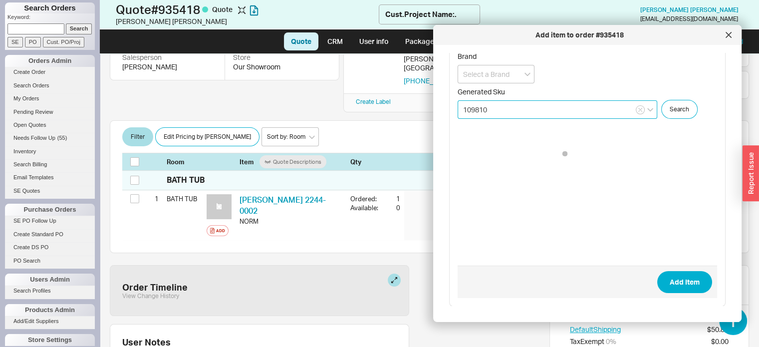
type input "109810"
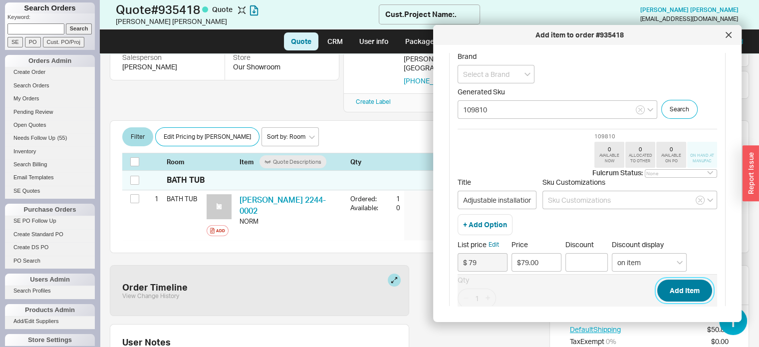
click at [674, 288] on button "Add Item" at bounding box center [684, 290] width 55 height 22
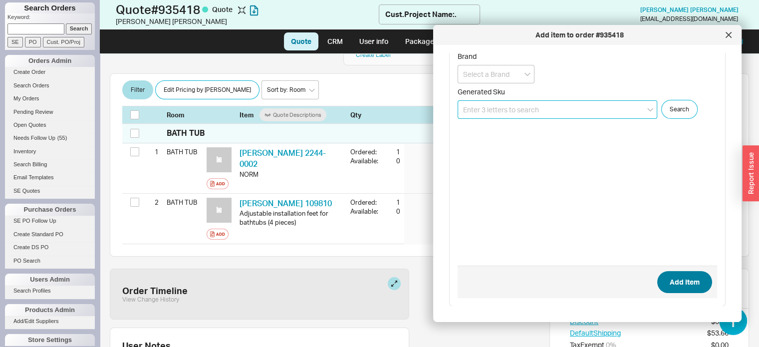
scroll to position [172, 0]
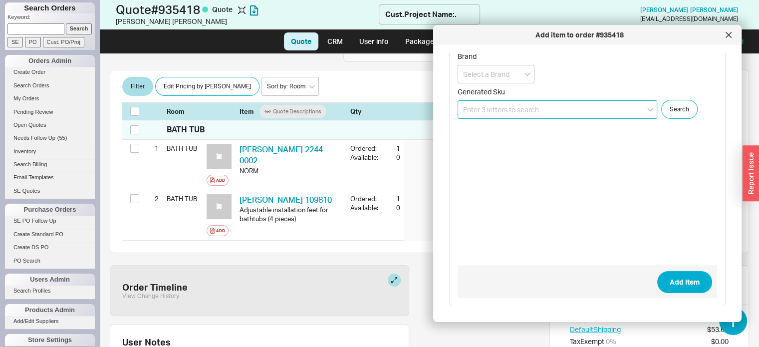
click at [540, 109] on input at bounding box center [558, 109] width 200 height 18
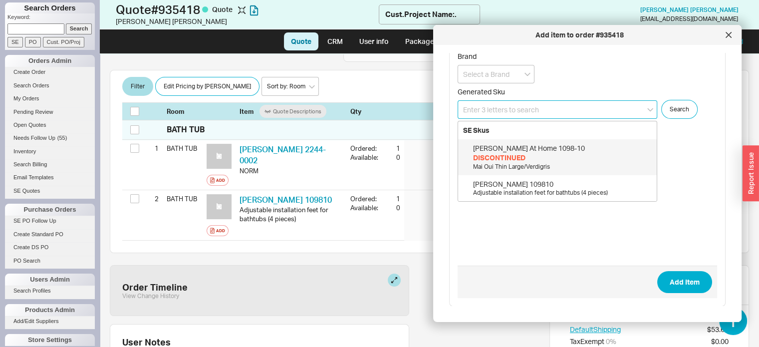
paste input "BWO40S22P2/FFF"
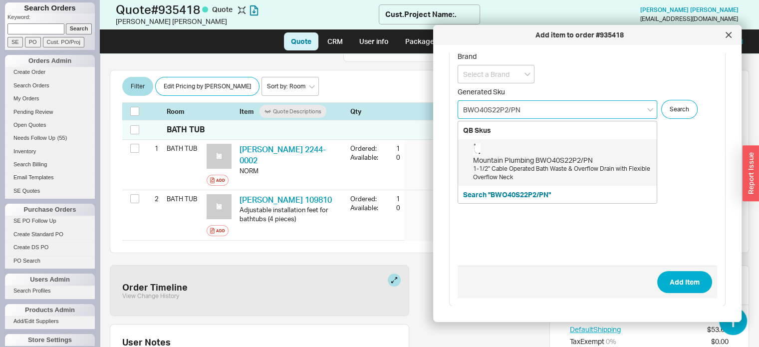
click at [569, 161] on div "Mountain Plumbing BWO40S22P2/PN" at bounding box center [562, 160] width 179 height 10
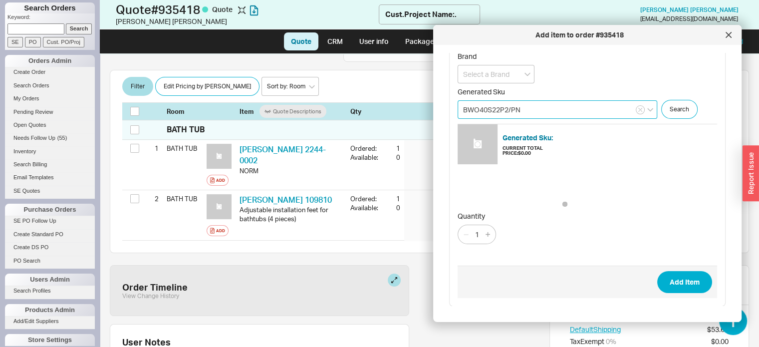
type input "BWO40S22P2/PN"
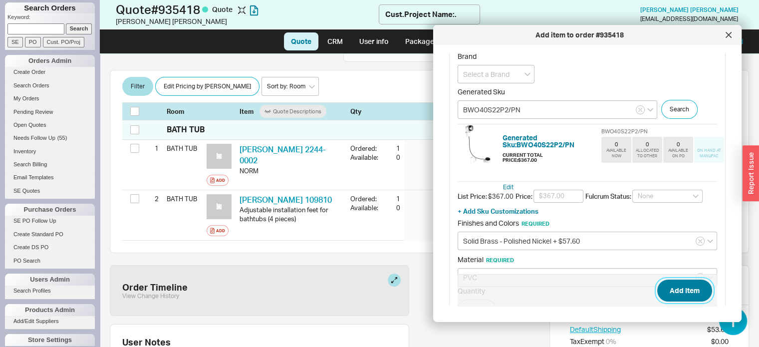
click at [674, 283] on button "Add Item" at bounding box center [684, 290] width 55 height 22
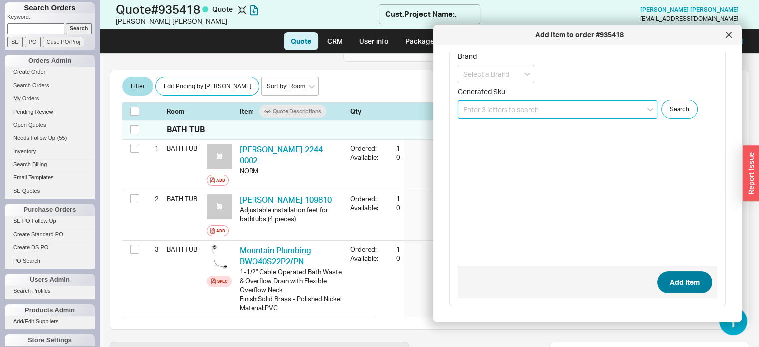
scroll to position [239, 0]
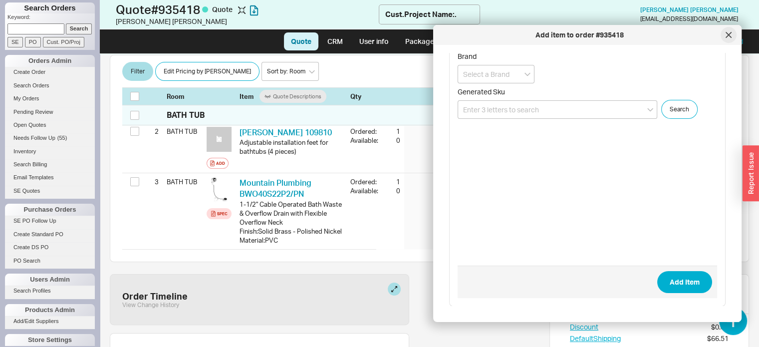
click at [731, 35] on div at bounding box center [729, 35] width 16 height 16
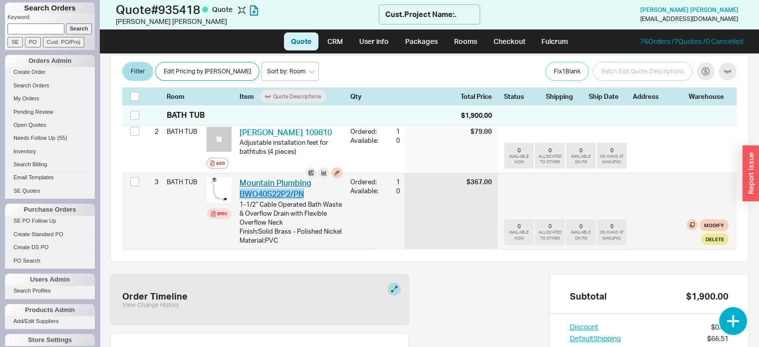
drag, startPoint x: 310, startPoint y: 177, endPoint x: 241, endPoint y: 179, distance: 69.9
click at [241, 179] on div "Mountain Plumbing BWO40S22P2/PN MTP BWO40S22P2/PN" at bounding box center [291, 188] width 103 height 22
copy link "BWO40S22P2/PN"
click at [298, 200] on div "1-1/2" Cable Operated Bath Waste & Overflow Drain with Flexible Overflow Neck" at bounding box center [291, 213] width 103 height 27
click at [191, 193] on div "3 BATH TUB Spec Mountain Plumbing BWO40S22P2/PN MTP BWO40S22P2/PN 1-1/2" Cable …" at bounding box center [429, 211] width 614 height 76
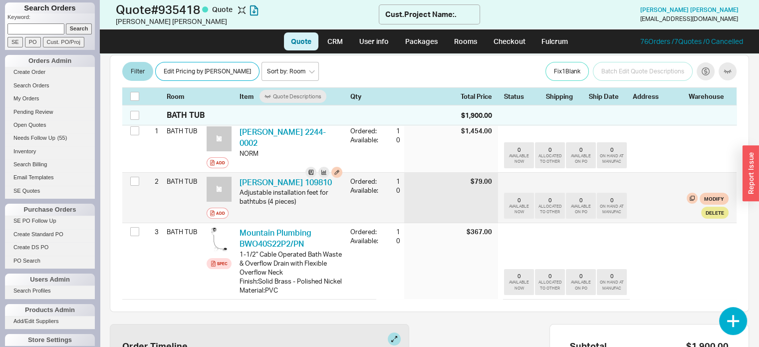
scroll to position [139, 0]
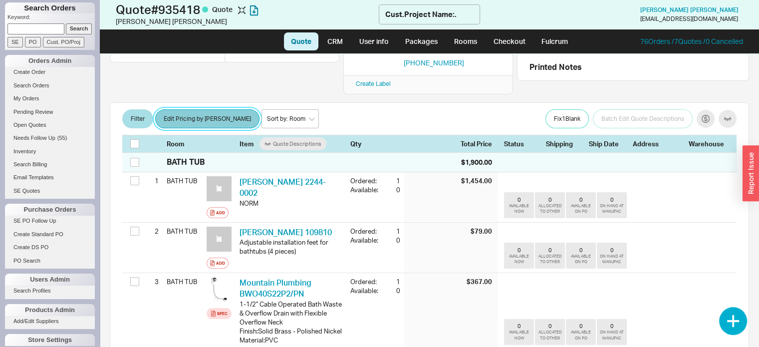
click at [186, 109] on button "Edit Pricing by [PERSON_NAME]" at bounding box center [207, 118] width 104 height 19
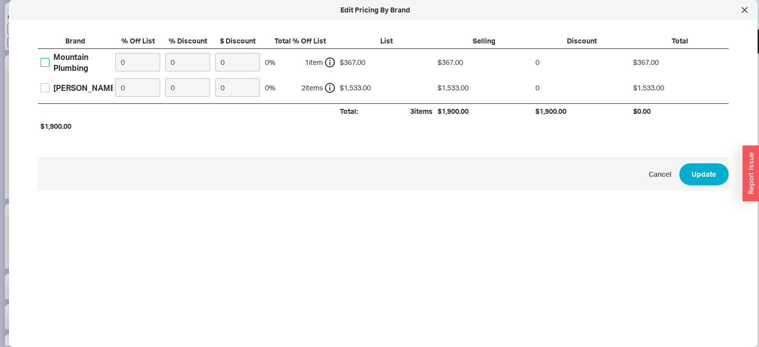
click at [42, 59] on input "Mountain Plumbing" at bounding box center [44, 62] width 9 height 9
checkbox input "true"
drag, startPoint x: 46, startPoint y: 87, endPoint x: 52, endPoint y: 85, distance: 5.8
click at [46, 87] on input "Schmidlin" at bounding box center [44, 87] width 9 height 9
checkbox input "true"
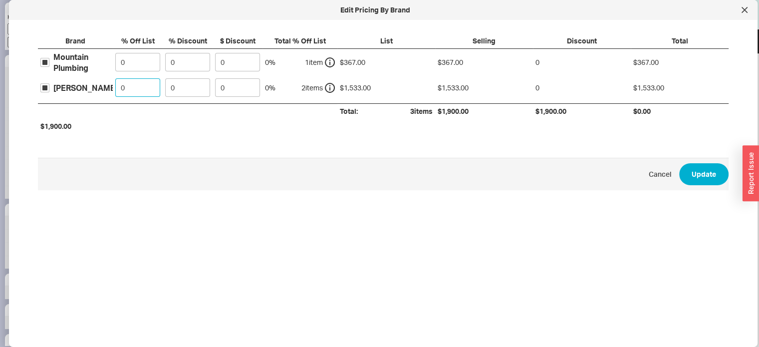
click at [127, 87] on input "0" at bounding box center [137, 87] width 45 height 18
type input "40"
drag, startPoint x: 685, startPoint y: 168, endPoint x: 683, endPoint y: 158, distance: 10.2
click at [684, 168] on button "Update" at bounding box center [703, 174] width 49 height 22
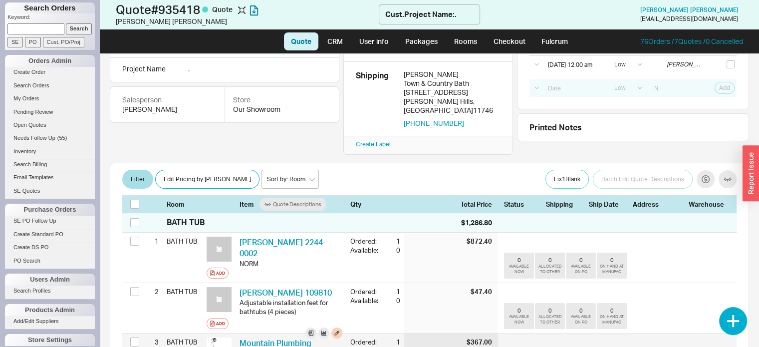
scroll to position [200, 0]
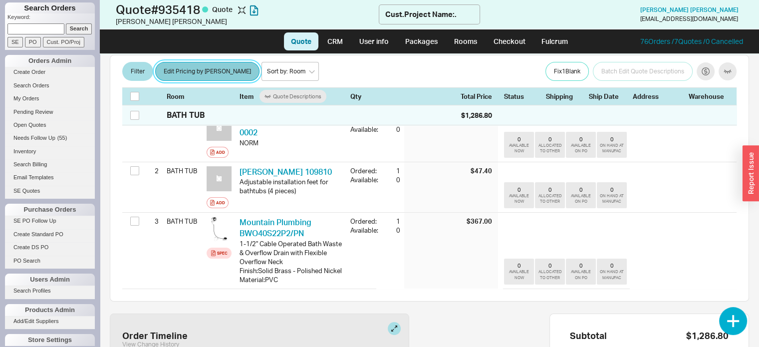
click at [204, 68] on button "Edit Pricing by Brand" at bounding box center [207, 71] width 104 height 19
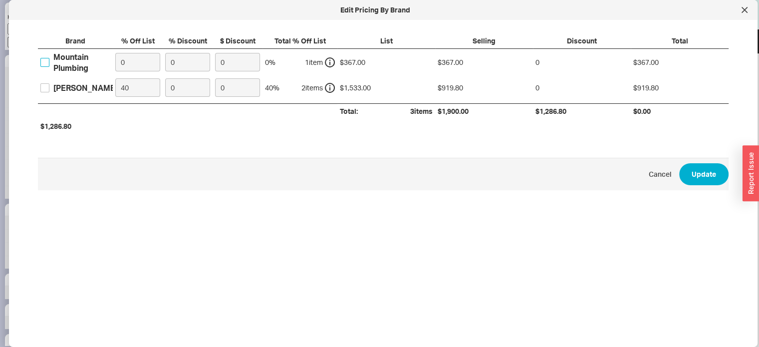
drag, startPoint x: 43, startPoint y: 60, endPoint x: 142, endPoint y: 50, distance: 98.9
click at [45, 59] on input "Mountain Plumbing" at bounding box center [44, 62] width 9 height 9
checkbox input "true"
click at [145, 55] on input "0" at bounding box center [137, 62] width 45 height 18
type input "50"
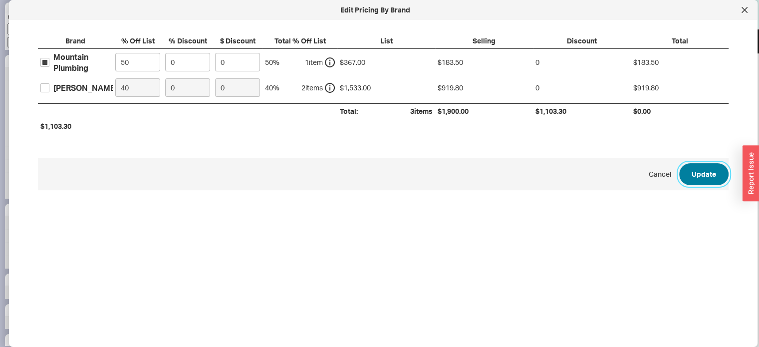
click at [696, 168] on button "Update" at bounding box center [703, 174] width 49 height 22
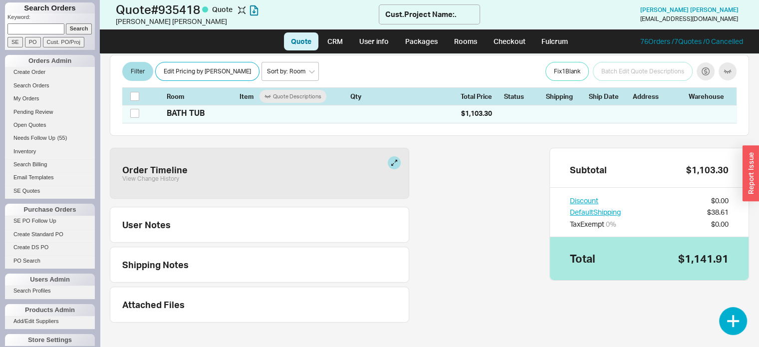
scroll to position [368, 0]
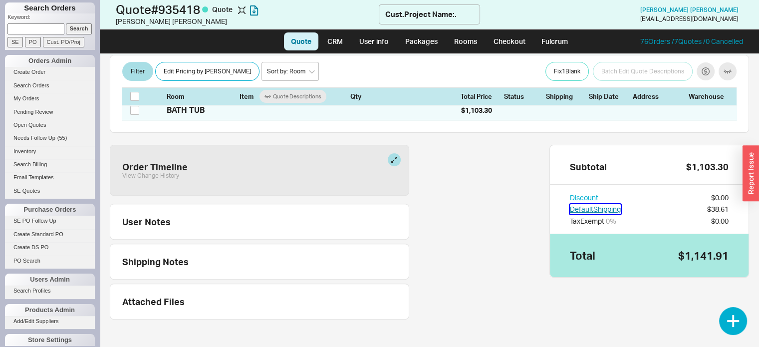
click at [605, 204] on button "Default Shipping" at bounding box center [595, 209] width 51 height 10
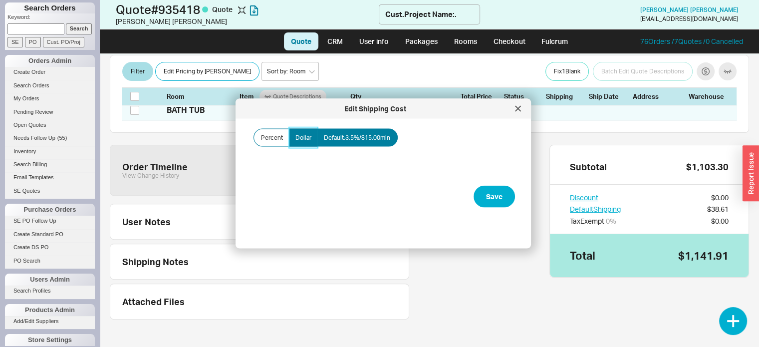
click at [297, 135] on span "Dollar" at bounding box center [303, 138] width 16 height 8
click at [0, 0] on input "Dollar" at bounding box center [0, 0] width 0 height 0
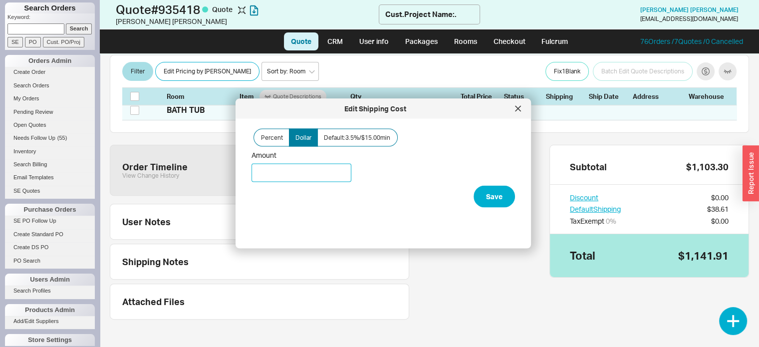
click at [300, 169] on input "Amount" at bounding box center [301, 173] width 100 height 18
type input "$295.00"
click at [487, 195] on button "Save" at bounding box center [494, 197] width 41 height 22
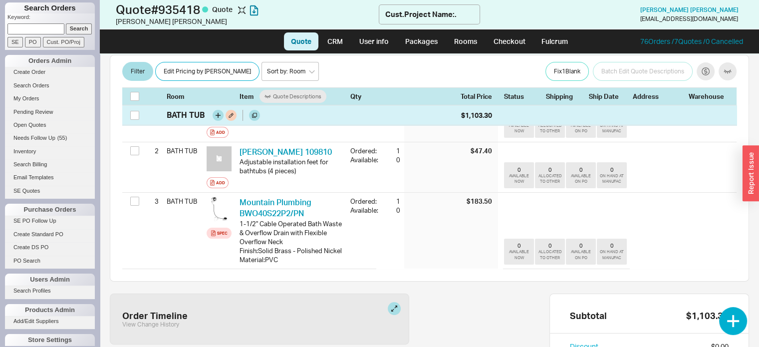
scroll to position [119, 0]
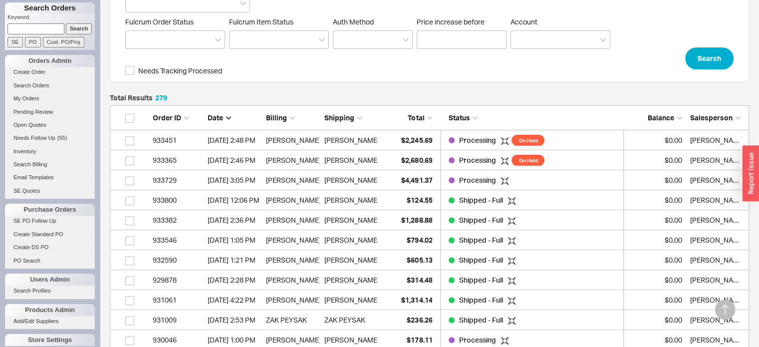
scroll to position [5585, 631]
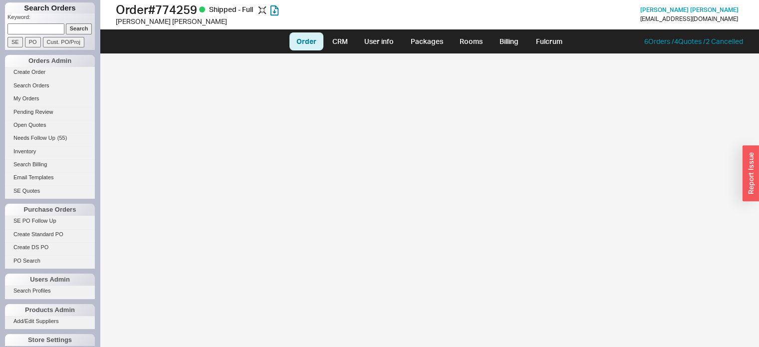
select select "LOW"
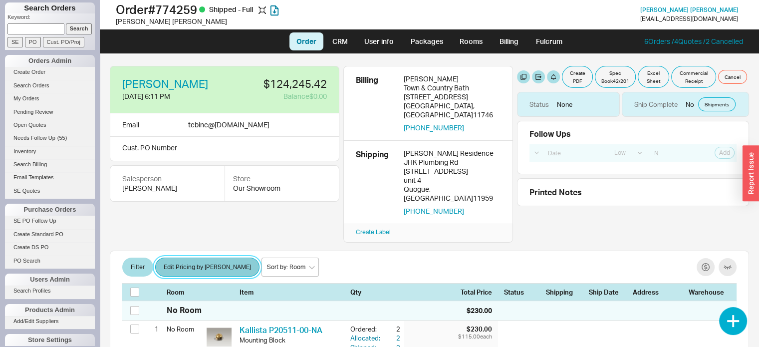
click at [197, 257] on button "Edit Pricing by [PERSON_NAME]" at bounding box center [207, 266] width 104 height 19
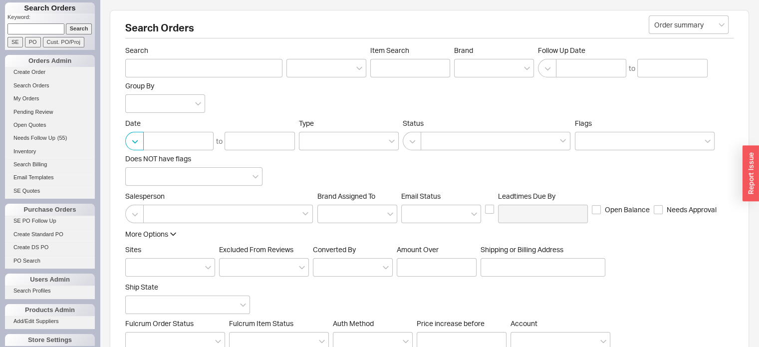
click at [134, 141] on button "button" at bounding box center [134, 141] width 18 height 18
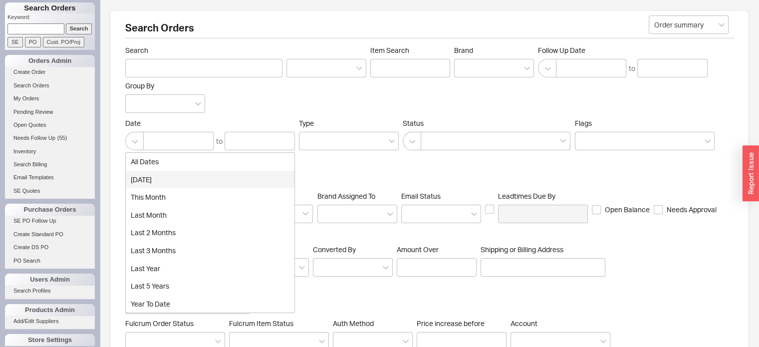
click at [142, 178] on div "[DATE]" at bounding box center [210, 180] width 169 height 18
type input "[DATE]"
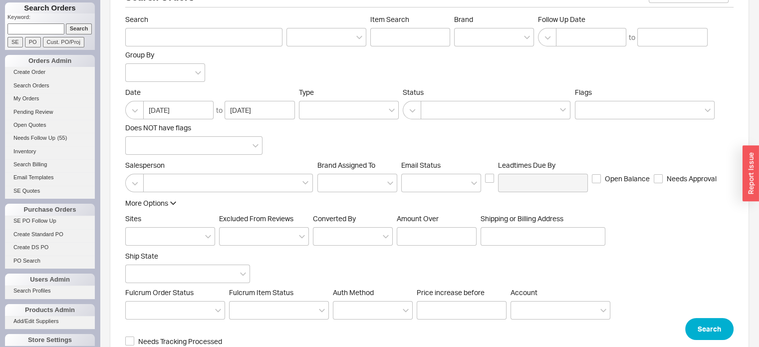
scroll to position [48, 0]
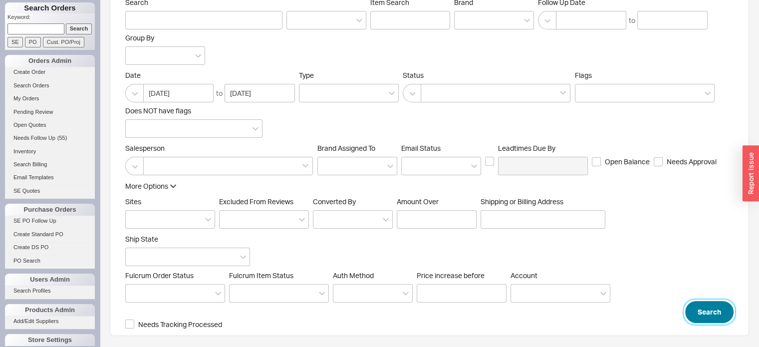
click at [714, 309] on button "Search" at bounding box center [709, 312] width 48 height 22
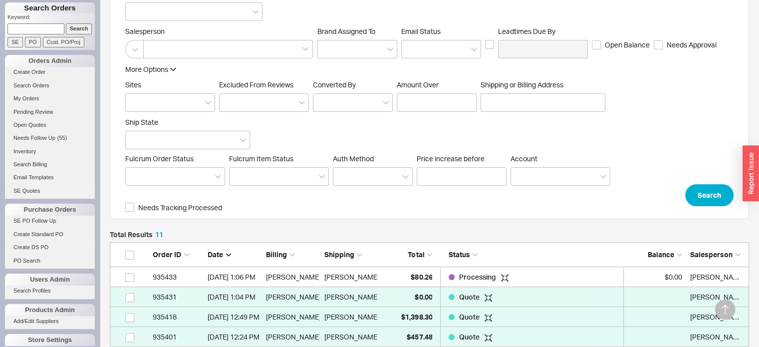
scroll to position [150, 0]
